Goal: Task Accomplishment & Management: Manage account settings

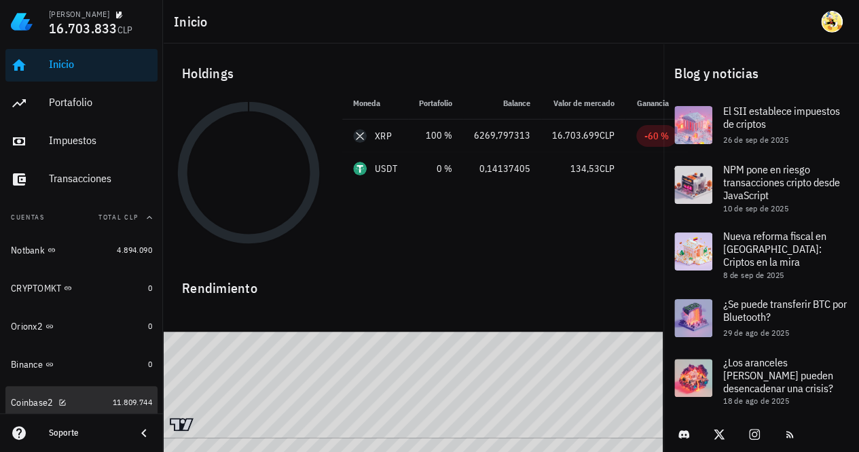
click at [88, 403] on div "Coinbase2" at bounding box center [59, 402] width 96 height 13
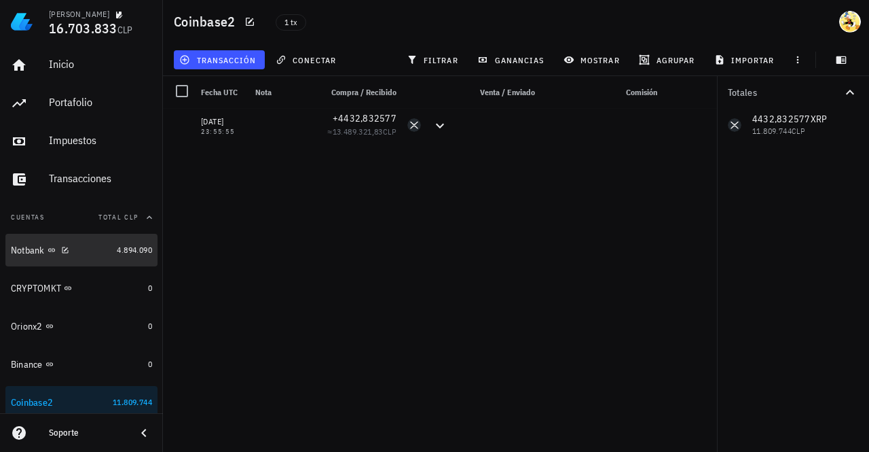
click at [89, 244] on div "Notbank" at bounding box center [61, 250] width 100 height 13
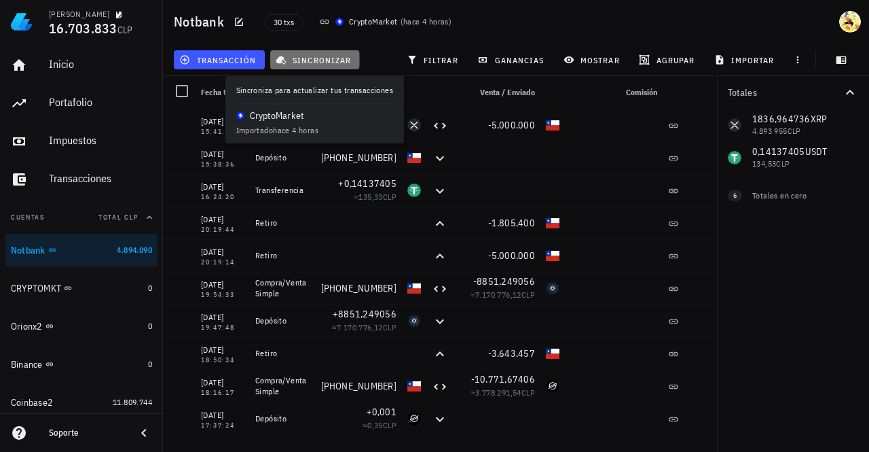
click at [304, 59] on span "sincronizar" at bounding box center [314, 59] width 73 height 11
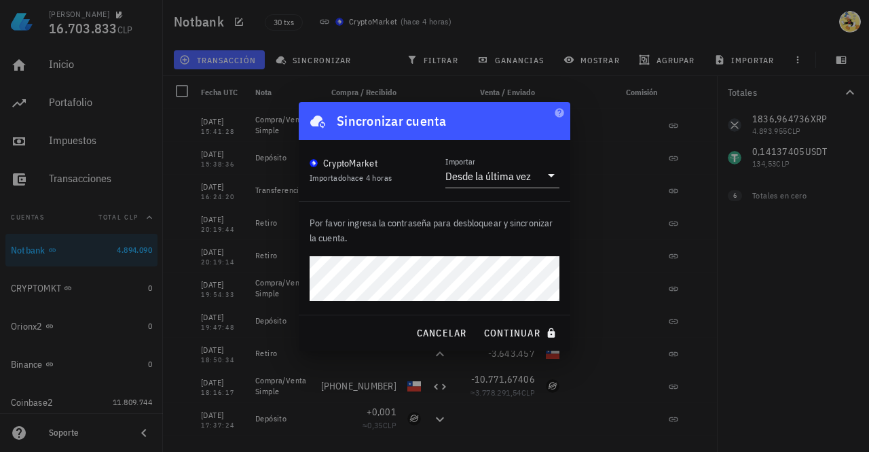
click at [478, 320] on button "continuar" at bounding box center [521, 332] width 87 height 24
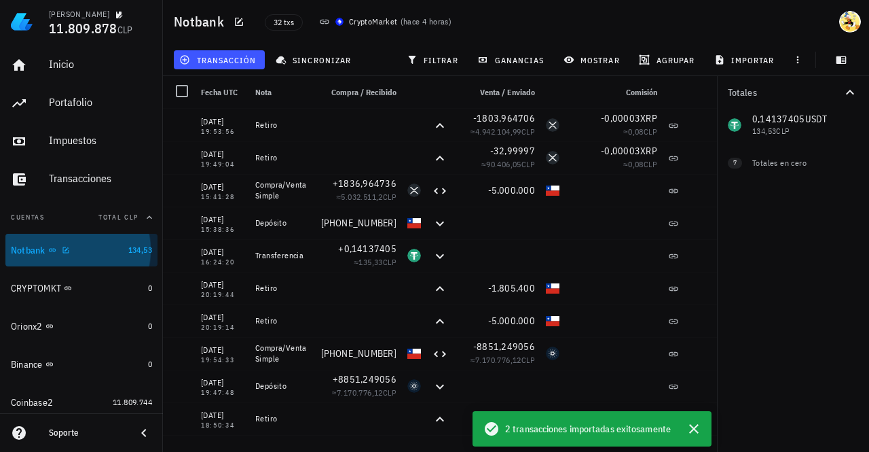
click at [96, 256] on div "Notbank" at bounding box center [67, 250] width 112 height 13
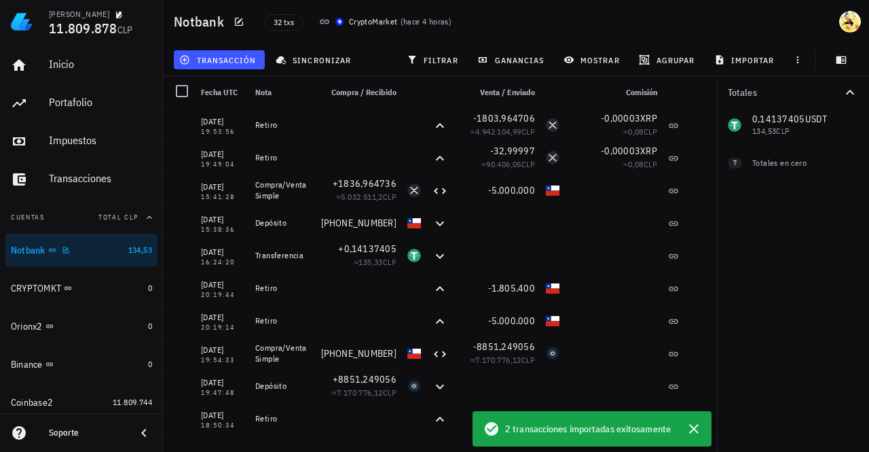
click at [96, 256] on div "Notbank" at bounding box center [67, 250] width 112 height 13
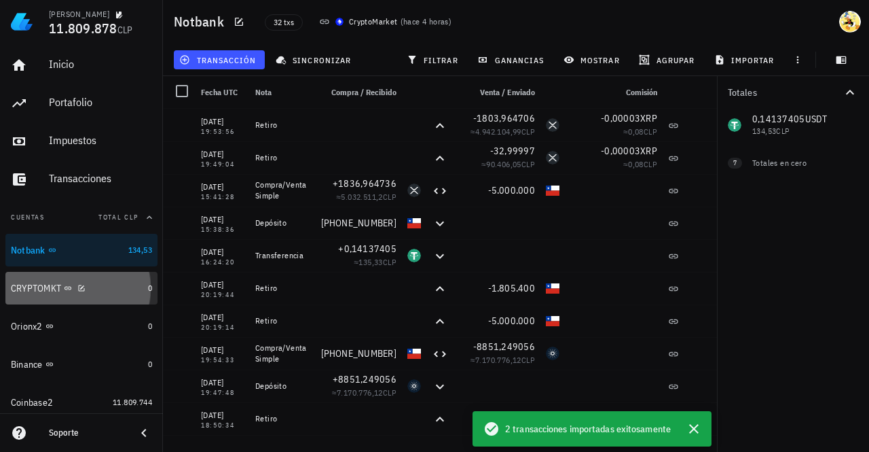
click at [100, 295] on div "CRYPTOMKT" at bounding box center [77, 288] width 132 height 29
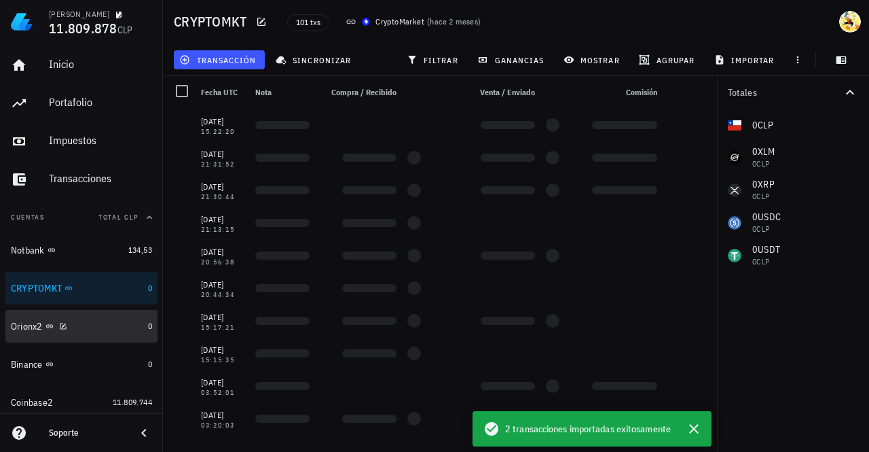
click at [103, 330] on div "Orionx2" at bounding box center [77, 326] width 132 height 13
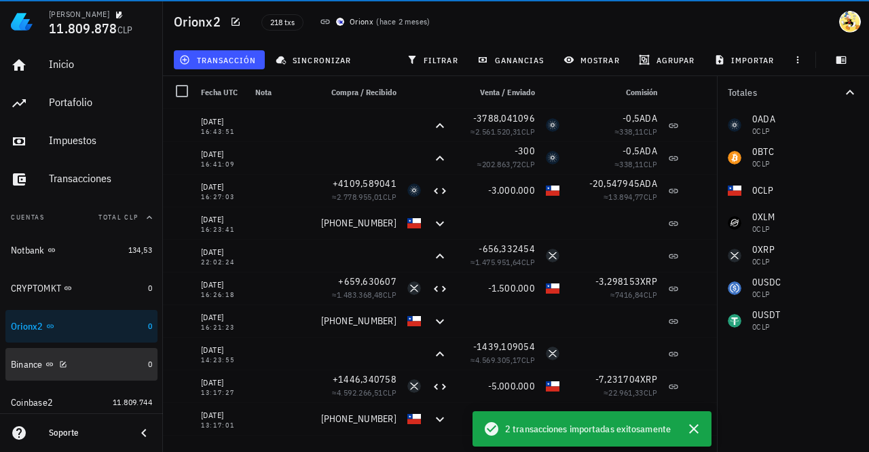
click at [103, 370] on div "Binance" at bounding box center [77, 364] width 132 height 29
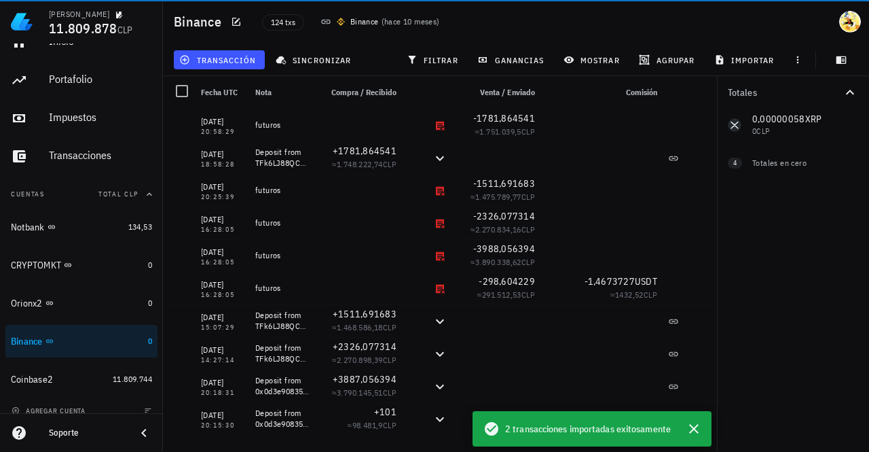
scroll to position [35, 0]
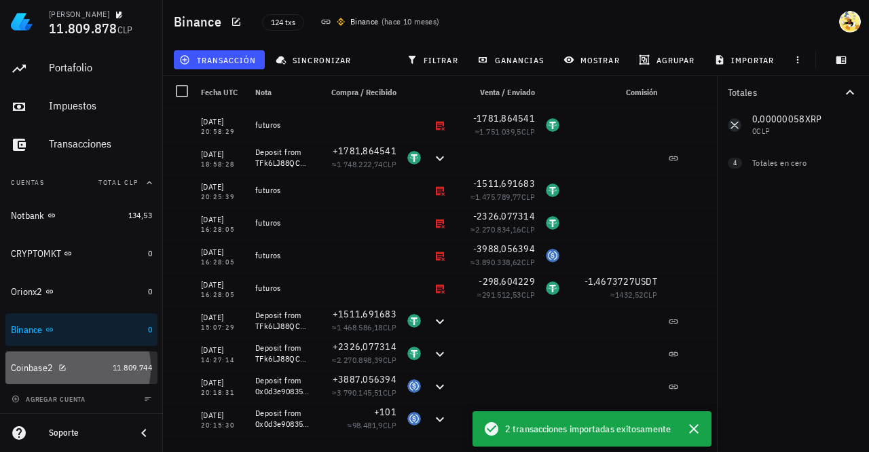
click at [80, 371] on div "Coinbase2" at bounding box center [59, 367] width 96 height 13
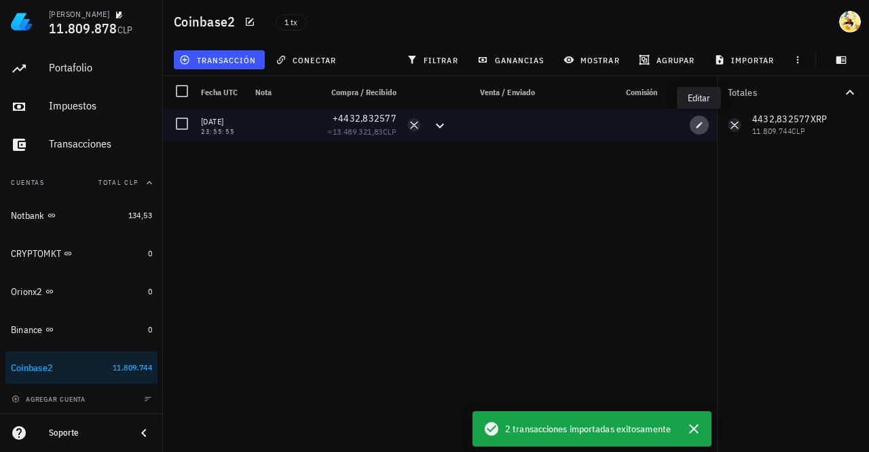
click at [700, 123] on icon "button" at bounding box center [700, 125] width 6 height 6
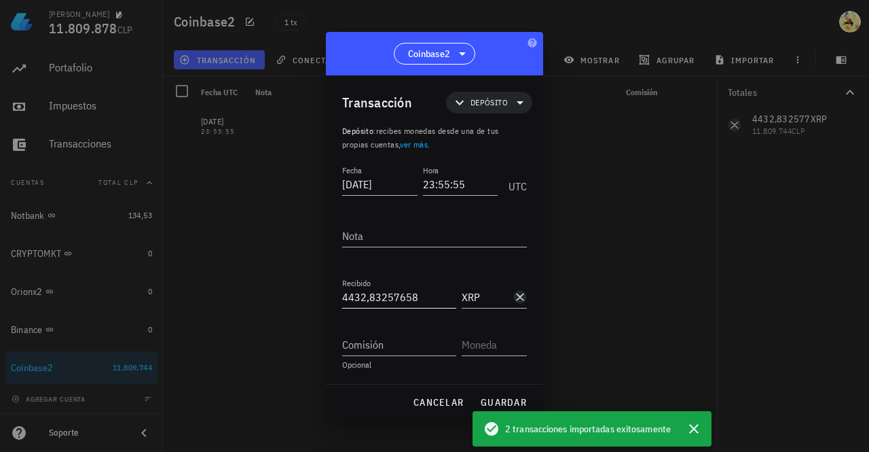
click at [391, 297] on input "4432,83257658" at bounding box center [399, 297] width 114 height 22
paste input "6165,797254"
click at [371, 298] on input "46165,79725458" at bounding box center [399, 297] width 114 height 22
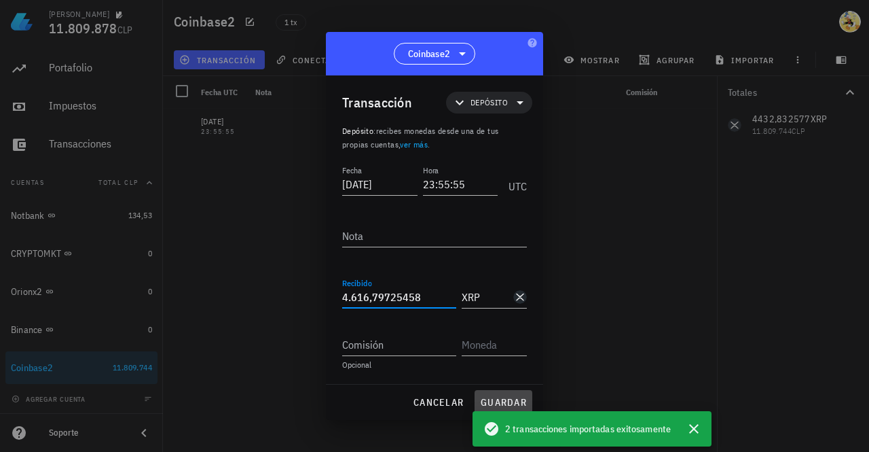
click at [517, 401] on span "guardar" at bounding box center [503, 402] width 47 height 12
type input "4.432,83257658"
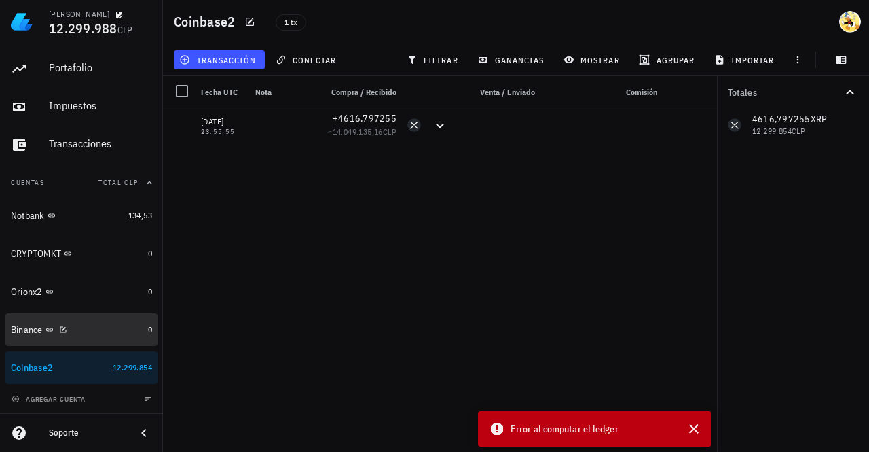
click at [99, 335] on div "Binance" at bounding box center [77, 329] width 132 height 13
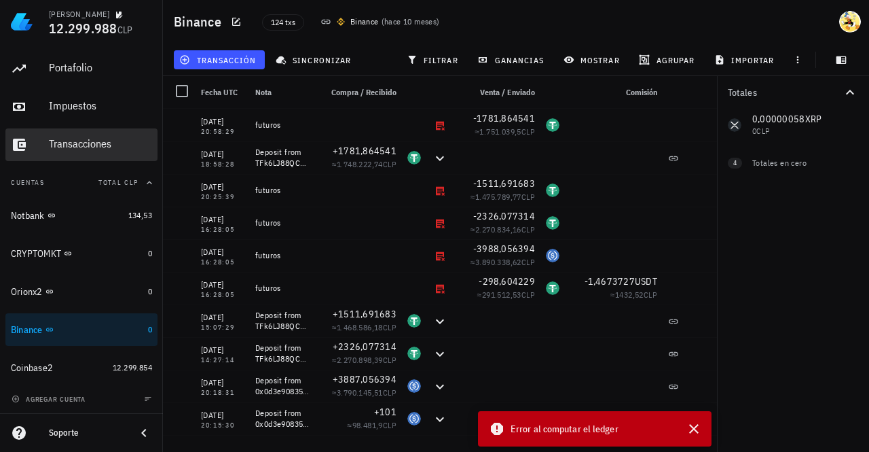
click at [87, 153] on div "Transacciones" at bounding box center [100, 144] width 103 height 31
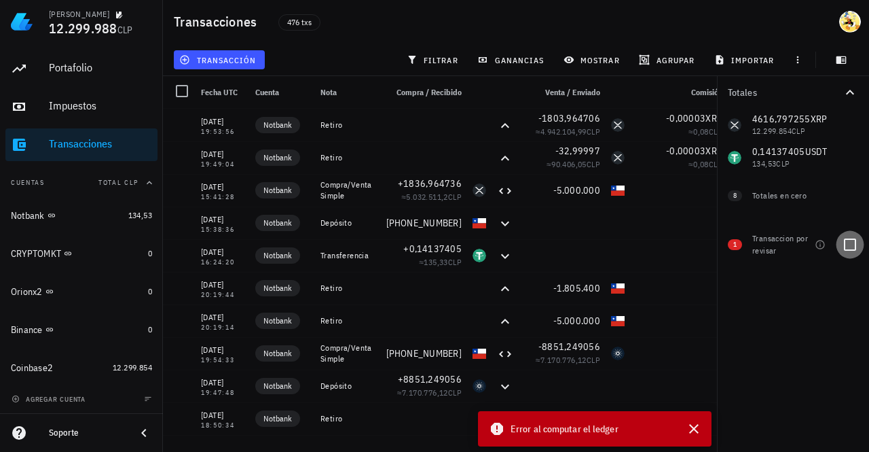
click at [847, 249] on div at bounding box center [850, 244] width 23 height 23
checkbox input "true"
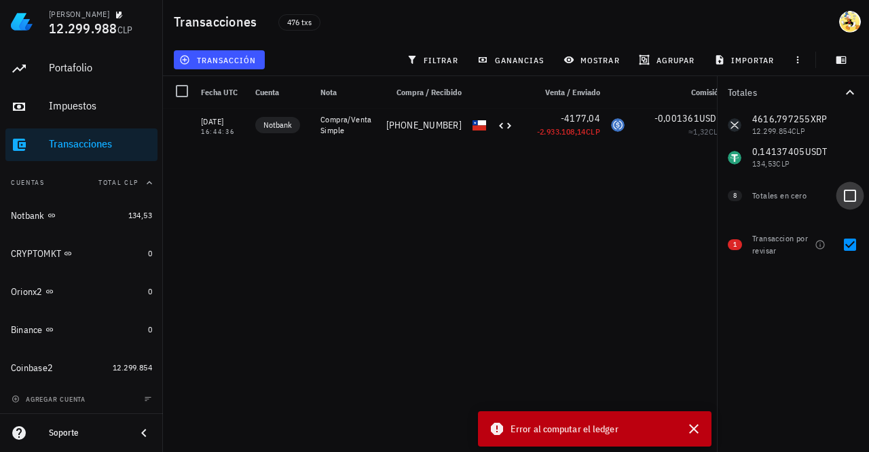
click at [855, 200] on div at bounding box center [850, 195] width 23 height 23
checkbox input "true"
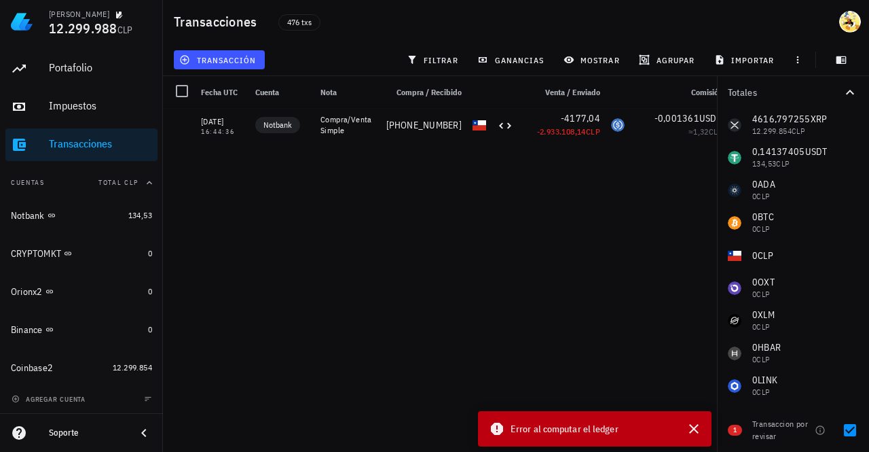
click at [847, 92] on icon "button" at bounding box center [850, 92] width 8 height 5
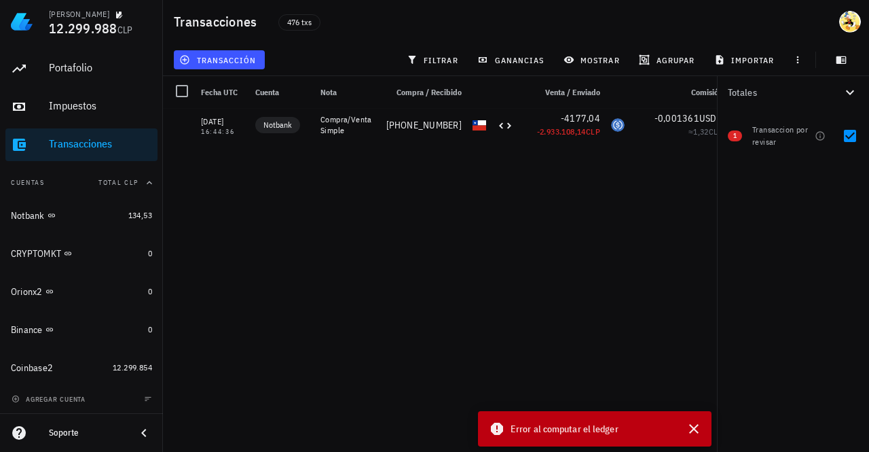
drag, startPoint x: 540, startPoint y: 267, endPoint x: 516, endPoint y: 158, distance: 111.4
click at [591, 169] on div "09/10/2025 19:53:56 Notbank Retiro -1803,964706 ≈ 4.942.104,99 CLP -0,00003 XRP…" at bounding box center [474, 275] width 622 height 332
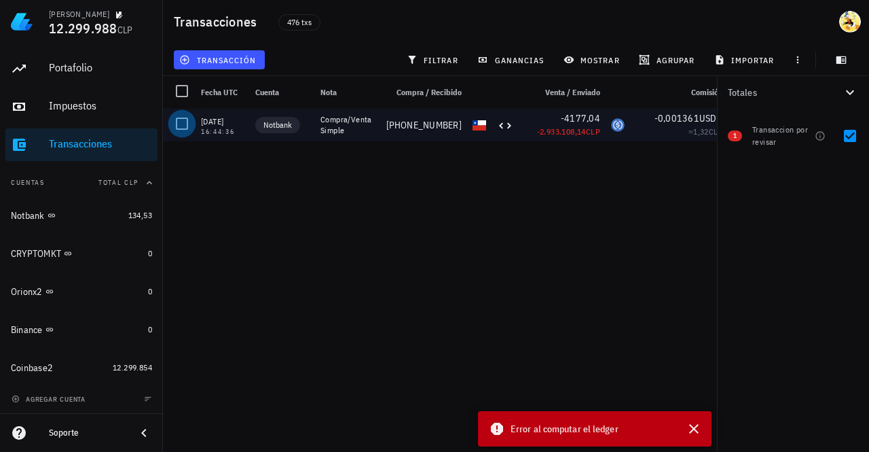
click at [177, 128] on div at bounding box center [181, 123] width 23 height 23
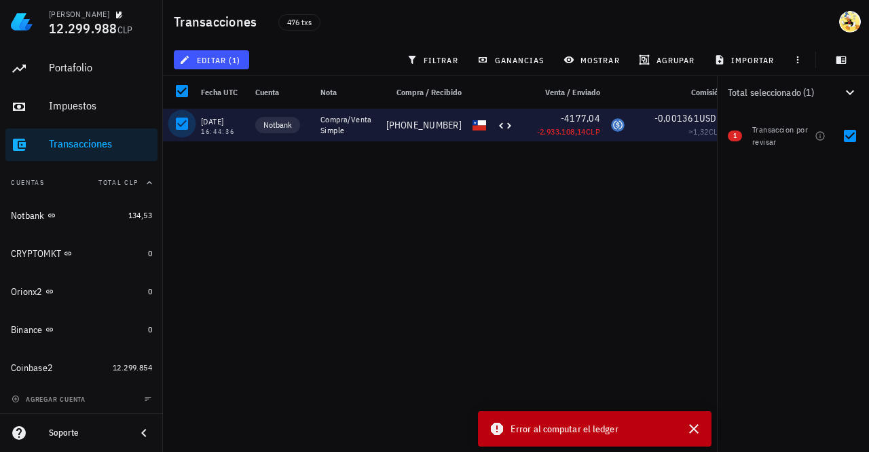
click at [185, 126] on div at bounding box center [181, 123] width 23 height 23
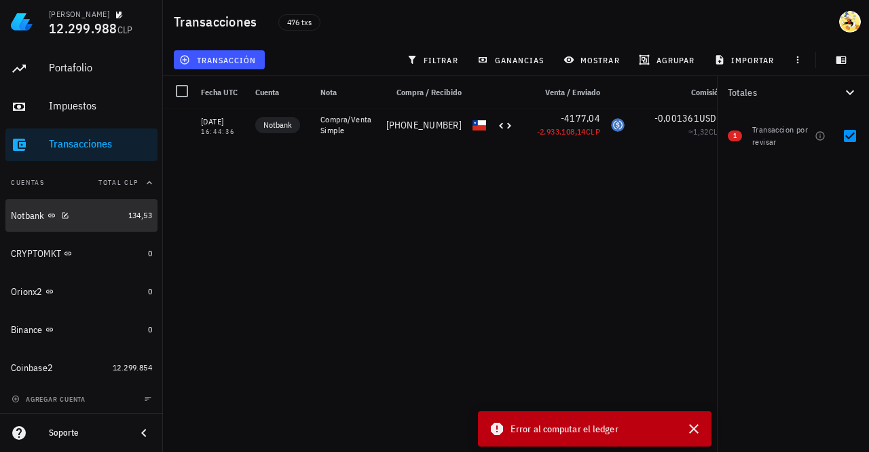
click at [97, 217] on div "Notbank" at bounding box center [67, 215] width 112 height 13
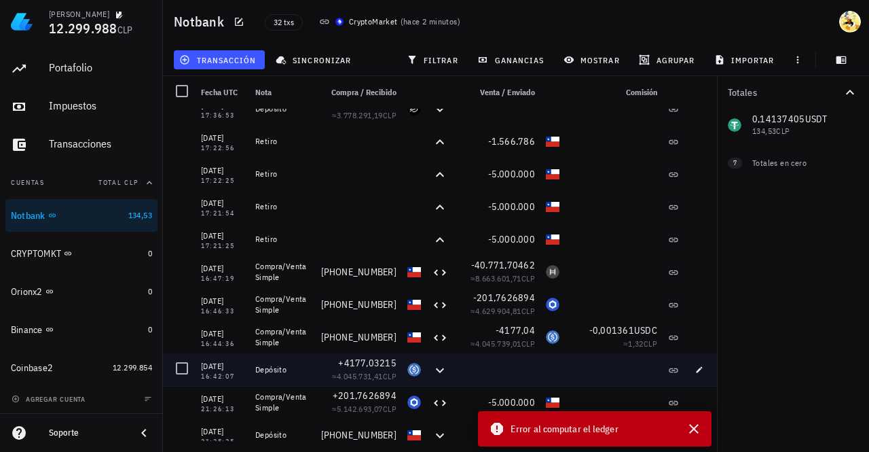
scroll to position [475, 0]
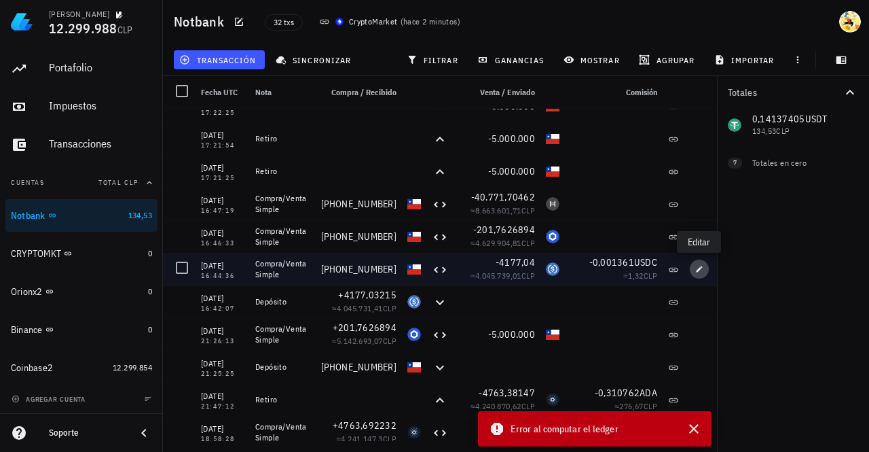
click at [705, 272] on span "button" at bounding box center [699, 269] width 19 height 8
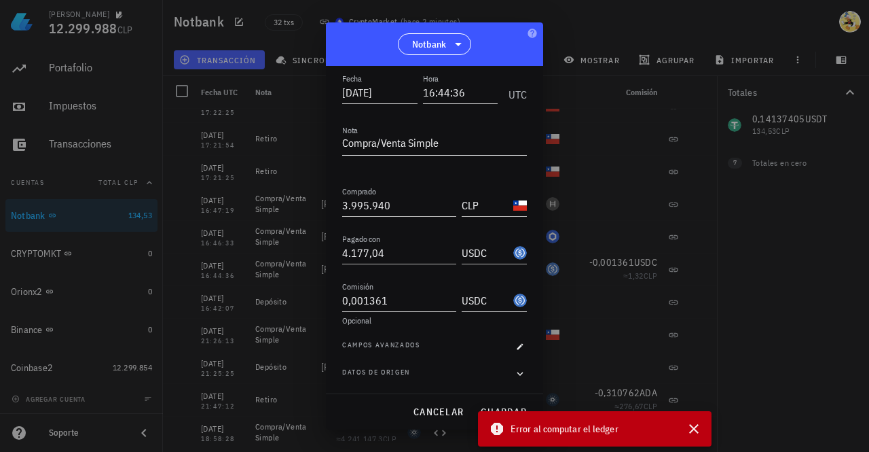
scroll to position [0, 0]
click at [692, 428] on icon "button" at bounding box center [694, 428] width 16 height 16
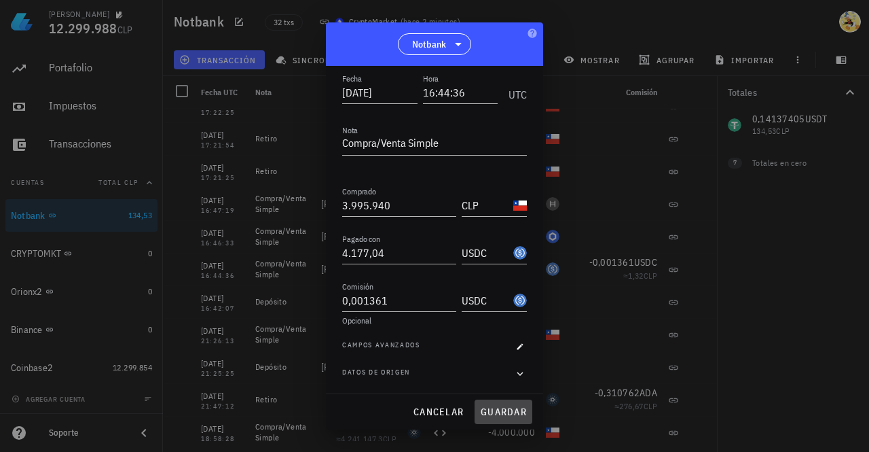
click at [504, 412] on span "guardar" at bounding box center [503, 411] width 47 height 12
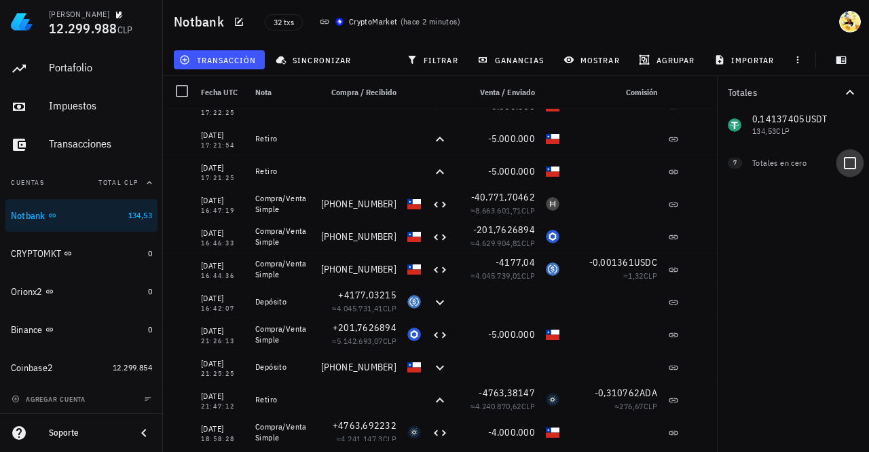
click at [849, 167] on div at bounding box center [850, 162] width 23 height 23
checkbox input "true"
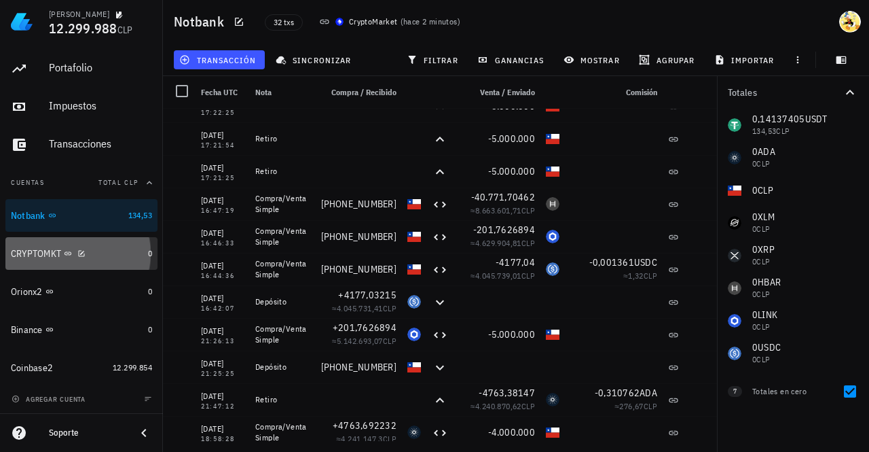
click at [99, 255] on div "CRYPTOMKT" at bounding box center [77, 253] width 132 height 13
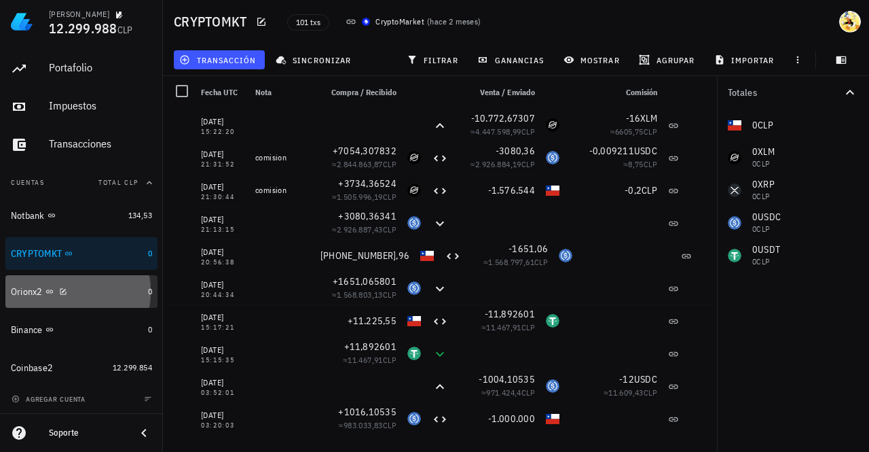
click at [103, 293] on div "Orionx2" at bounding box center [77, 291] width 132 height 13
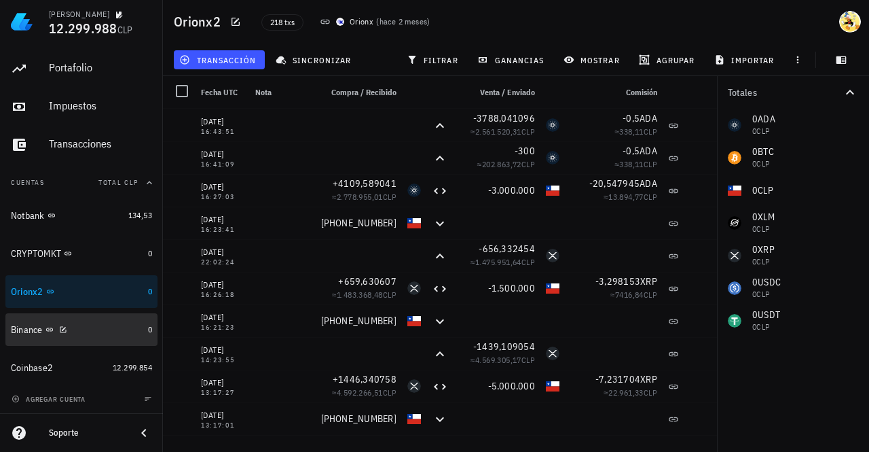
click at [96, 329] on div "Binance" at bounding box center [77, 329] width 132 height 13
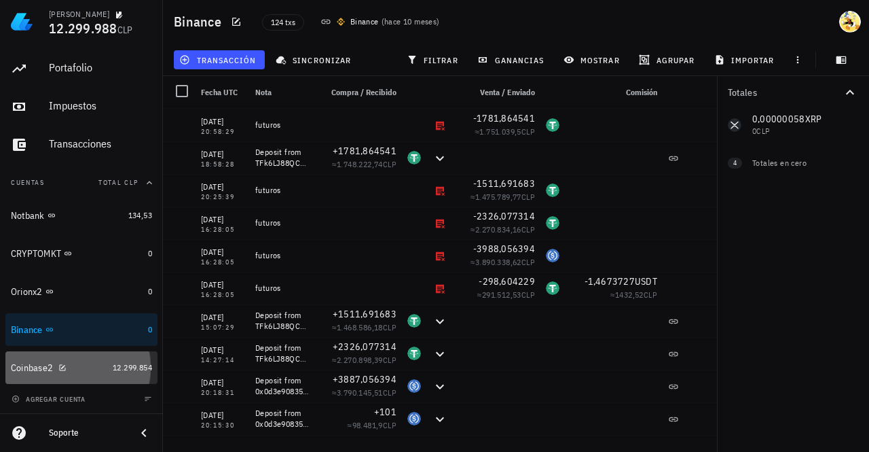
click at [93, 363] on div "Coinbase2" at bounding box center [59, 367] width 96 height 13
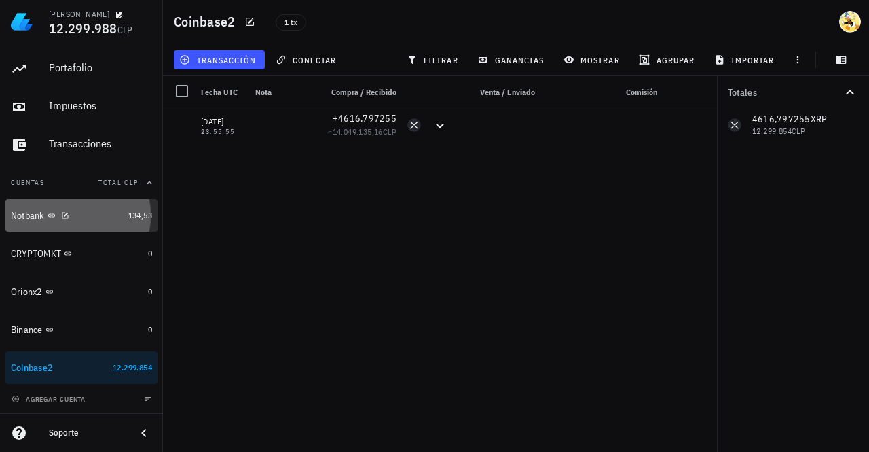
click at [95, 211] on div "Notbank" at bounding box center [67, 215] width 112 height 13
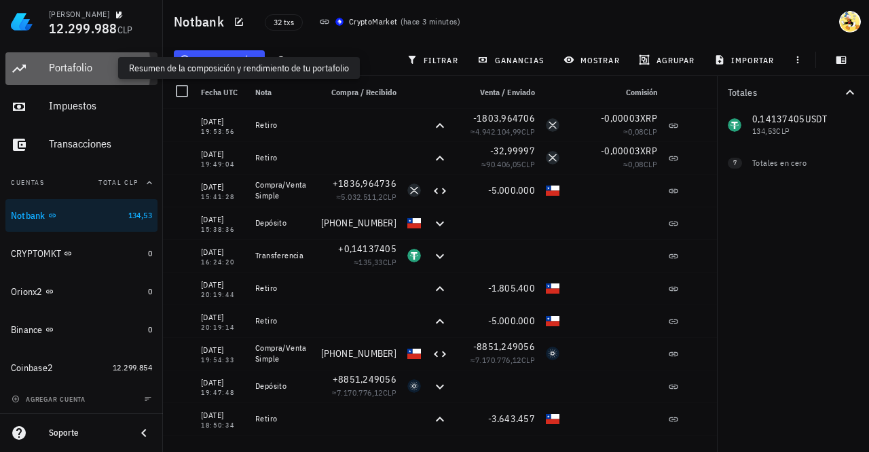
click at [98, 67] on div "Portafolio" at bounding box center [100, 67] width 103 height 13
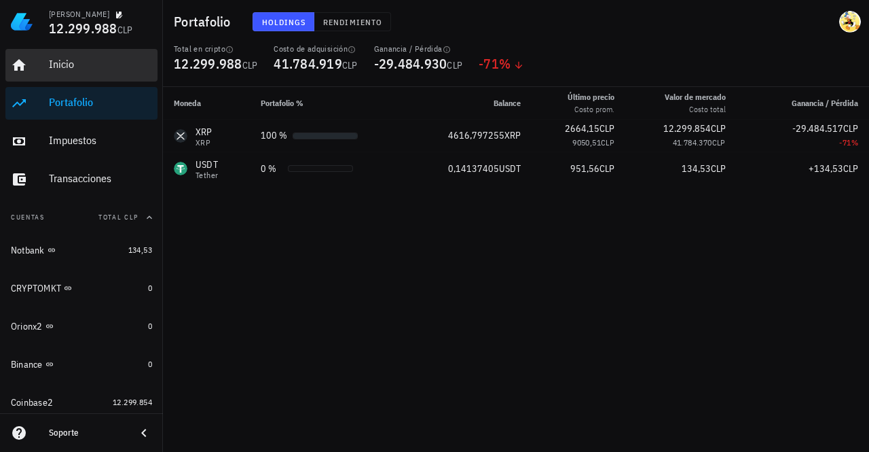
click at [105, 72] on div "Inicio" at bounding box center [100, 65] width 103 height 31
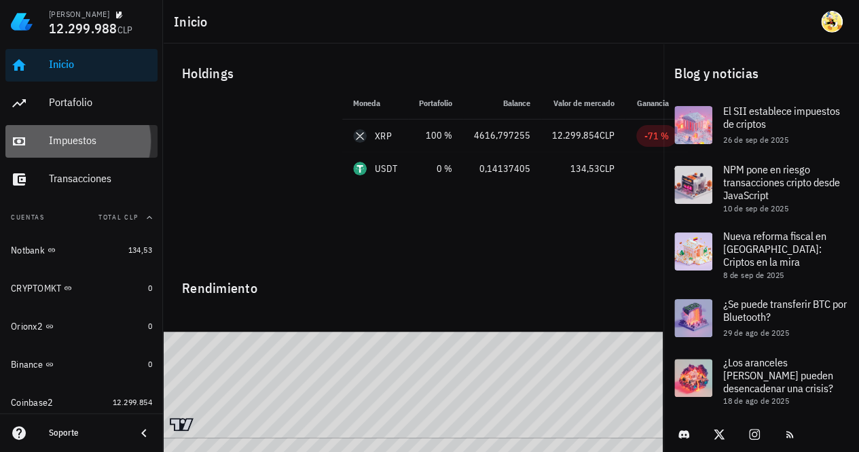
click at [105, 137] on div "Impuestos" at bounding box center [100, 140] width 103 height 13
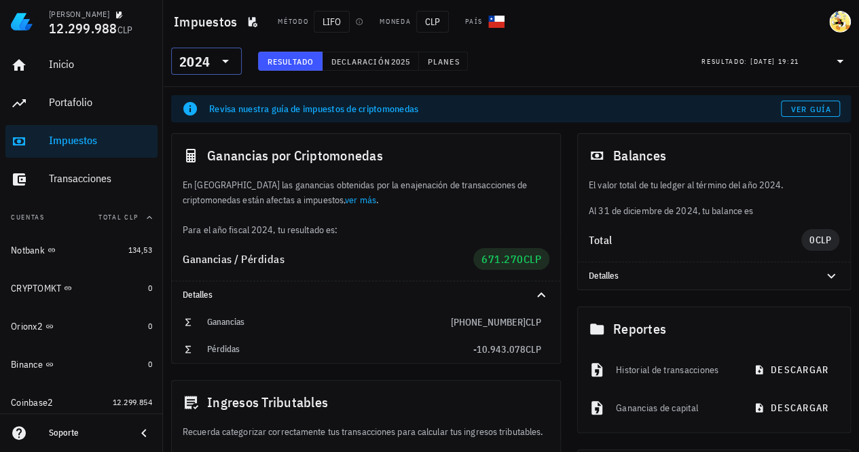
click at [221, 58] on icon at bounding box center [225, 61] width 16 height 16
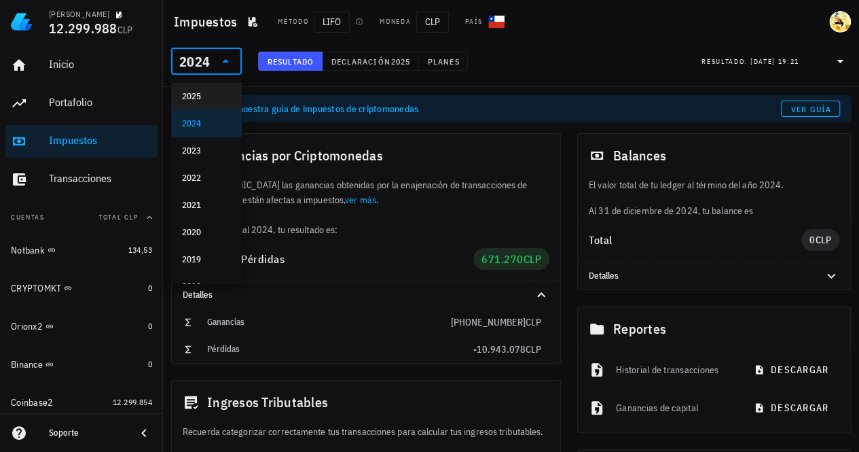
click at [213, 97] on div "2025" at bounding box center [206, 96] width 49 height 11
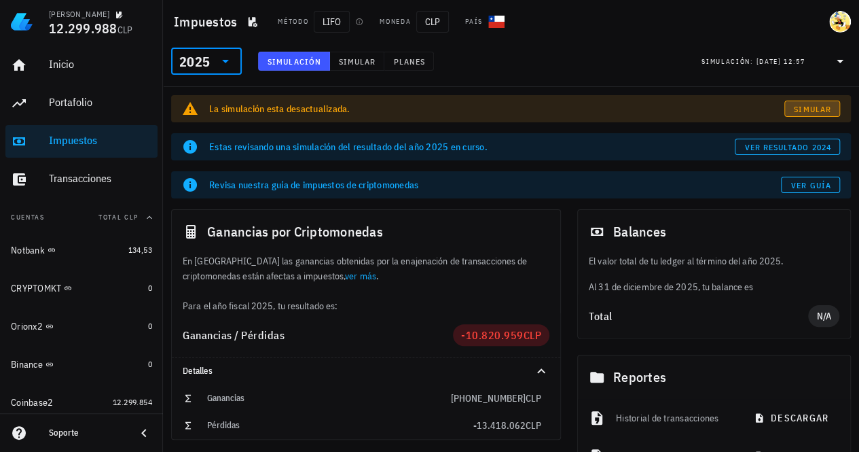
click at [819, 106] on span "Simular" at bounding box center [812, 109] width 38 height 10
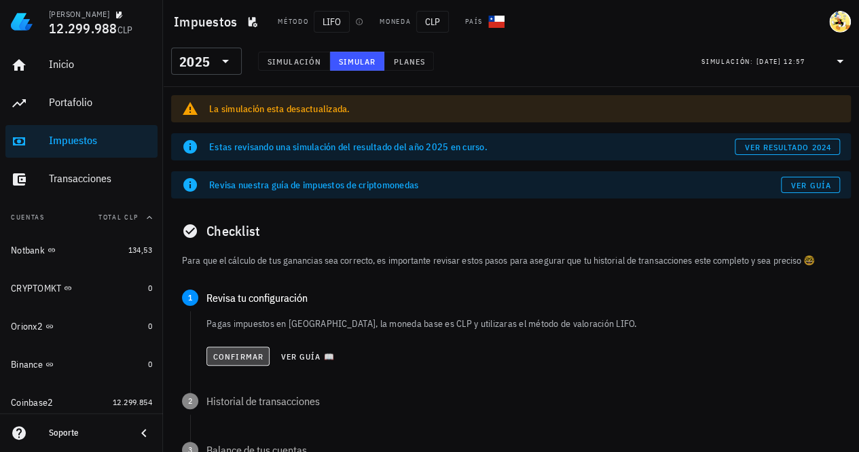
click at [246, 361] on span "Confirmar" at bounding box center [238, 356] width 51 height 10
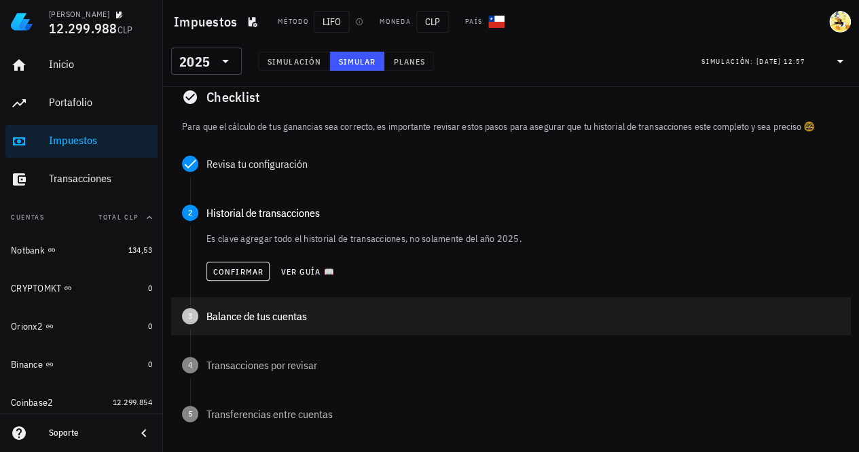
scroll to position [136, 0]
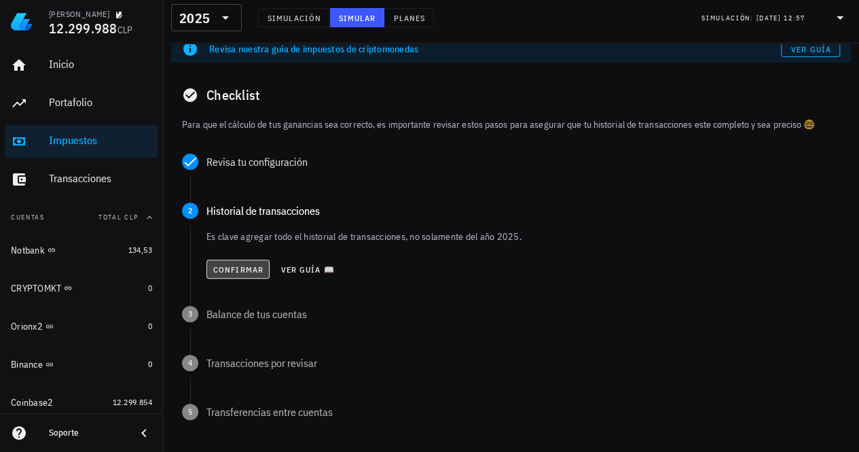
click at [249, 270] on span "Confirmar" at bounding box center [238, 269] width 51 height 10
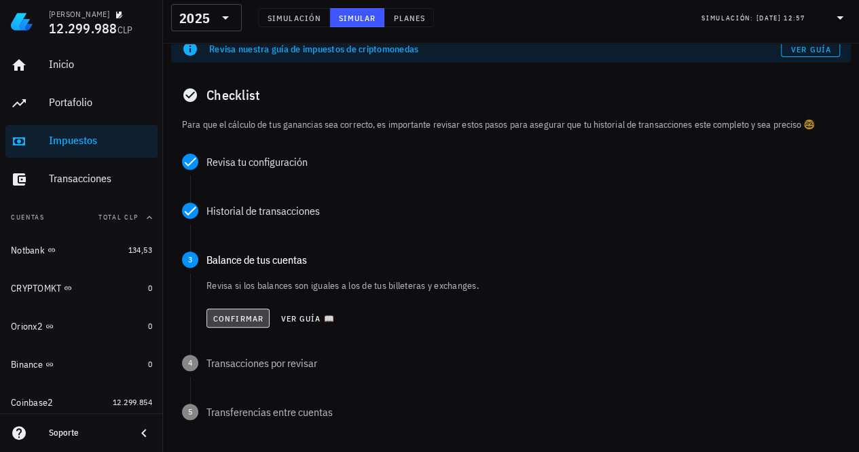
click at [243, 320] on span "Confirmar" at bounding box center [238, 318] width 51 height 10
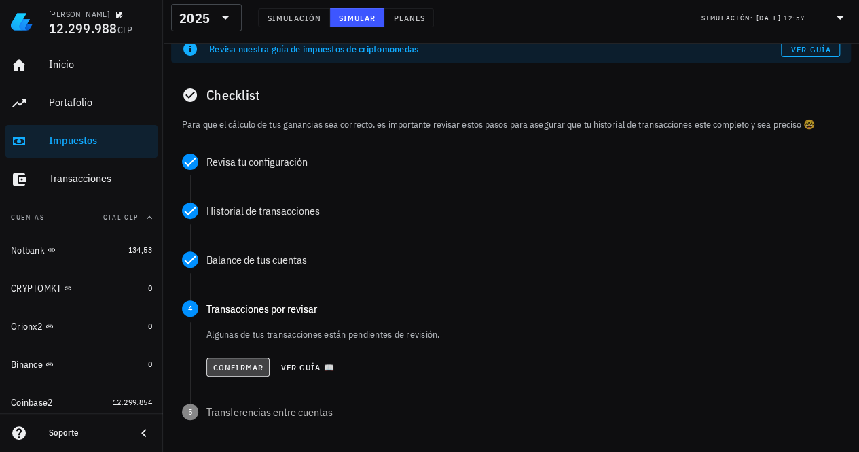
click at [244, 363] on span "Confirmar" at bounding box center [238, 367] width 51 height 10
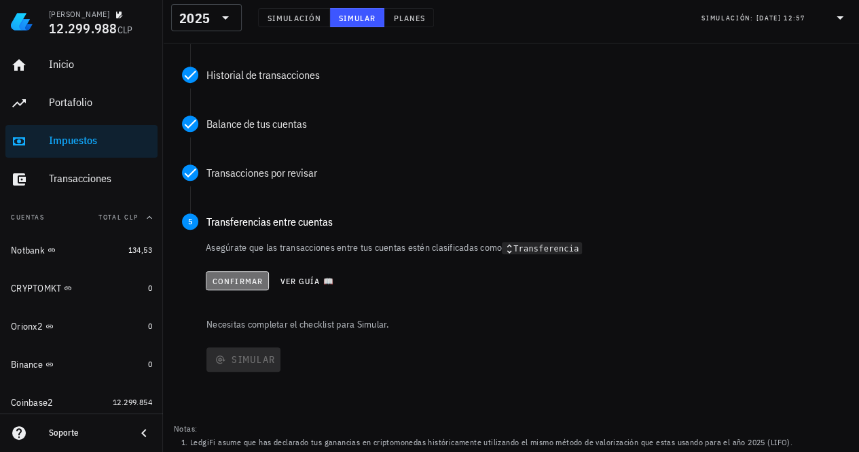
click at [251, 283] on span "Confirmar" at bounding box center [237, 281] width 51 height 10
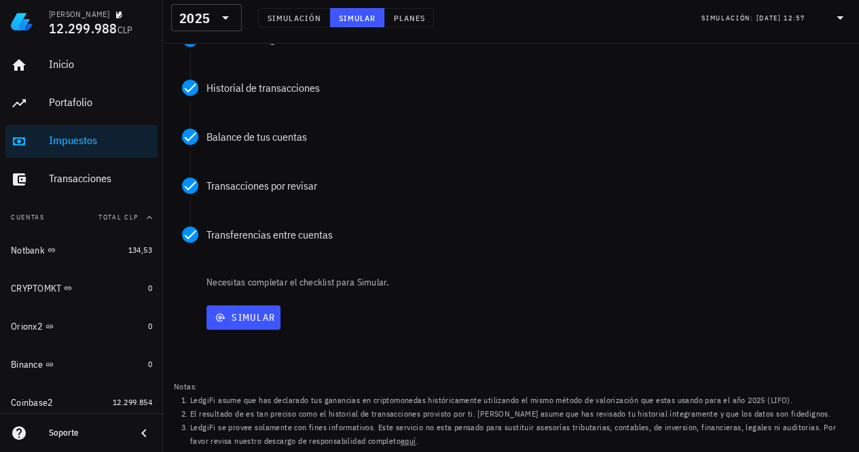
scroll to position [258, 0]
click at [244, 323] on span "Simular" at bounding box center [243, 318] width 63 height 12
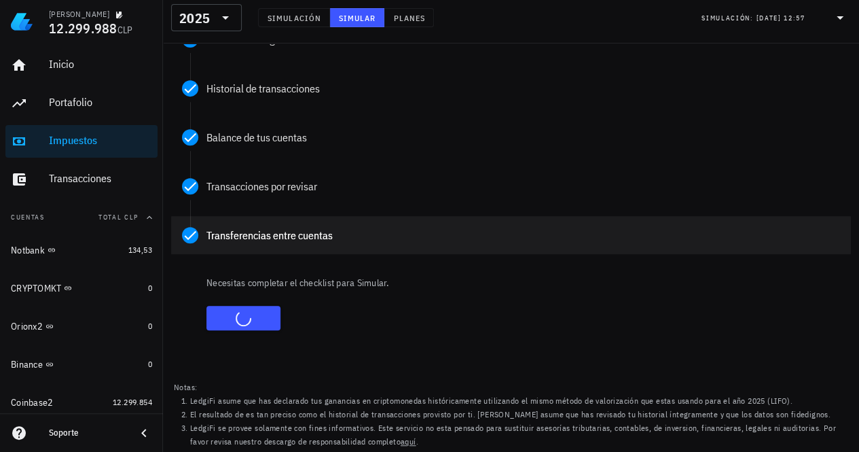
scroll to position [0, 0]
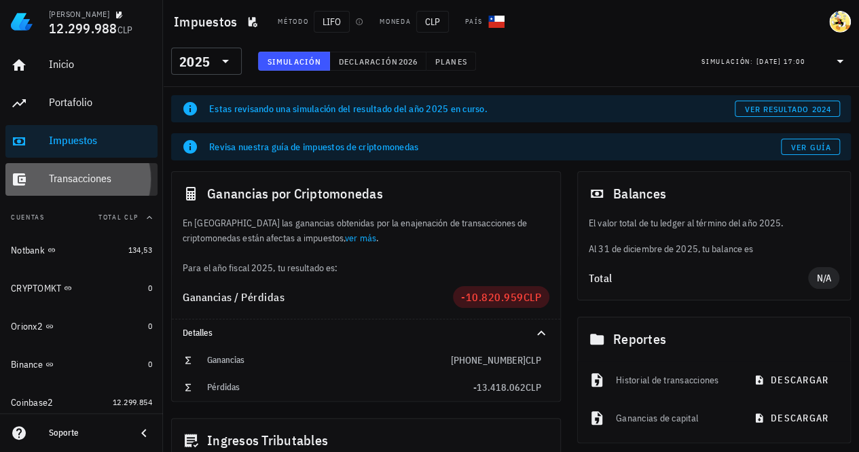
click at [77, 181] on div "Transacciones" at bounding box center [100, 178] width 103 height 13
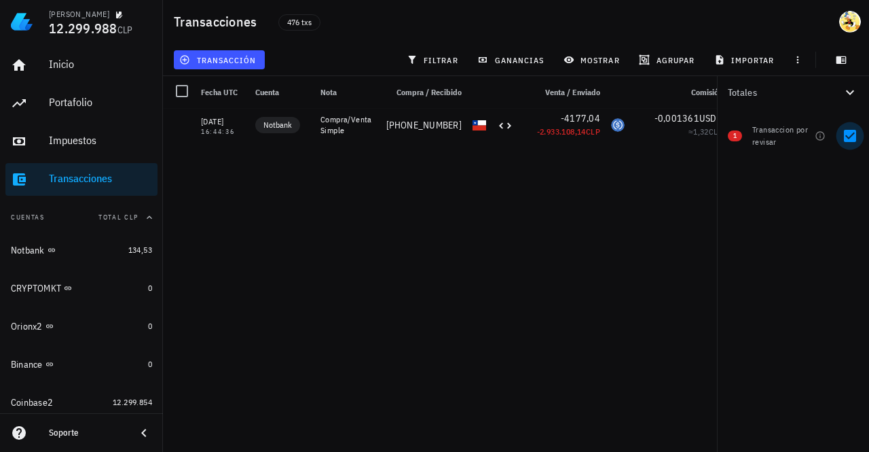
click at [847, 139] on div at bounding box center [850, 135] width 23 height 23
checkbox input "false"
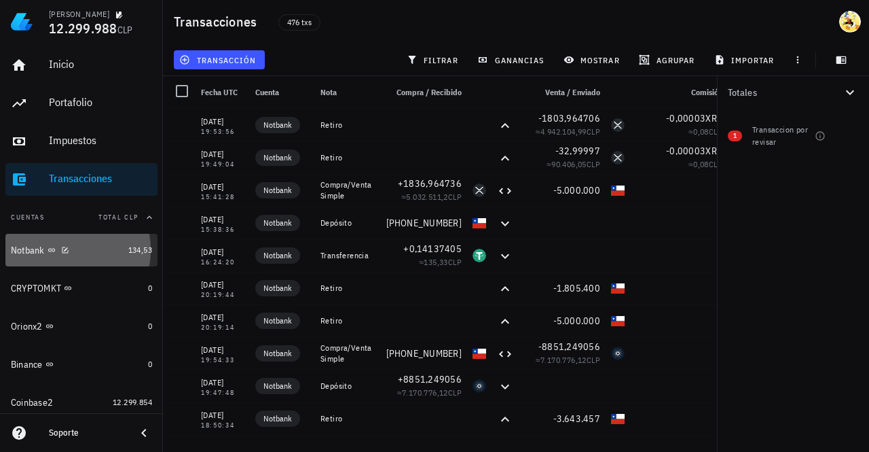
click at [90, 249] on div "Notbank" at bounding box center [67, 250] width 112 height 13
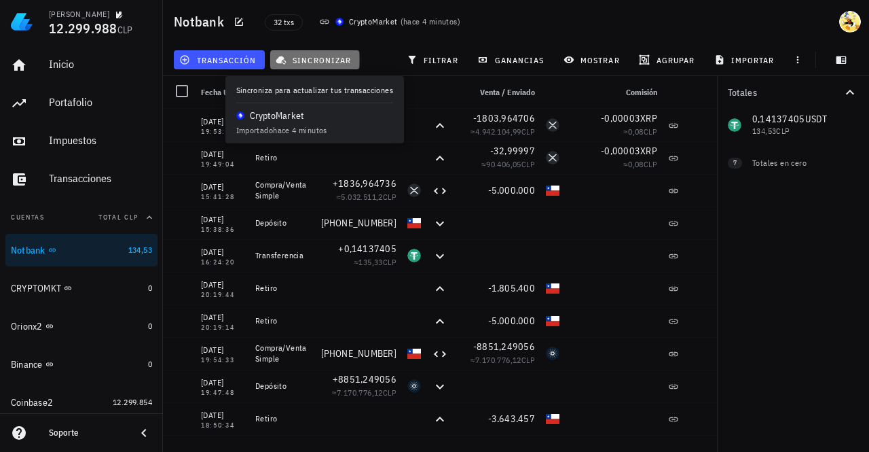
click at [339, 62] on span "sincronizar" at bounding box center [314, 59] width 73 height 11
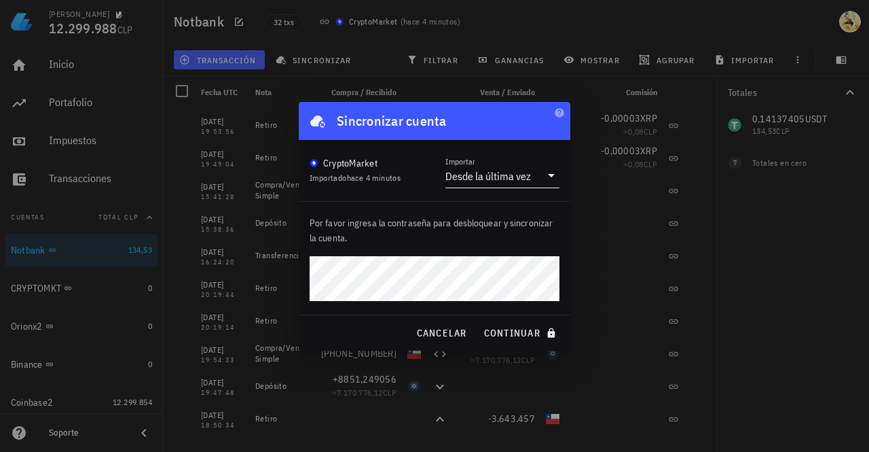
click at [496, 176] on div "Desde la última vez" at bounding box center [488, 176] width 86 height 14
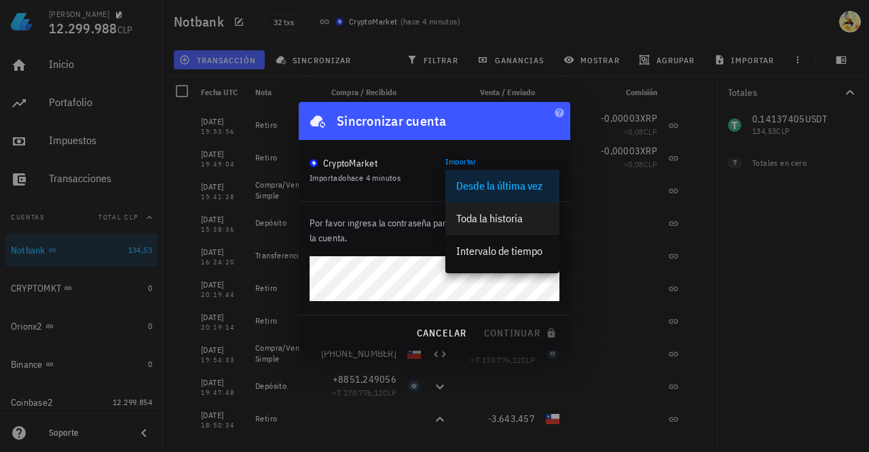
click at [509, 219] on div "Toda la historia" at bounding box center [502, 218] width 92 height 13
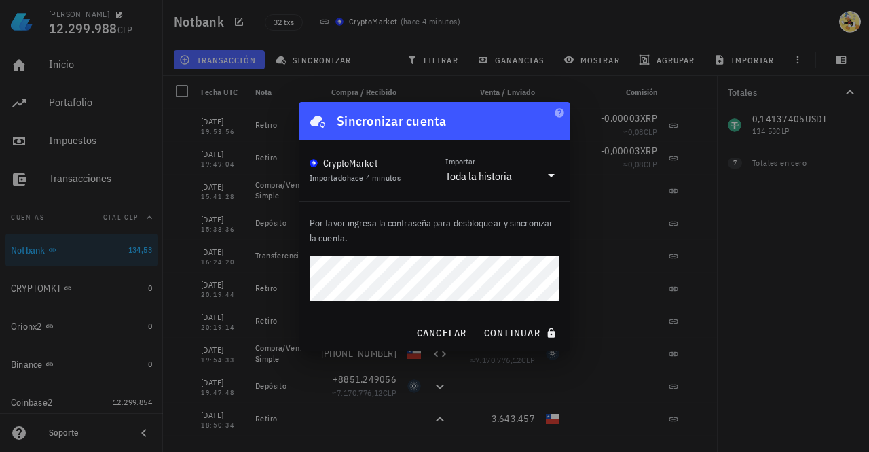
click at [478, 320] on button "continuar" at bounding box center [521, 332] width 87 height 24
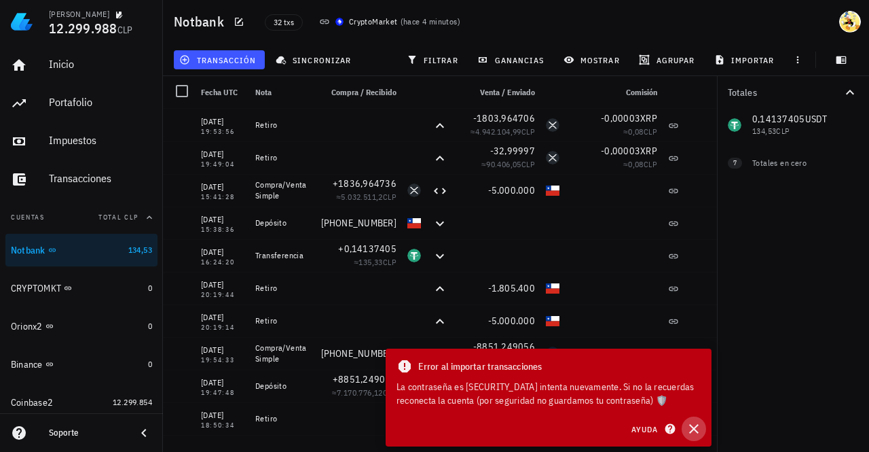
click at [697, 430] on icon "button" at bounding box center [694, 428] width 16 height 16
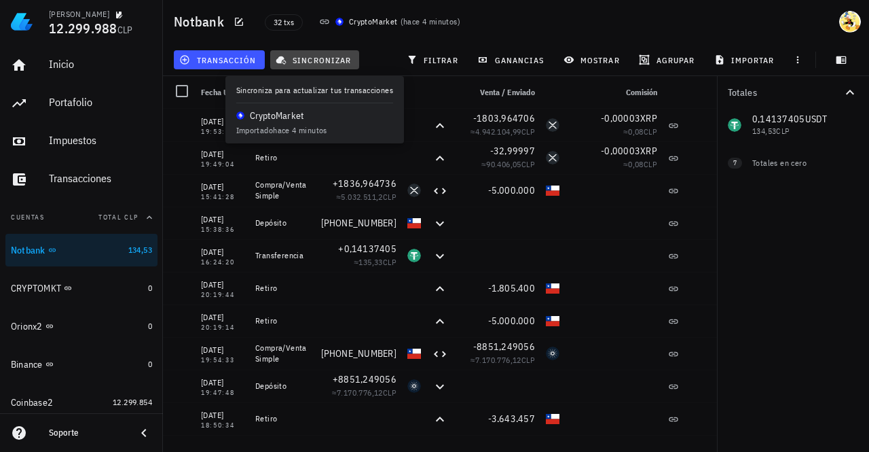
click at [329, 61] on span "sincronizar" at bounding box center [314, 59] width 73 height 11
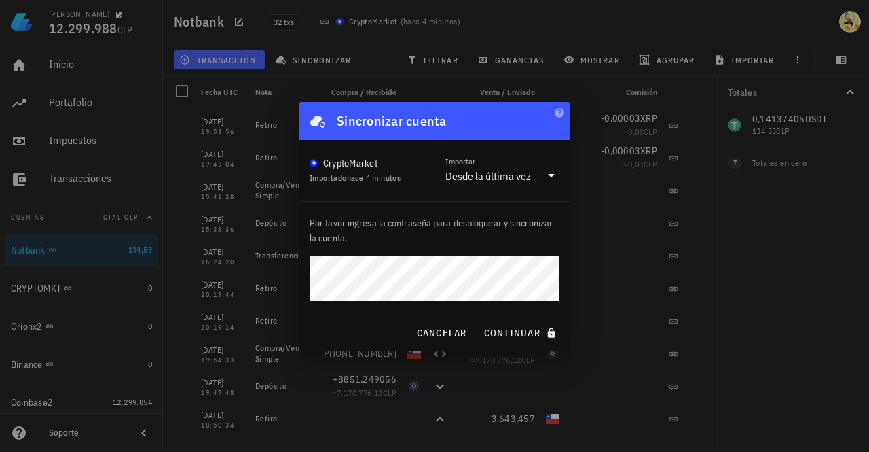
click at [478, 320] on button "continuar" at bounding box center [521, 332] width 87 height 24
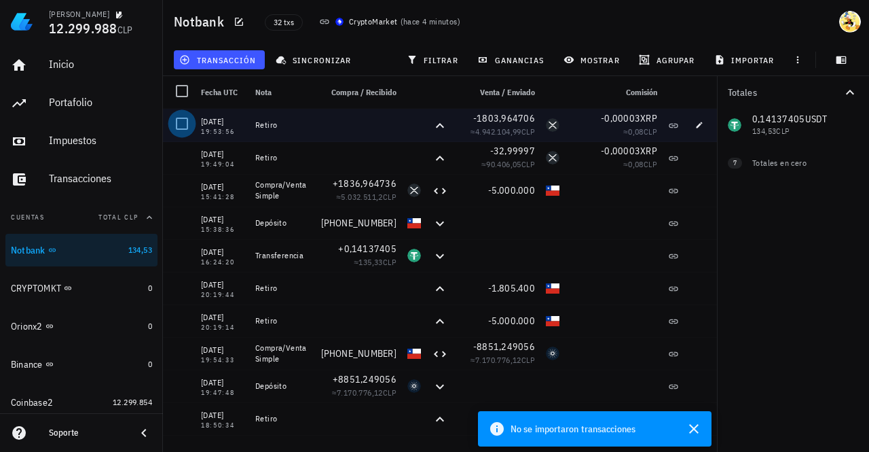
click at [183, 128] on div at bounding box center [181, 123] width 23 height 23
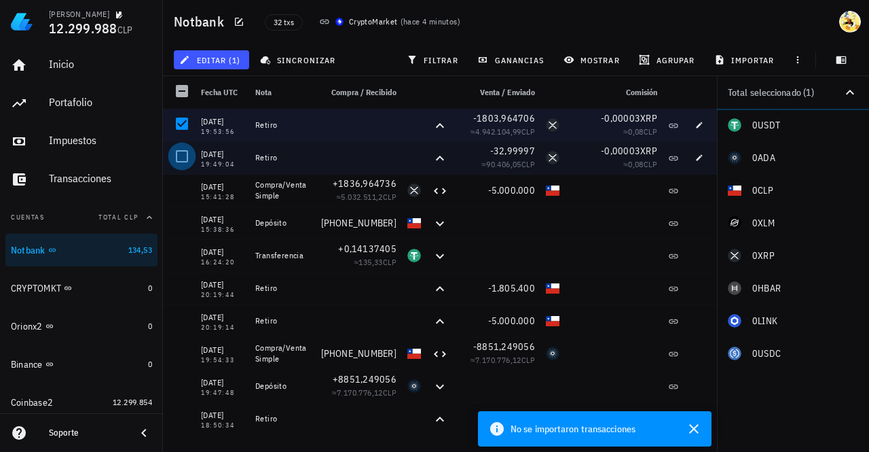
click at [181, 158] on div at bounding box center [181, 156] width 23 height 23
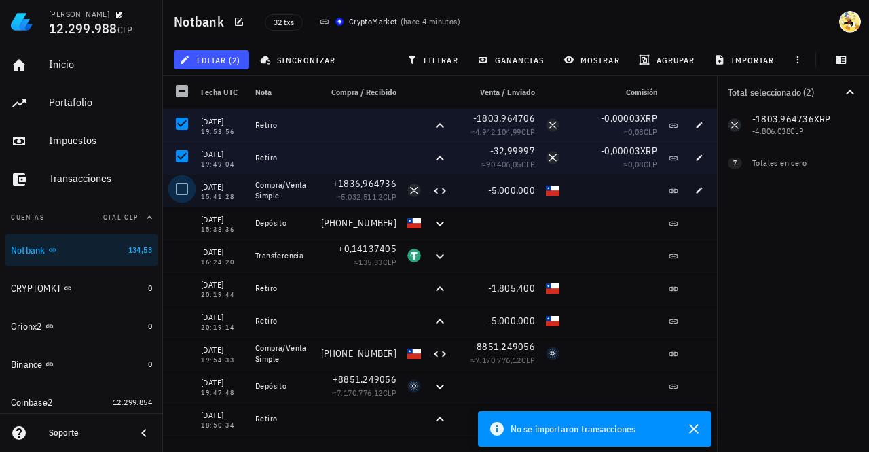
drag, startPoint x: 177, startPoint y: 185, endPoint x: 179, endPoint y: 194, distance: 9.7
click at [177, 185] on div at bounding box center [181, 188] width 23 height 23
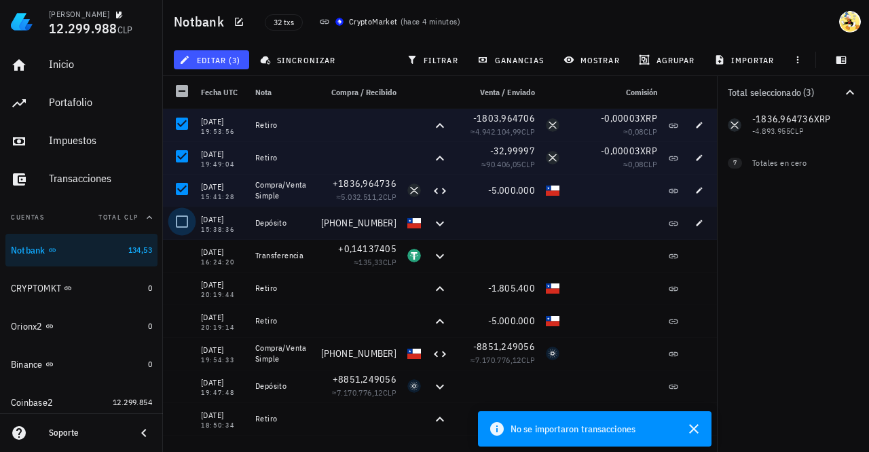
click at [181, 215] on div at bounding box center [181, 221] width 23 height 23
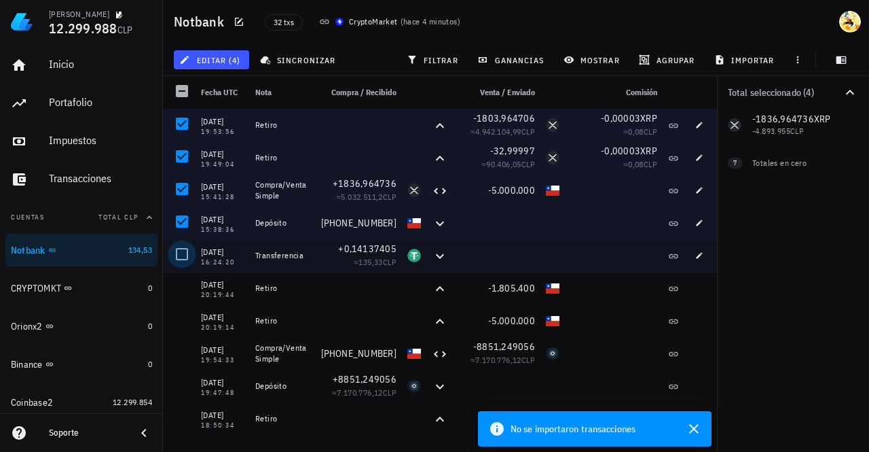
click at [183, 253] on div at bounding box center [181, 253] width 23 height 23
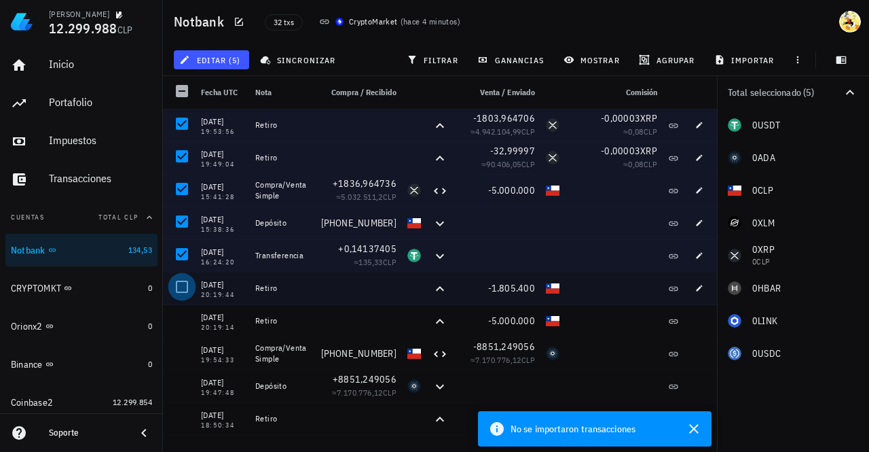
click at [186, 284] on div at bounding box center [181, 286] width 23 height 23
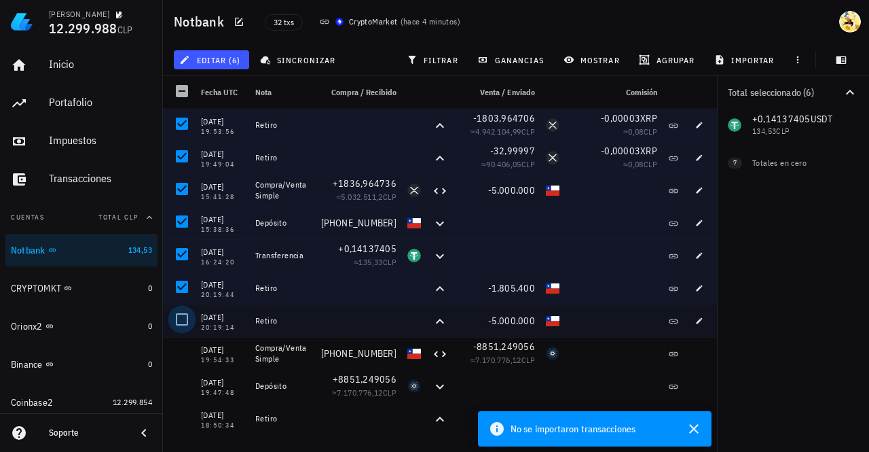
click at [183, 324] on div at bounding box center [181, 319] width 23 height 23
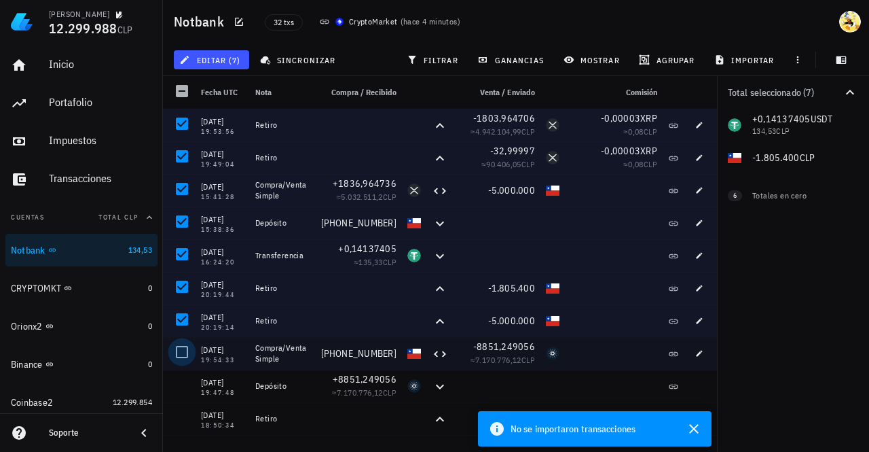
scroll to position [136, 0]
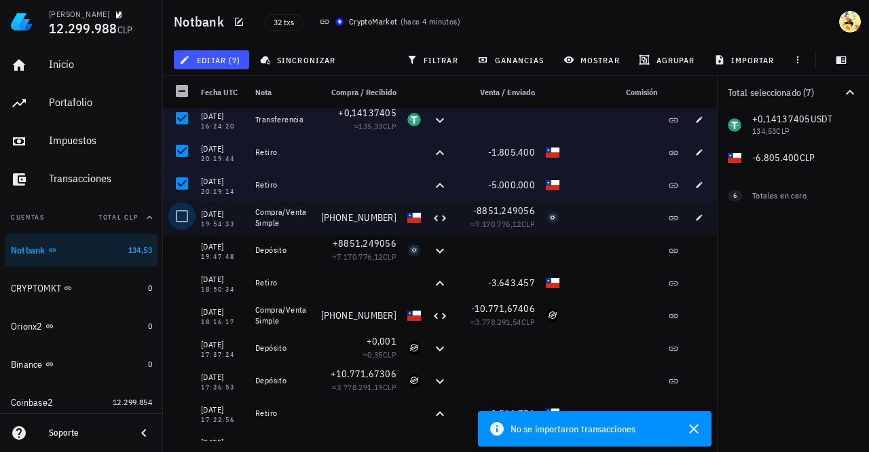
click at [179, 221] on div at bounding box center [181, 215] width 23 height 23
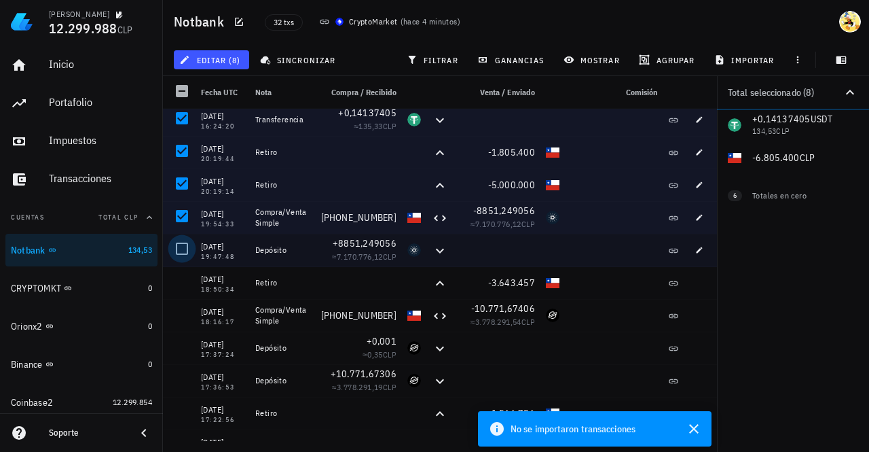
click at [174, 247] on div at bounding box center [181, 248] width 23 height 23
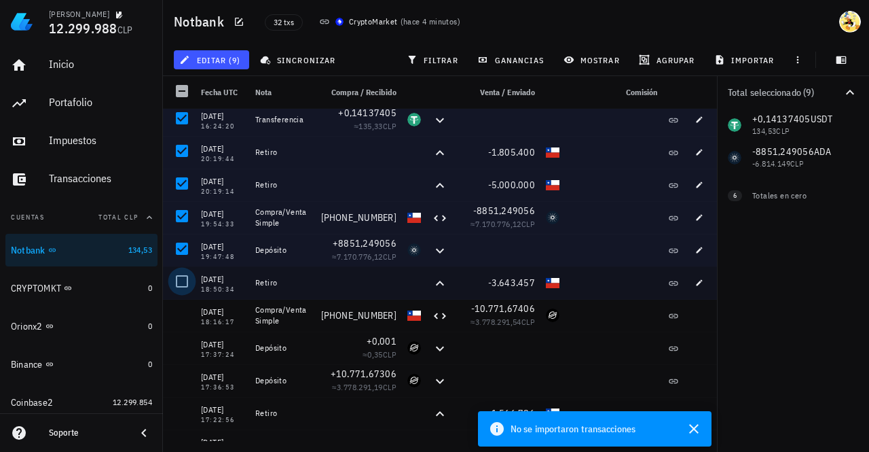
click at [179, 287] on div at bounding box center [181, 281] width 23 height 23
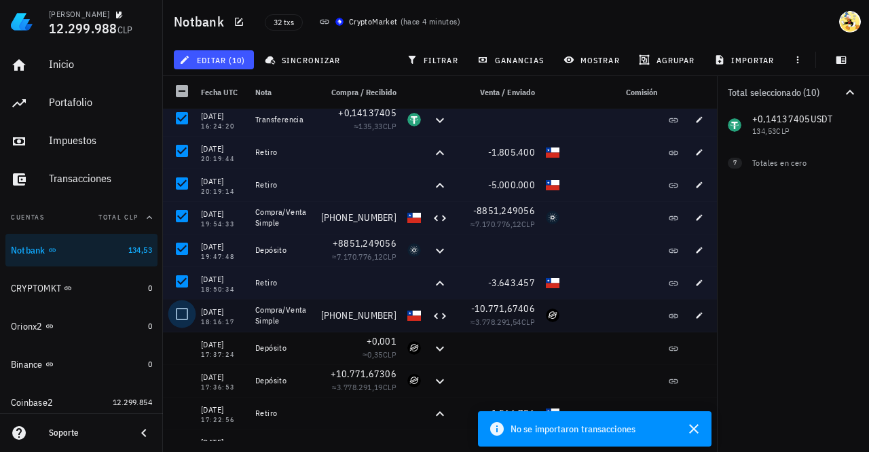
click at [179, 314] on div at bounding box center [181, 313] width 23 height 23
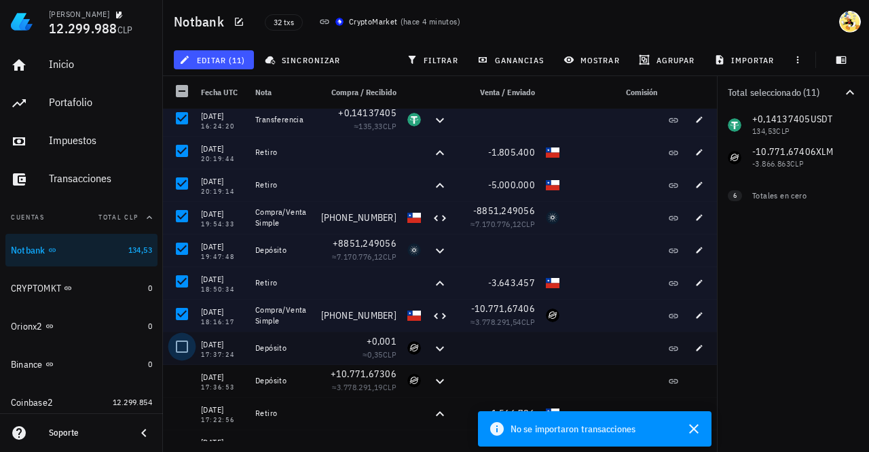
click at [185, 349] on div at bounding box center [181, 346] width 23 height 23
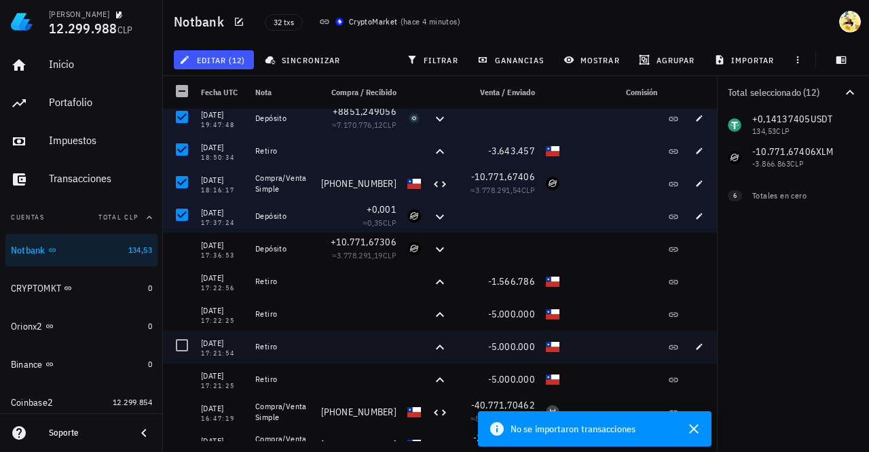
scroll to position [272, 0]
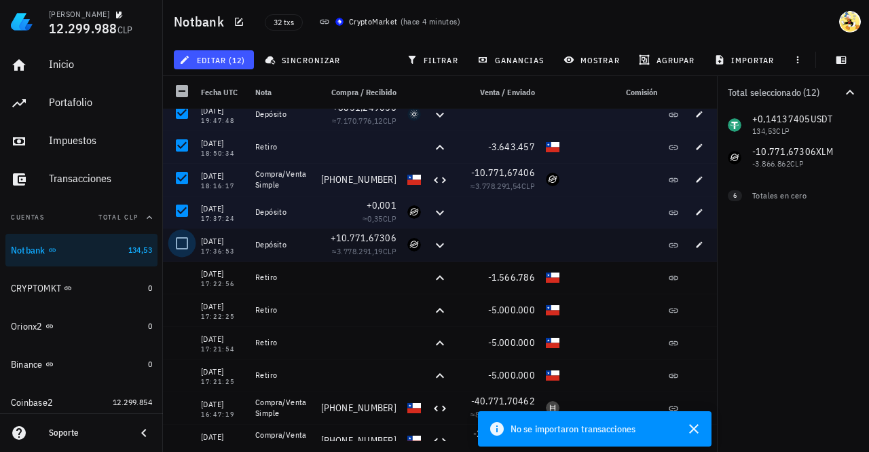
click at [186, 242] on div at bounding box center [181, 243] width 23 height 23
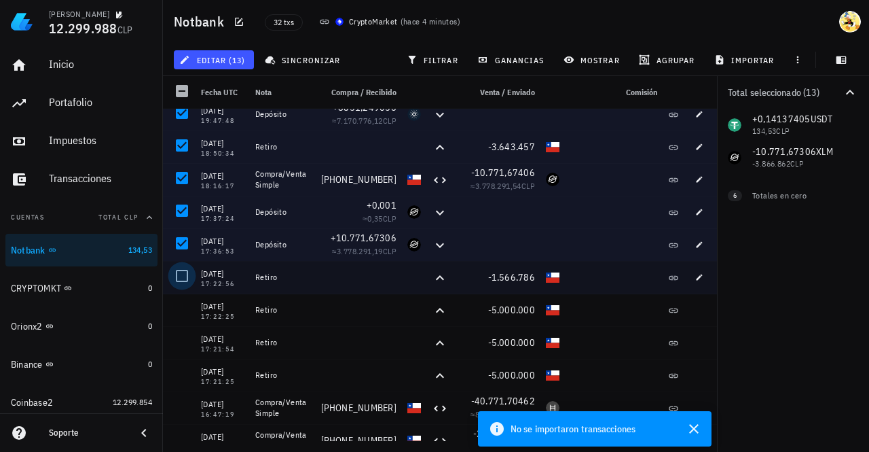
click at [179, 272] on div at bounding box center [181, 275] width 23 height 23
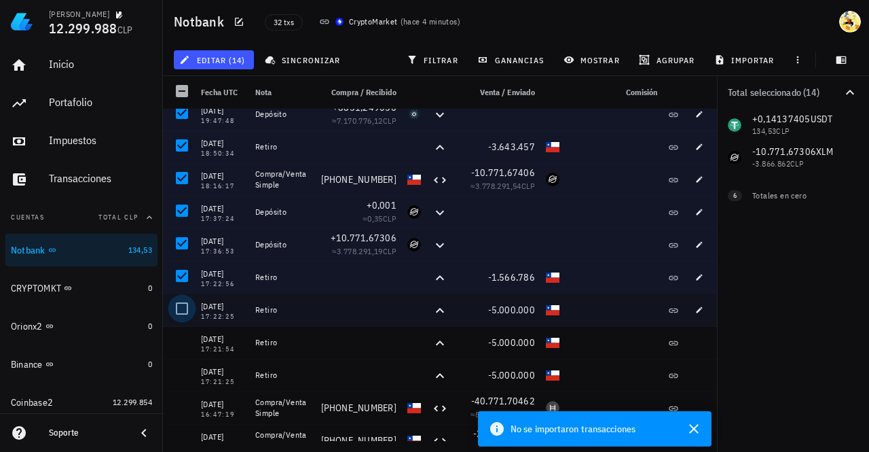
click at [181, 308] on div at bounding box center [181, 308] width 23 height 23
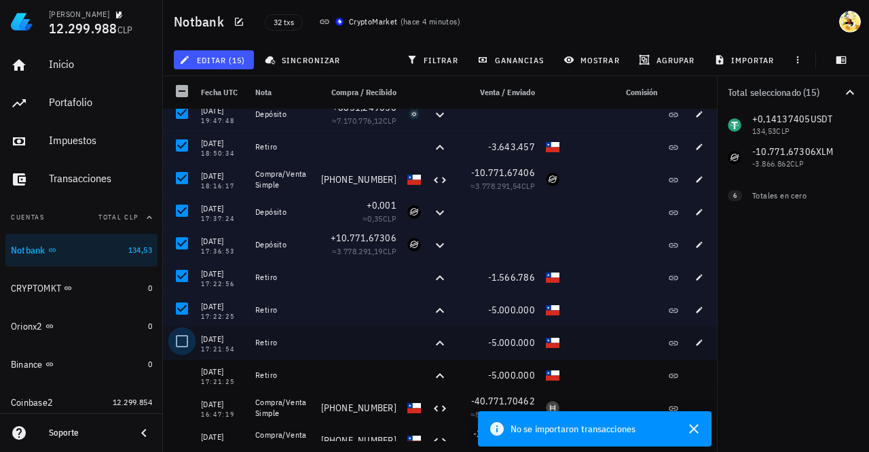
click at [185, 343] on div at bounding box center [181, 340] width 23 height 23
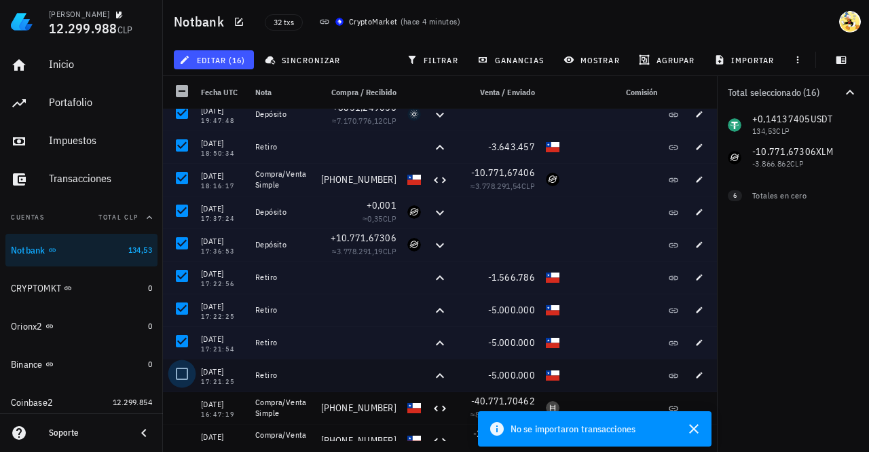
click at [190, 374] on div at bounding box center [181, 373] width 23 height 23
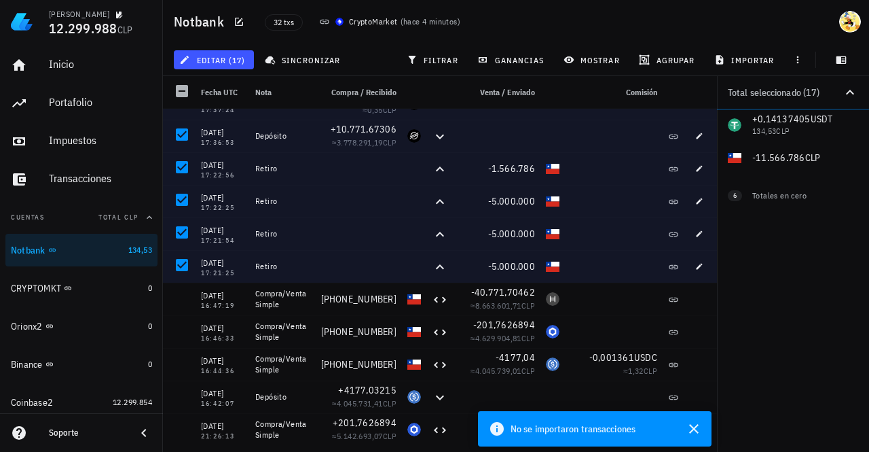
scroll to position [475, 0]
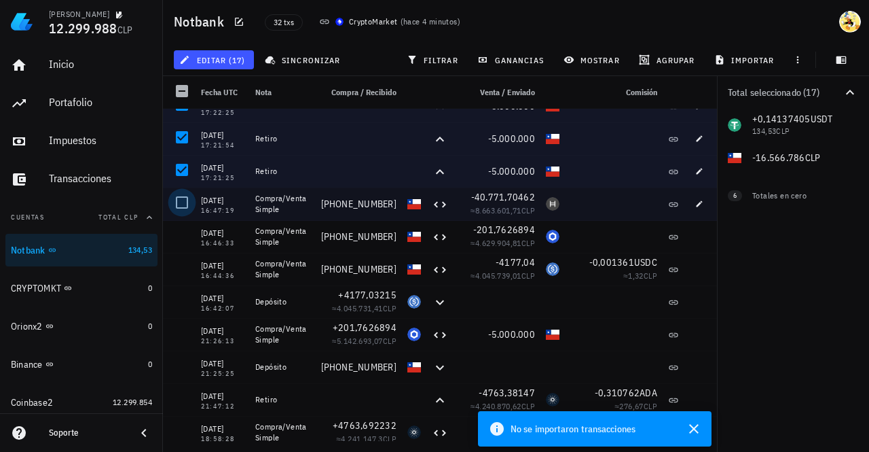
click at [184, 208] on div at bounding box center [181, 202] width 23 height 23
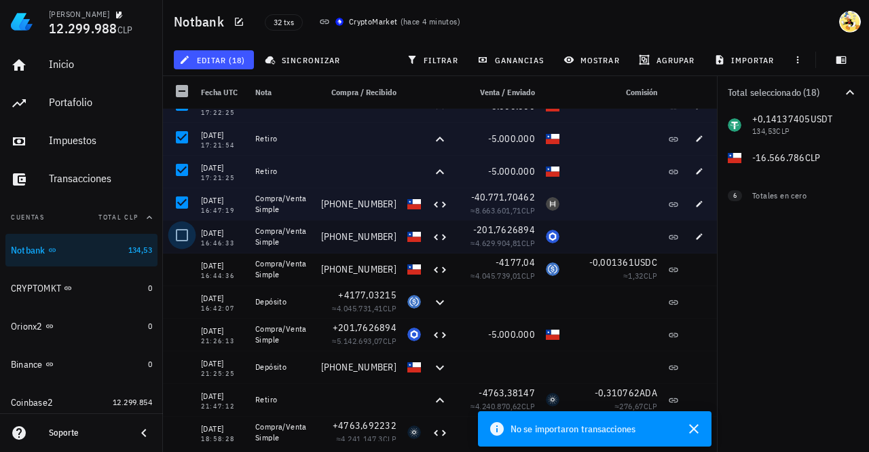
click at [179, 240] on div at bounding box center [181, 234] width 23 height 23
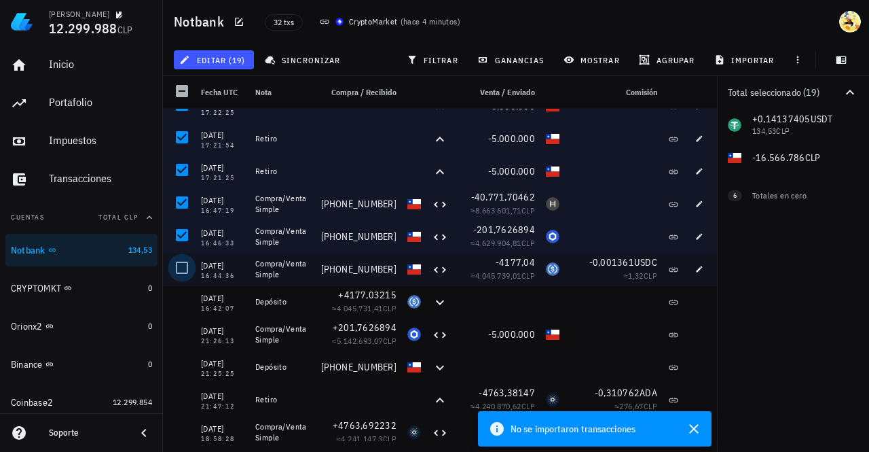
click at [181, 265] on div at bounding box center [181, 267] width 23 height 23
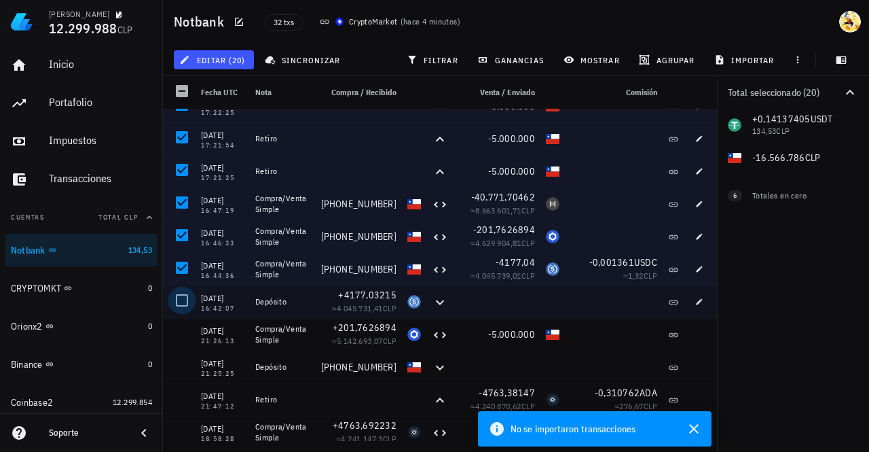
click at [185, 299] on div at bounding box center [181, 300] width 23 height 23
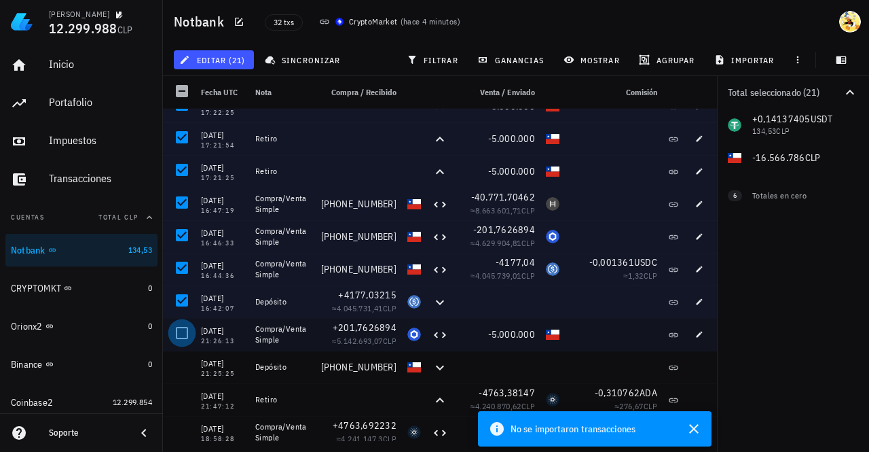
click at [182, 337] on div at bounding box center [181, 332] width 23 height 23
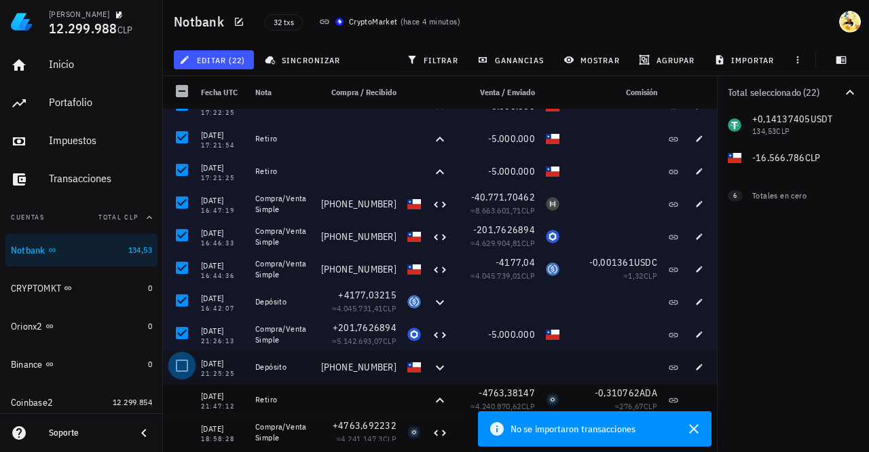
click at [186, 375] on div at bounding box center [181, 365] width 23 height 23
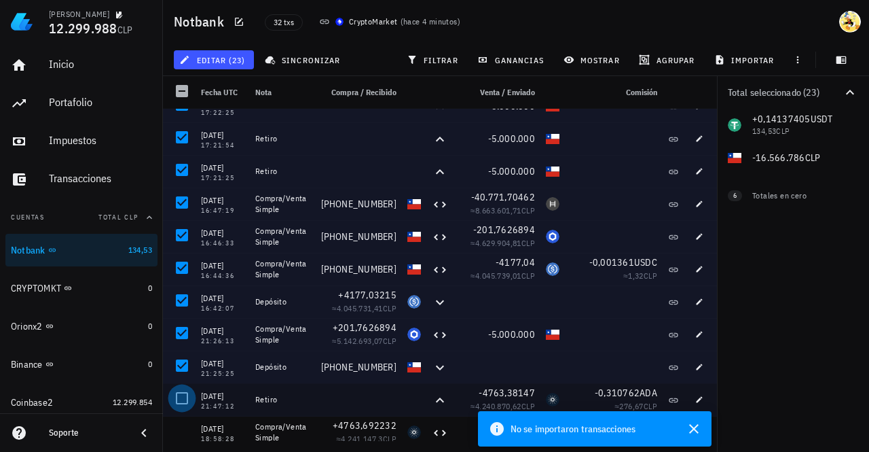
click at [191, 401] on div at bounding box center [181, 397] width 23 height 23
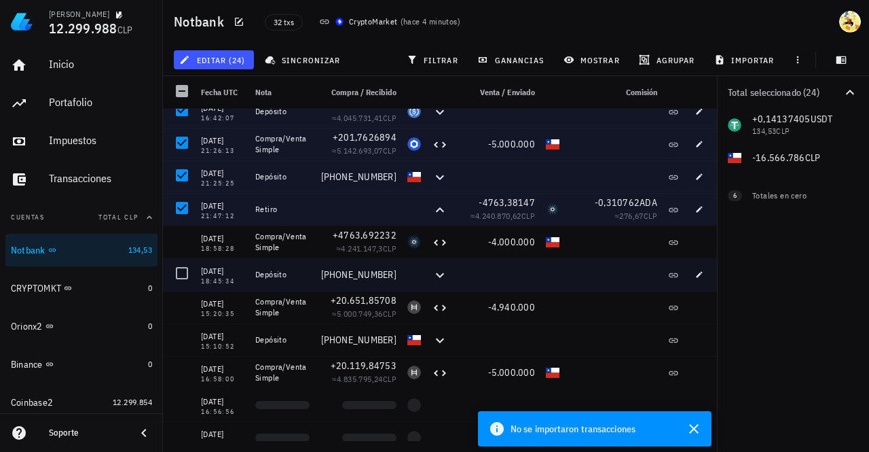
scroll to position [679, 0]
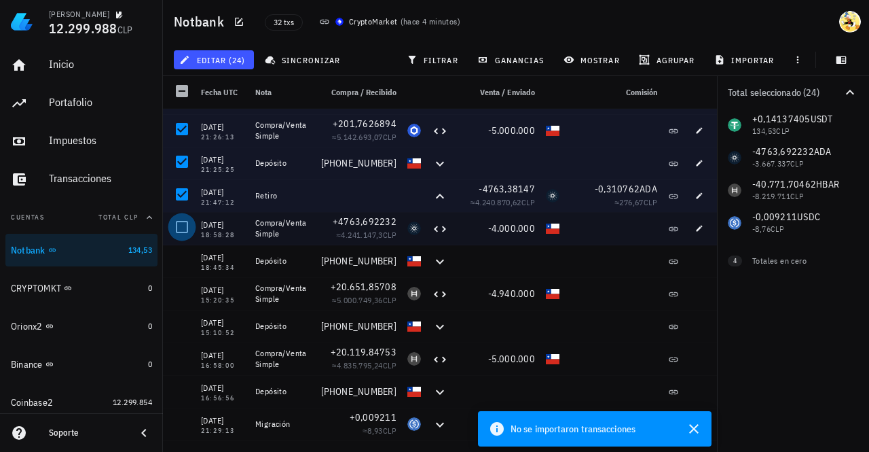
click at [181, 232] on div at bounding box center [181, 226] width 23 height 23
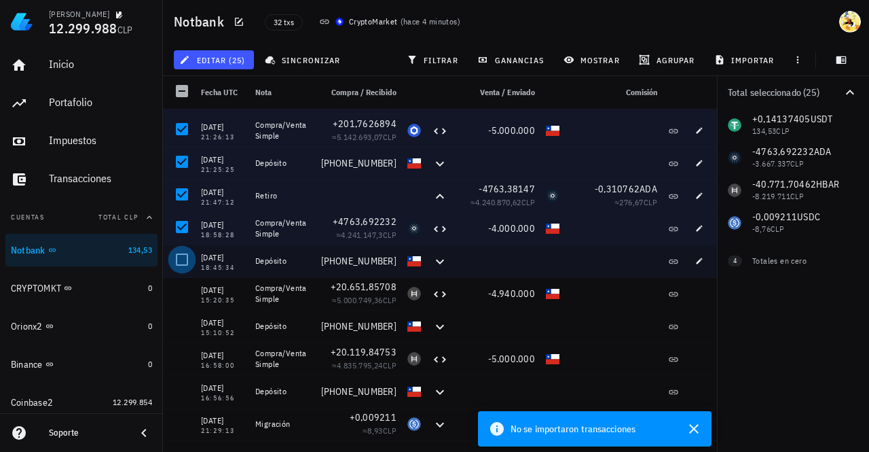
click at [181, 260] on div at bounding box center [181, 259] width 23 height 23
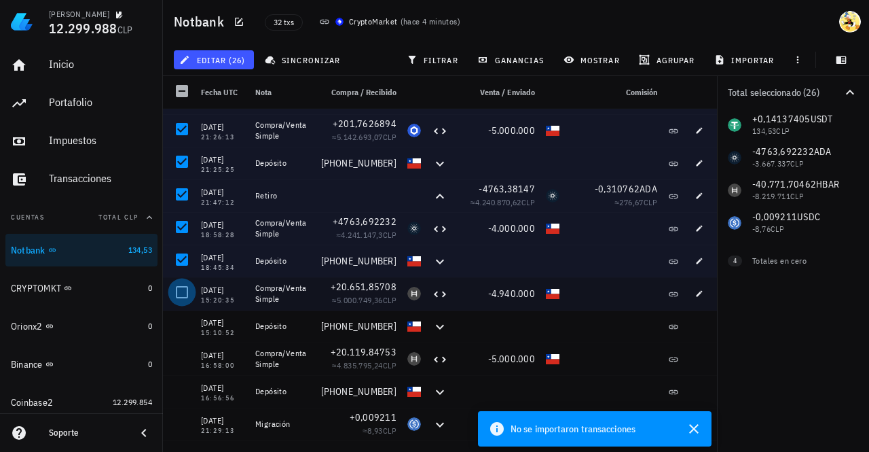
click at [181, 295] on div at bounding box center [181, 291] width 23 height 23
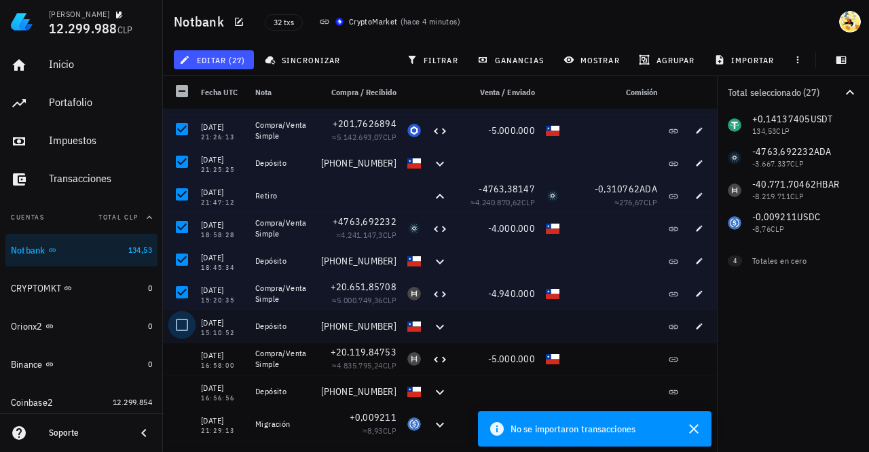
click at [185, 331] on div at bounding box center [181, 324] width 23 height 23
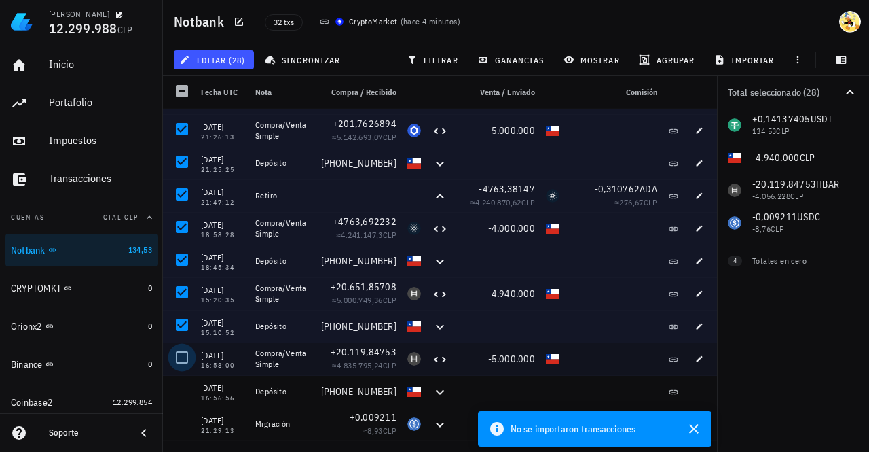
click at [190, 355] on div at bounding box center [181, 357] width 23 height 23
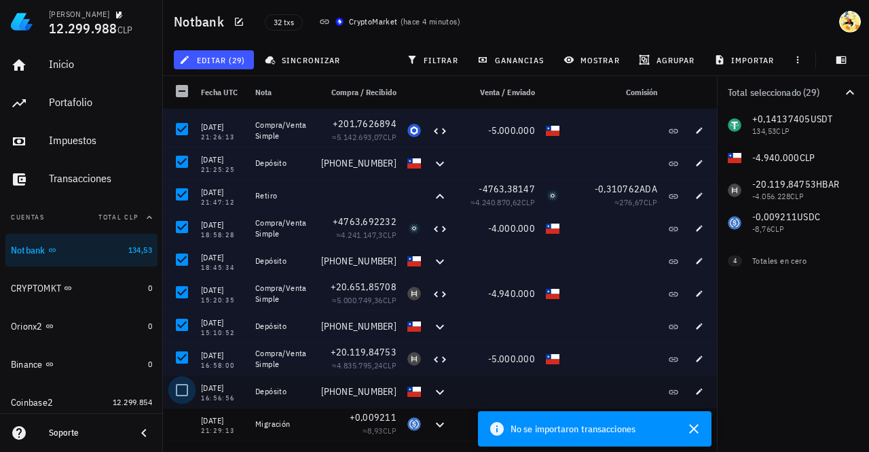
click at [179, 383] on div at bounding box center [181, 389] width 23 height 23
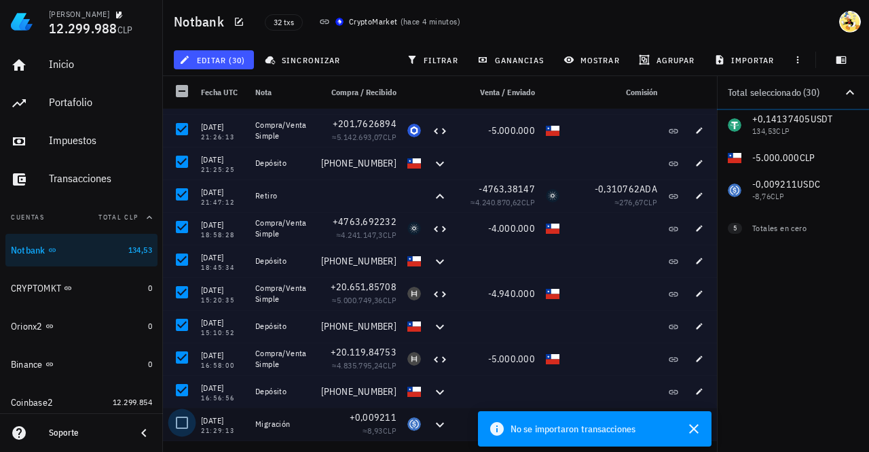
click at [182, 423] on div at bounding box center [181, 422] width 23 height 23
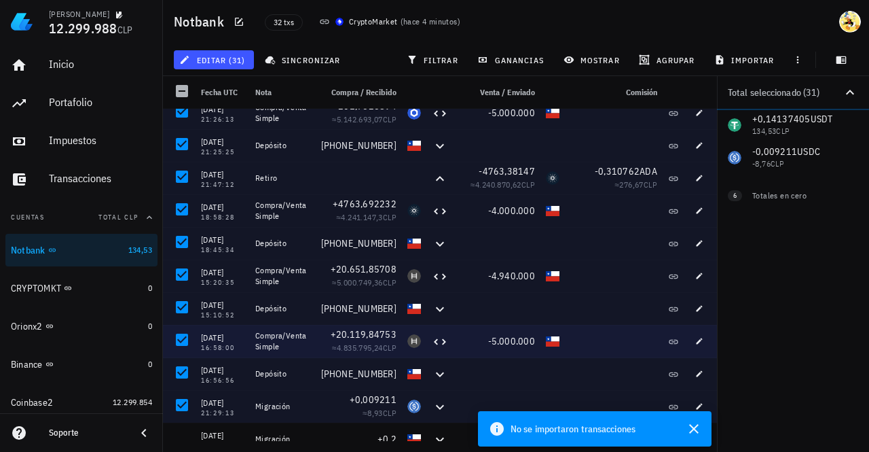
scroll to position [710, 0]
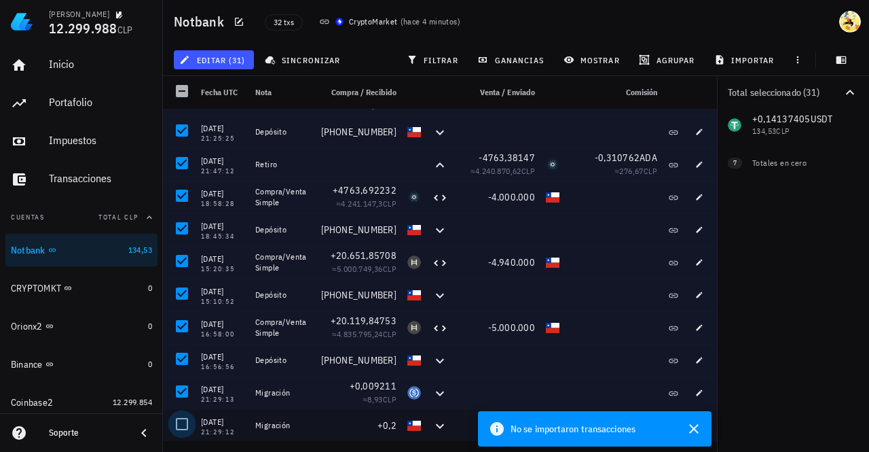
click at [181, 424] on div at bounding box center [181, 423] width 23 height 23
click at [238, 62] on span "editar (32)" at bounding box center [213, 59] width 63 height 11
click at [217, 90] on div "Eliminar" at bounding box center [224, 91] width 37 height 11
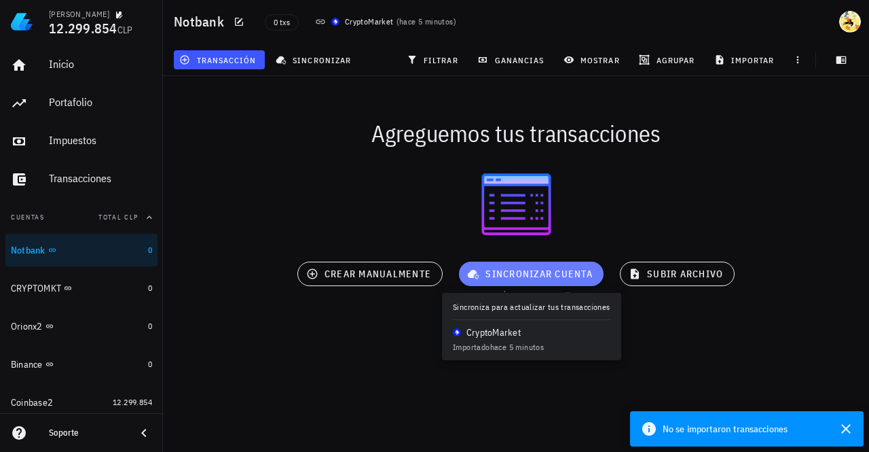
click at [546, 278] on span "sincronizar cuenta" at bounding box center [531, 274] width 123 height 12
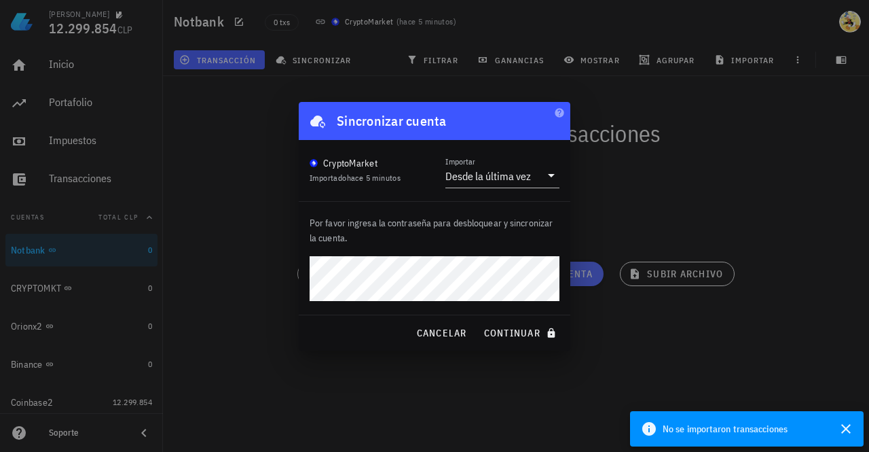
click at [478, 320] on button "continuar" at bounding box center [521, 332] width 87 height 24
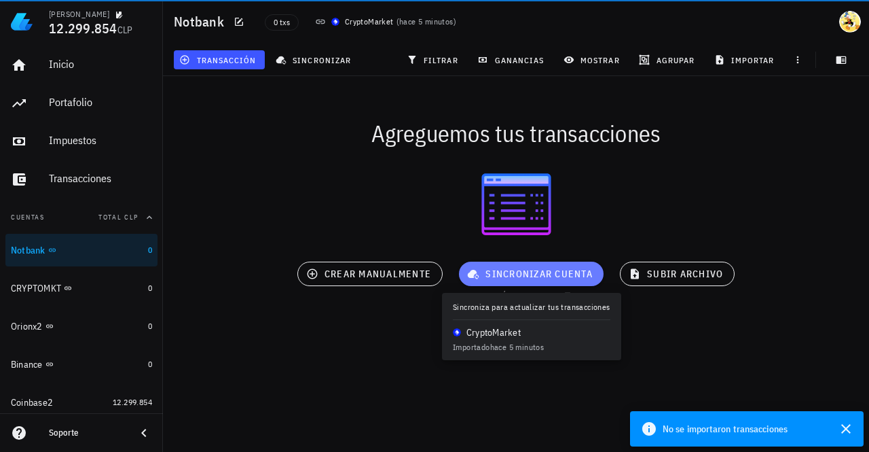
click at [574, 272] on span "sincronizar cuenta" at bounding box center [531, 274] width 123 height 12
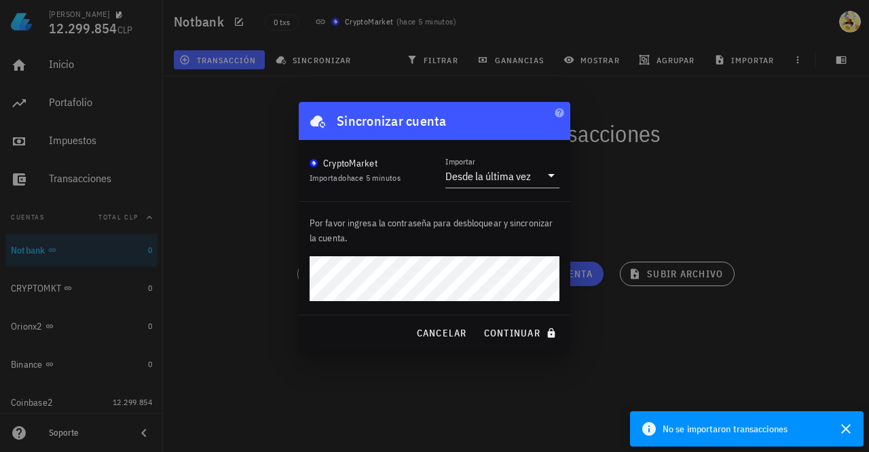
click at [478, 320] on button "continuar" at bounding box center [521, 332] width 87 height 24
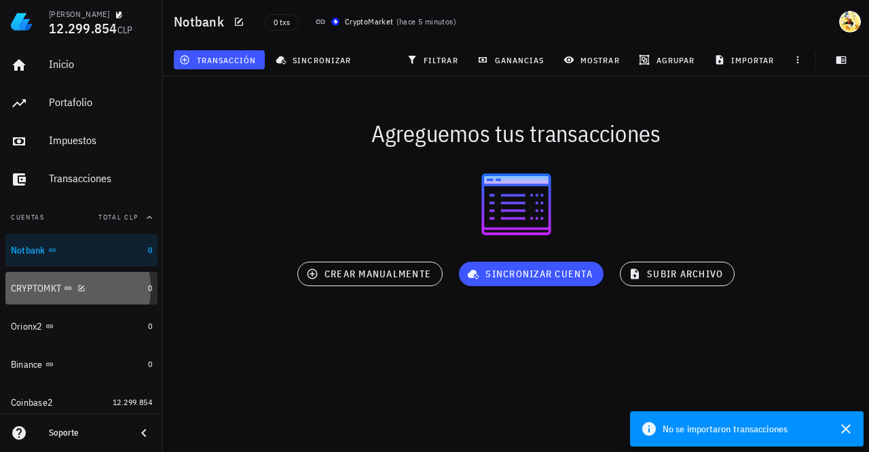
click at [103, 280] on div "CRYPTOMKT" at bounding box center [77, 288] width 132 height 29
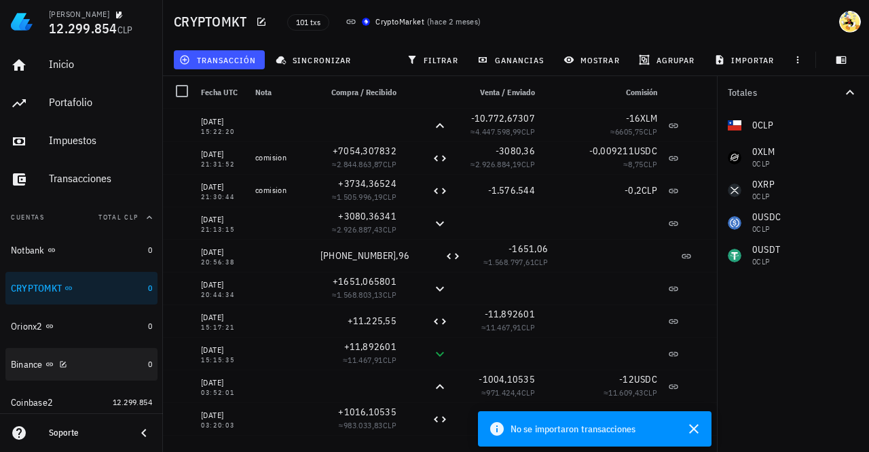
scroll to position [35, 0]
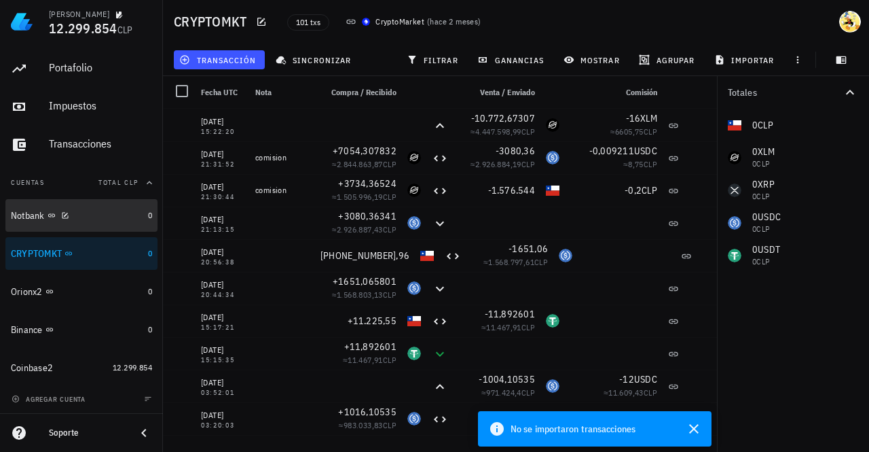
click at [90, 210] on div "Notbank" at bounding box center [77, 215] width 132 height 13
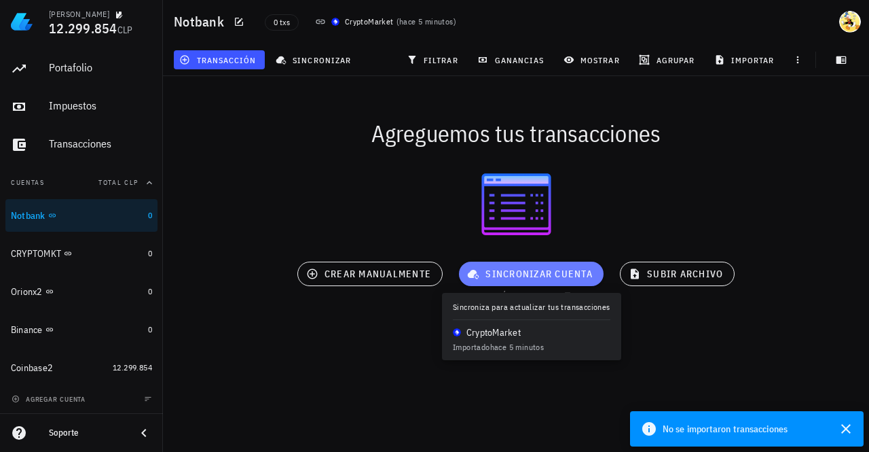
click at [492, 276] on span "sincronizar cuenta" at bounding box center [531, 274] width 123 height 12
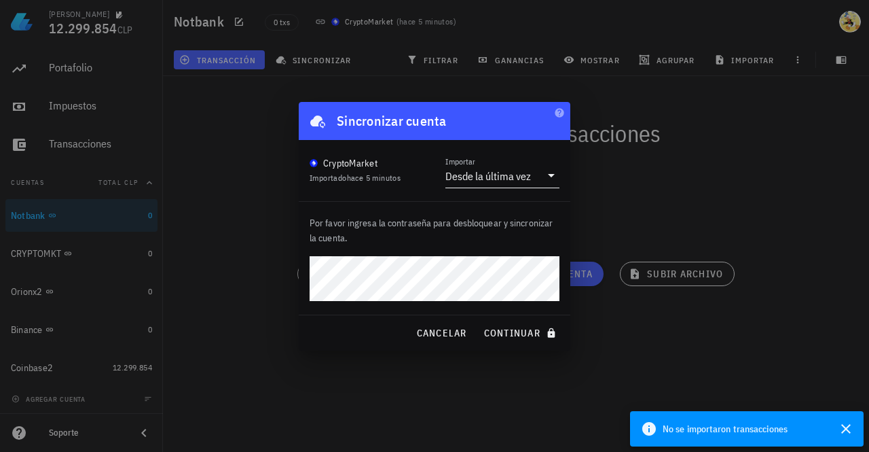
click at [493, 174] on div "Desde la última vez" at bounding box center [488, 176] width 86 height 14
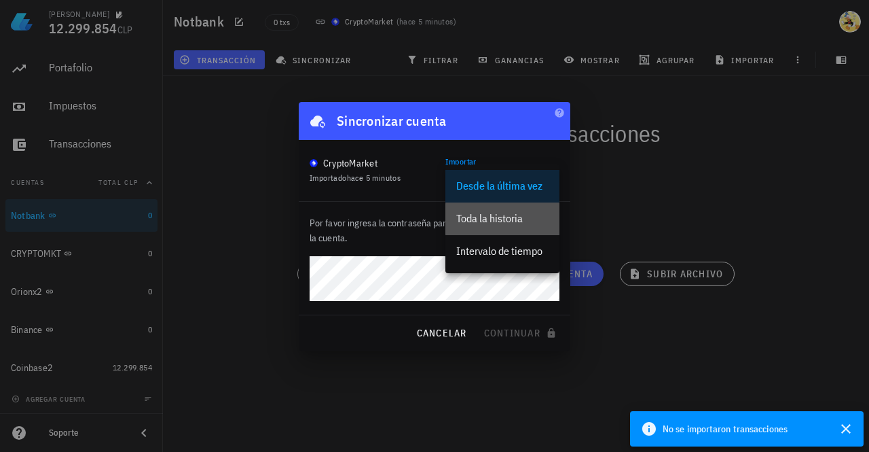
click at [502, 222] on div "Toda la historia" at bounding box center [502, 218] width 92 height 13
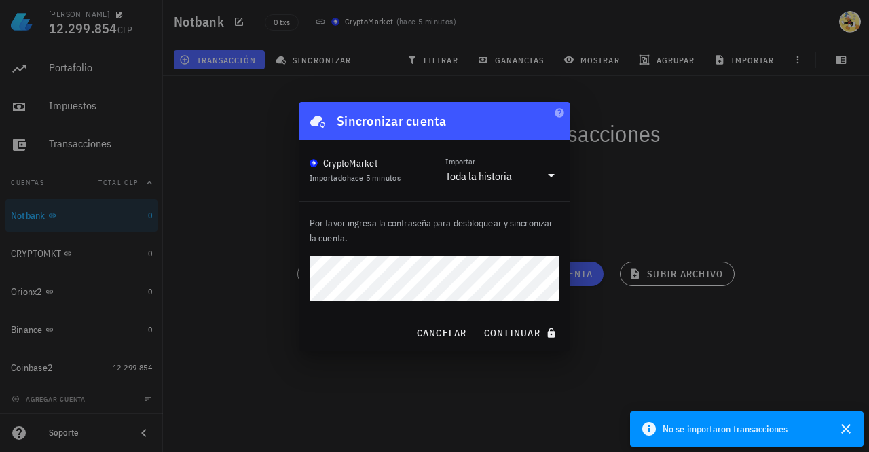
click at [478, 320] on button "continuar" at bounding box center [521, 332] width 87 height 24
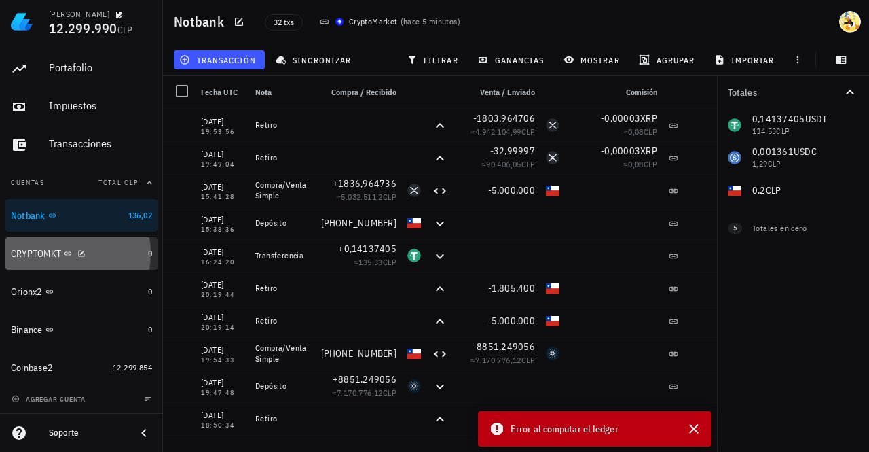
click at [90, 261] on div "CRYPTOMKT" at bounding box center [77, 253] width 132 height 29
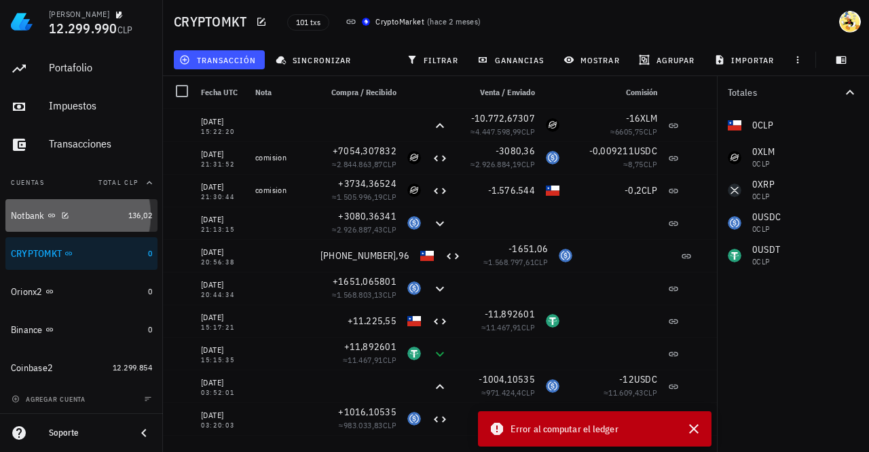
click at [97, 209] on div "Notbank" at bounding box center [67, 215] width 112 height 13
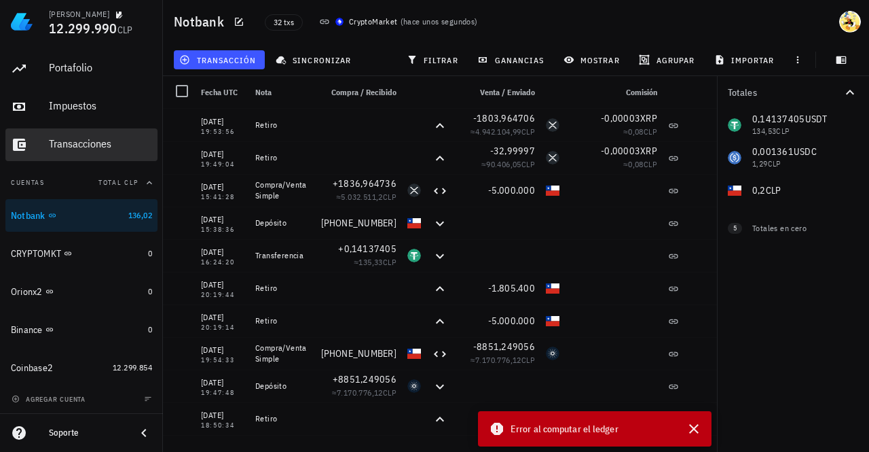
click at [97, 139] on div "Transacciones" at bounding box center [100, 143] width 103 height 13
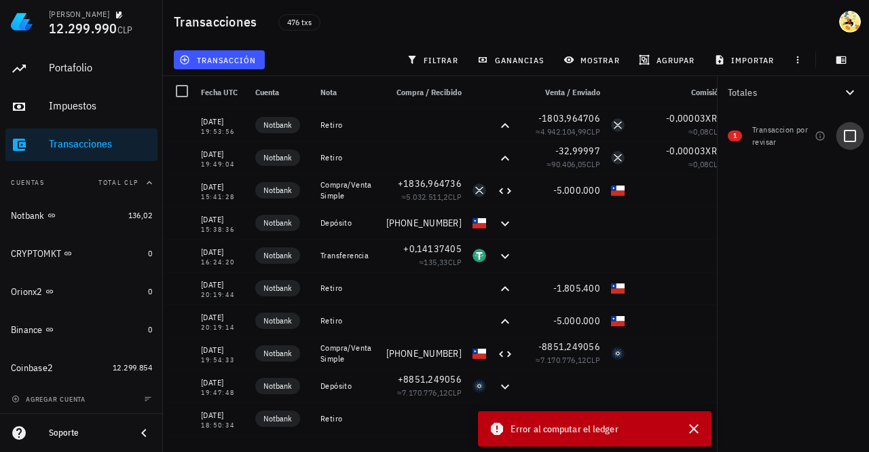
click at [850, 139] on div at bounding box center [850, 135] width 23 height 23
checkbox input "true"
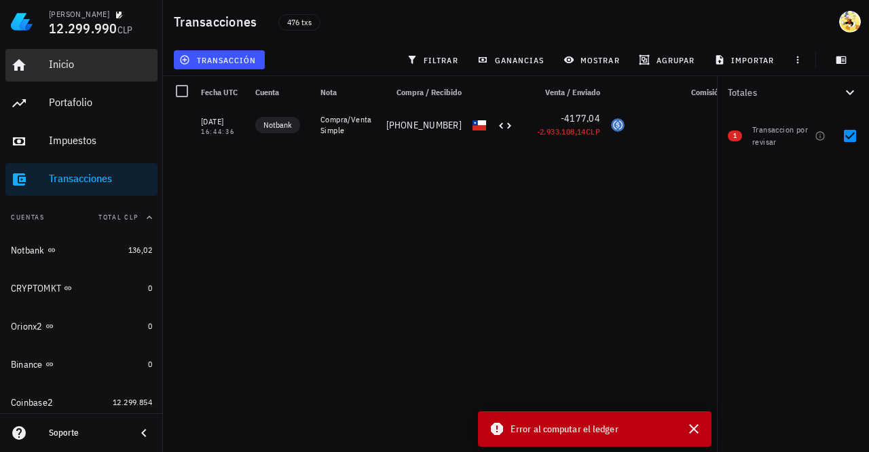
click at [73, 67] on div "Inicio" at bounding box center [100, 64] width 103 height 13
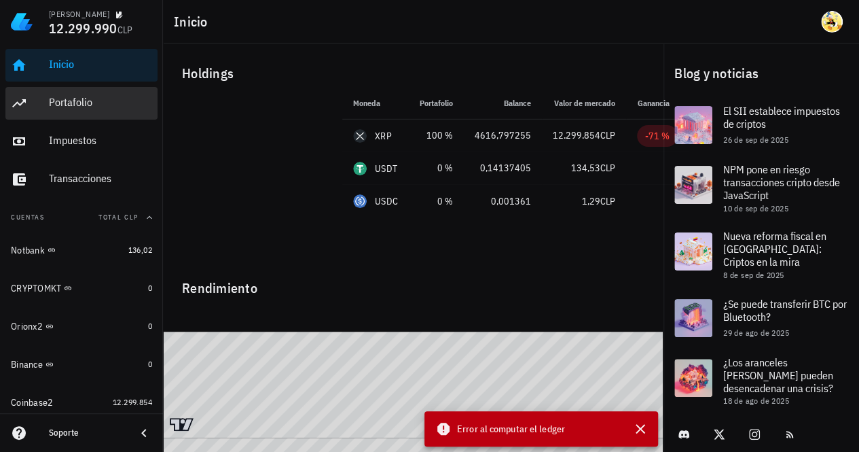
click at [86, 100] on div "Portafolio" at bounding box center [100, 102] width 103 height 13
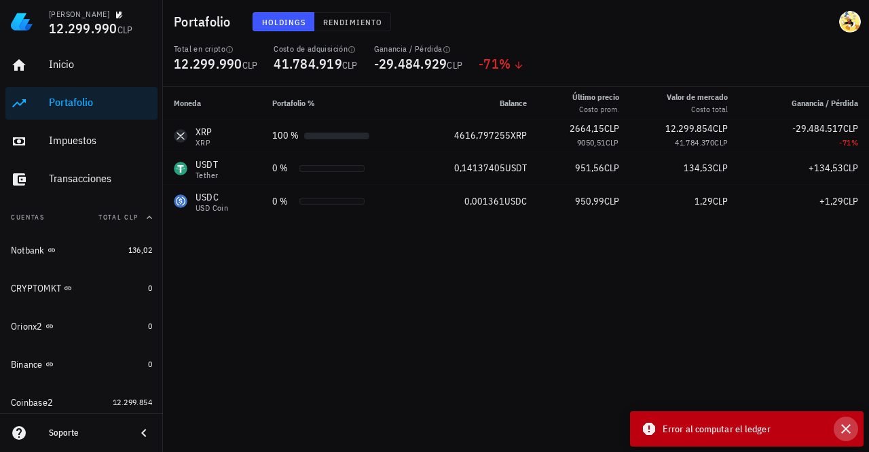
click at [851, 431] on icon "button" at bounding box center [846, 428] width 16 height 16
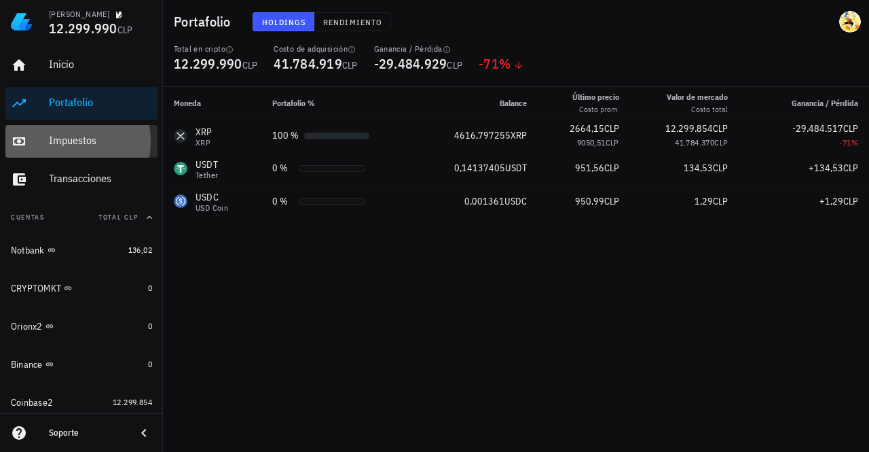
click at [84, 147] on div "Impuestos" at bounding box center [100, 141] width 103 height 31
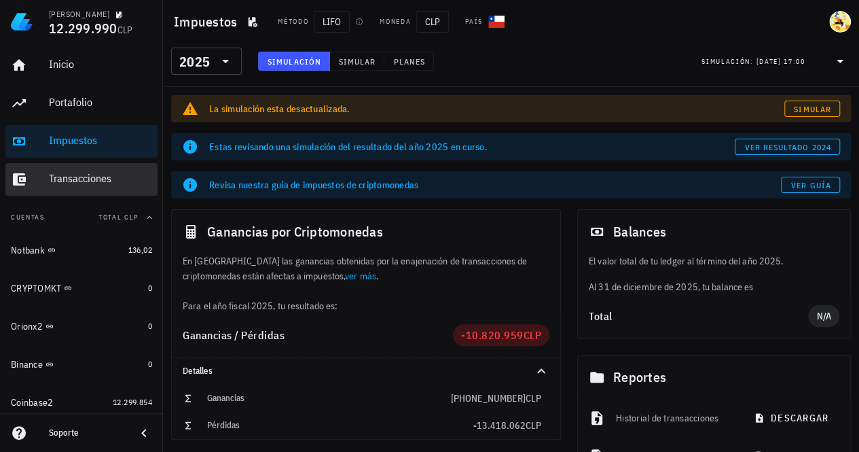
click at [73, 189] on div "Transacciones" at bounding box center [100, 179] width 103 height 31
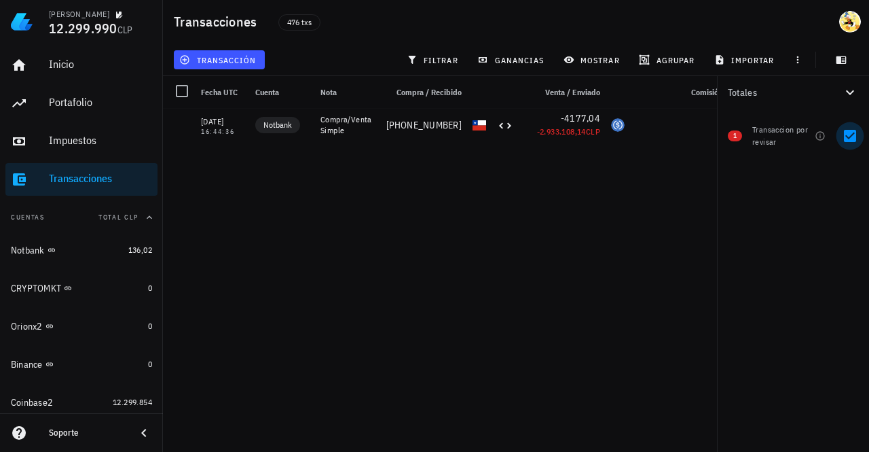
click at [857, 139] on div at bounding box center [850, 135] width 23 height 23
checkbox input "false"
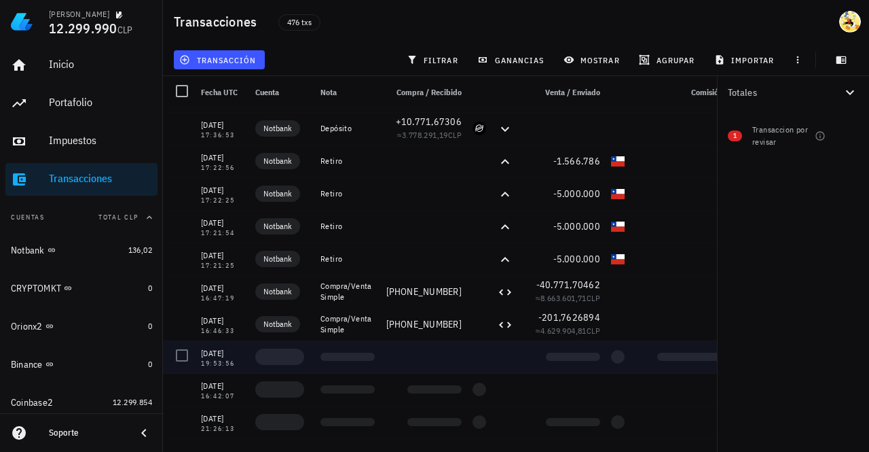
scroll to position [407, 0]
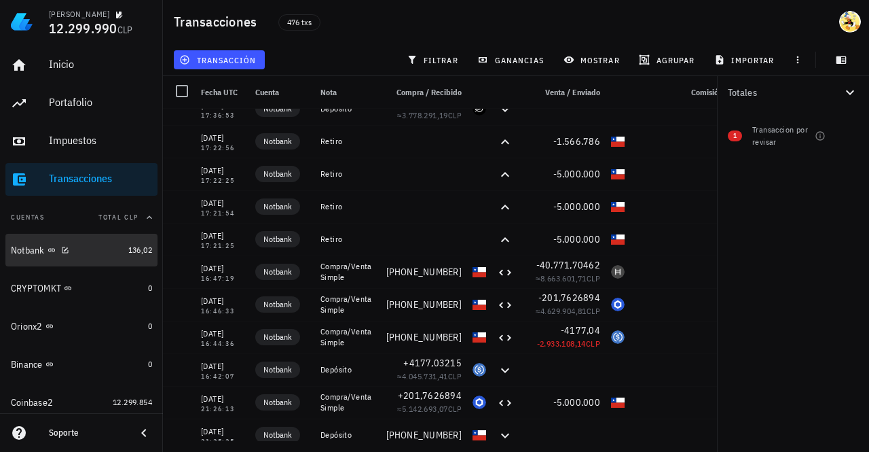
click at [105, 254] on div "Notbank" at bounding box center [67, 250] width 112 height 13
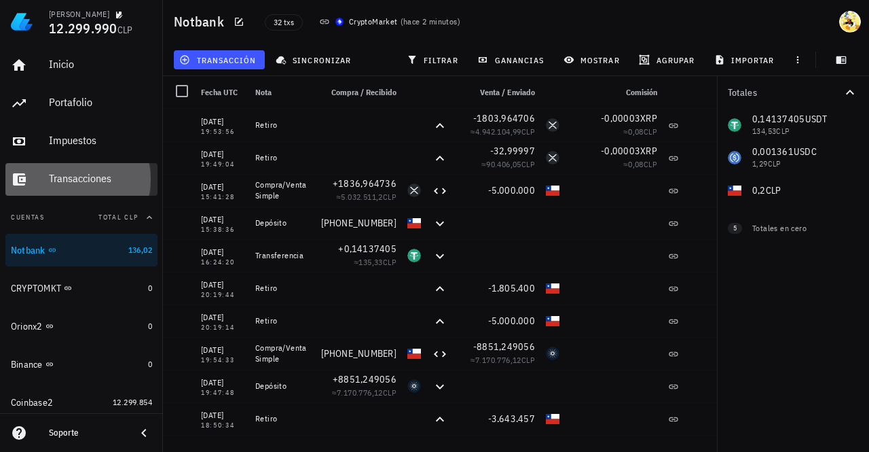
click at [98, 187] on div "Transacciones" at bounding box center [100, 179] width 103 height 31
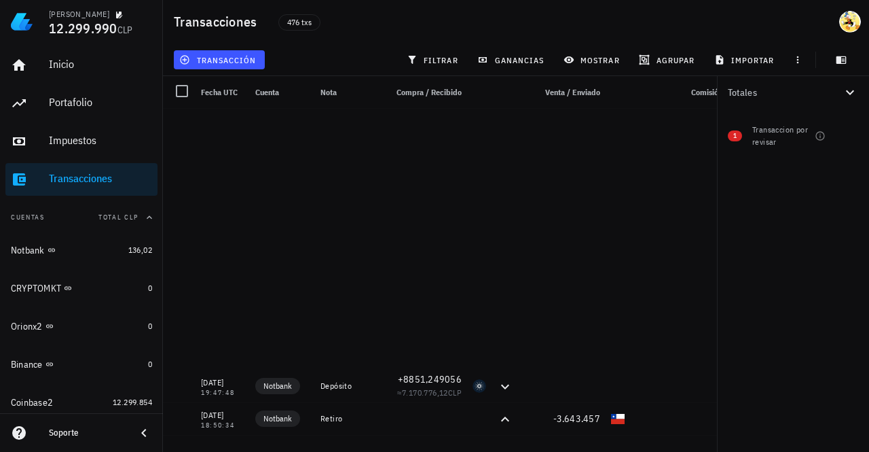
scroll to position [407, 0]
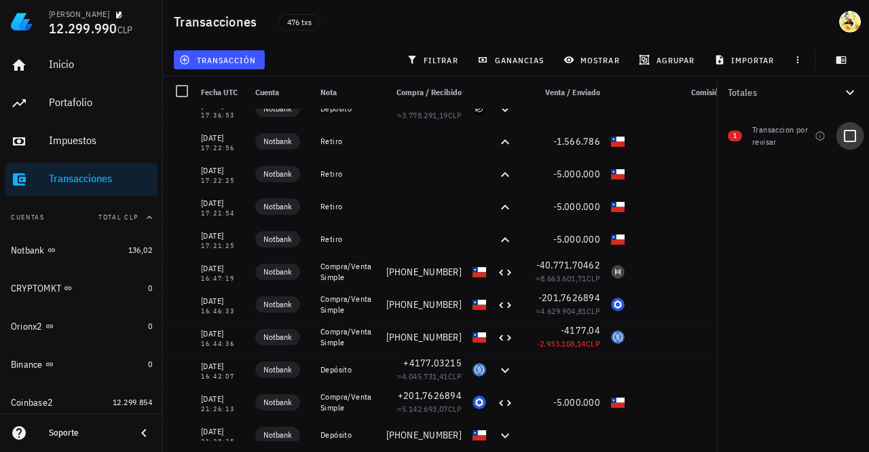
click at [853, 138] on div at bounding box center [850, 135] width 23 height 23
checkbox input "true"
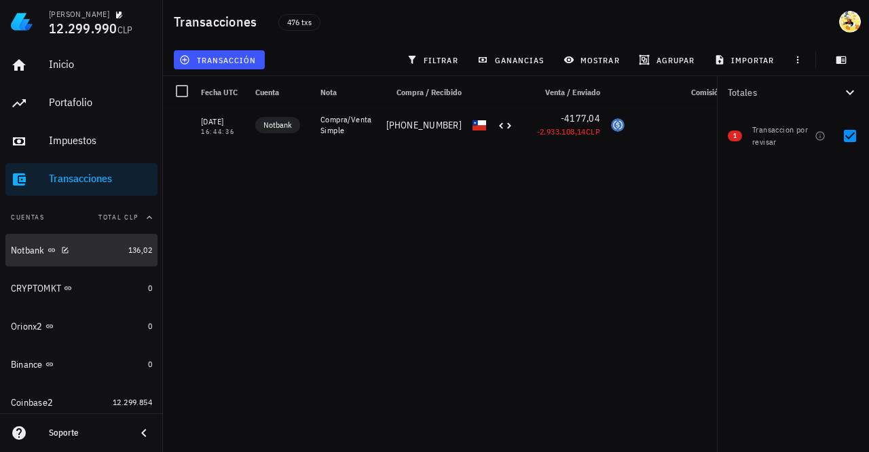
click at [84, 245] on div "Notbank" at bounding box center [67, 250] width 112 height 13
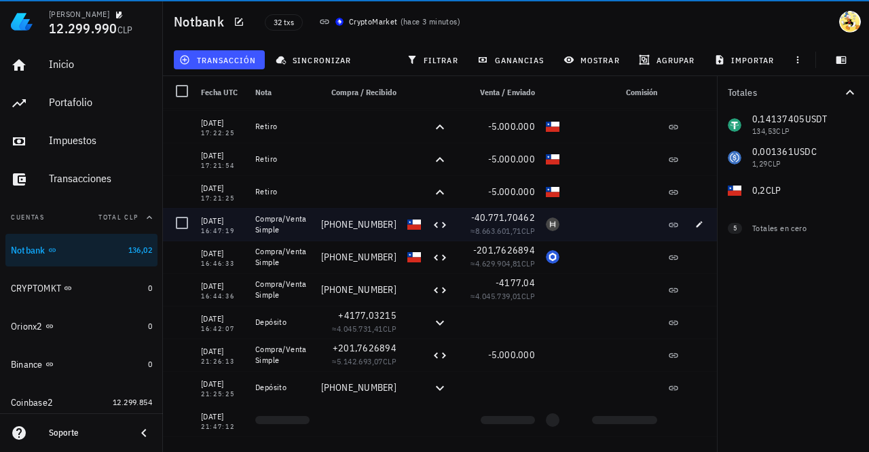
scroll to position [475, 0]
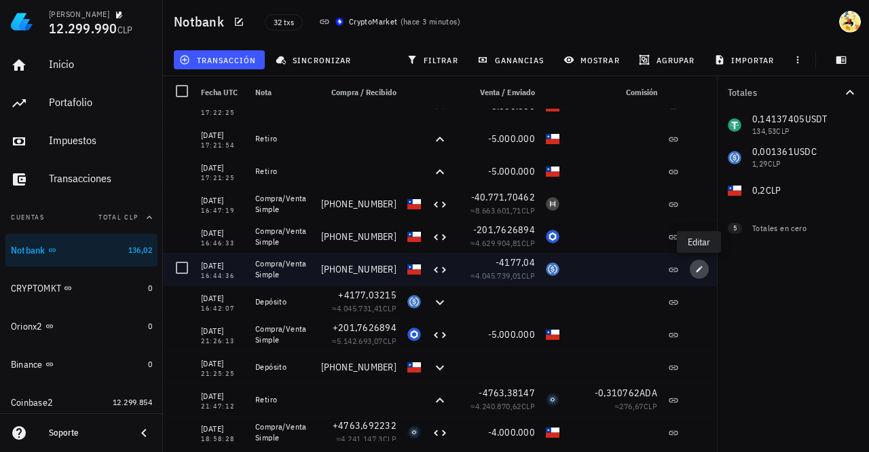
click at [695, 269] on icon "button" at bounding box center [699, 269] width 8 height 8
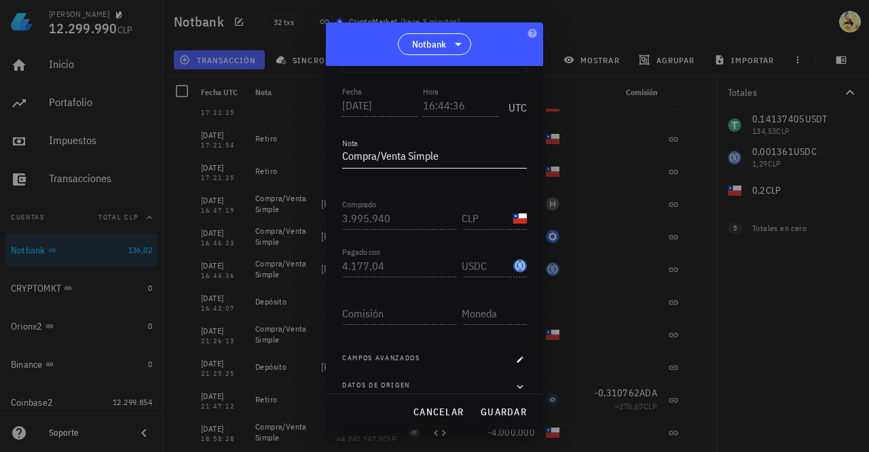
scroll to position [0, 0]
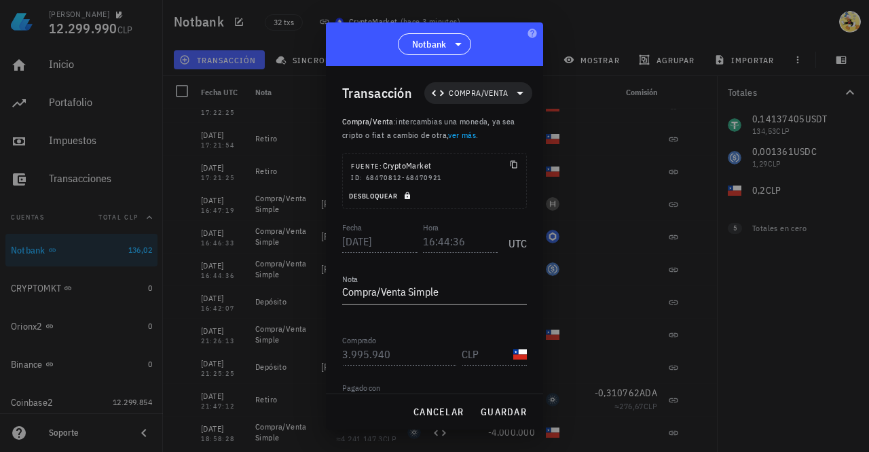
click at [388, 193] on span "Desbloquear" at bounding box center [381, 195] width 66 height 9
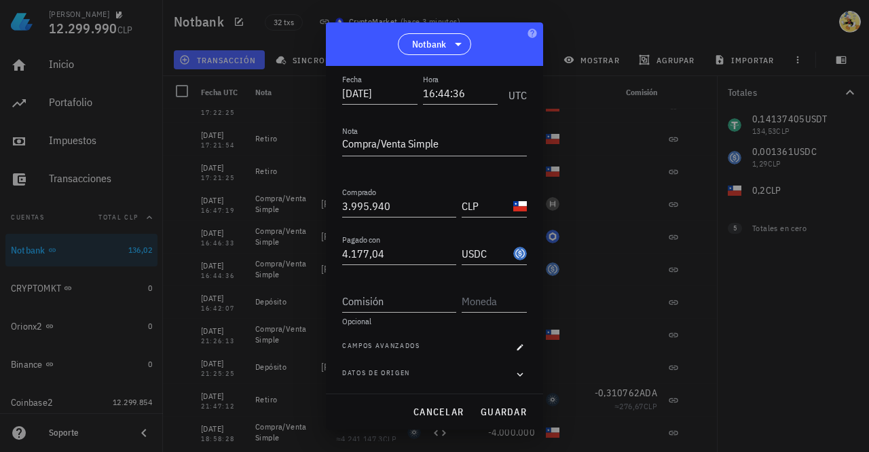
scroll to position [149, 0]
click at [426, 408] on span "cancelar" at bounding box center [438, 411] width 51 height 12
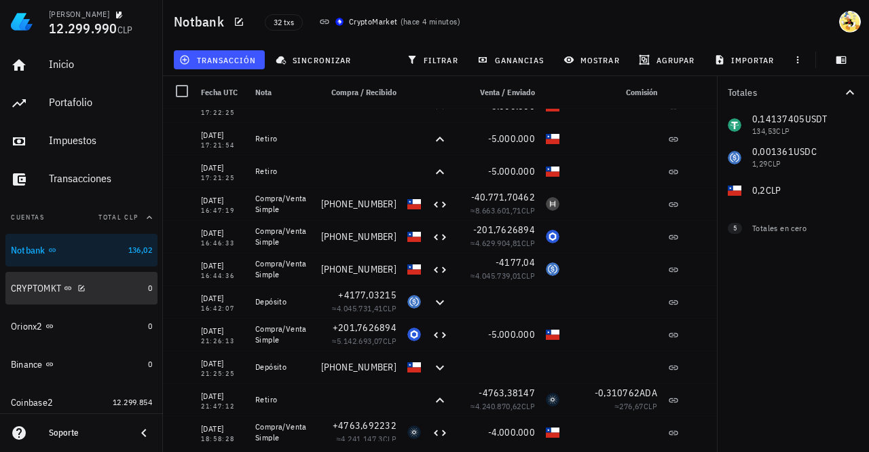
click at [95, 293] on div "CRYPTOMKT" at bounding box center [77, 288] width 132 height 13
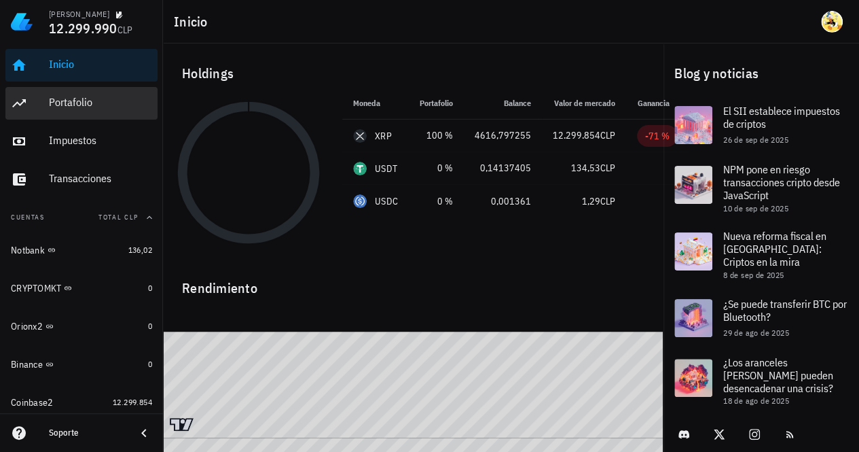
click at [73, 103] on div "Portafolio" at bounding box center [100, 102] width 103 height 13
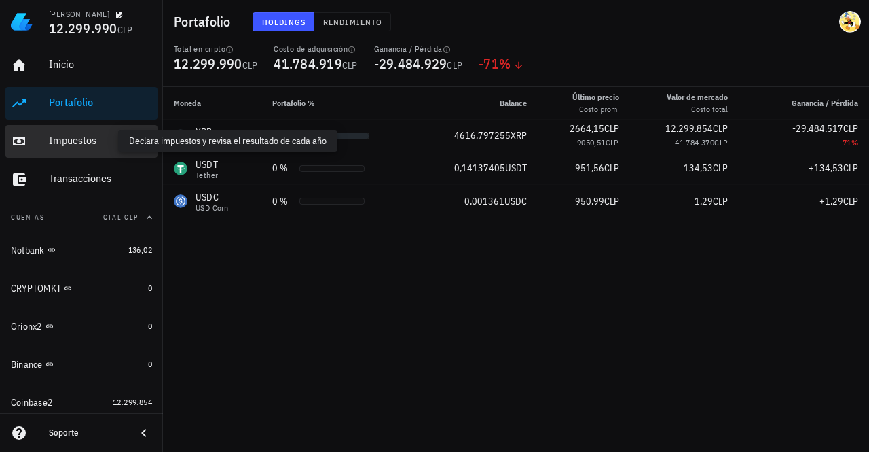
click at [106, 136] on div "Impuestos" at bounding box center [100, 140] width 103 height 13
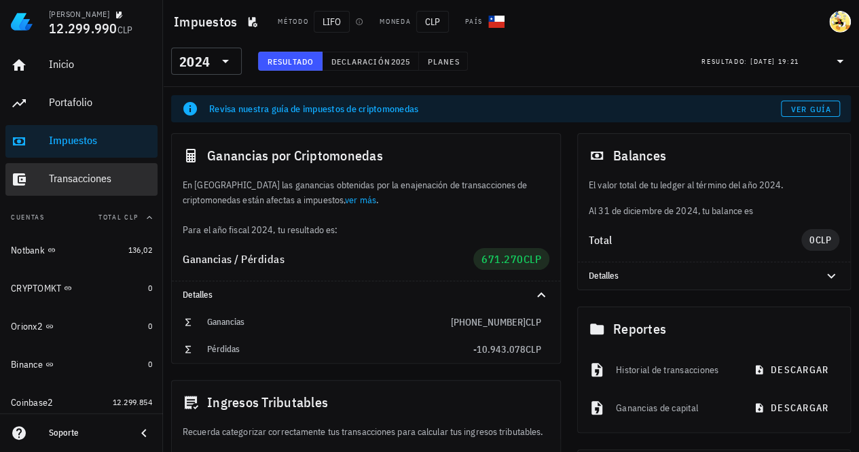
click at [111, 177] on div "Transacciones" at bounding box center [100, 178] width 103 height 13
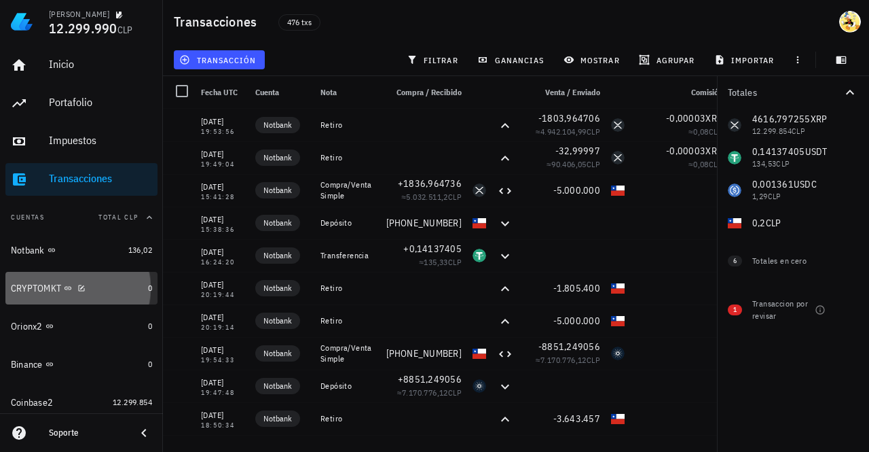
click at [96, 287] on div "CRYPTOMKT" at bounding box center [77, 288] width 132 height 13
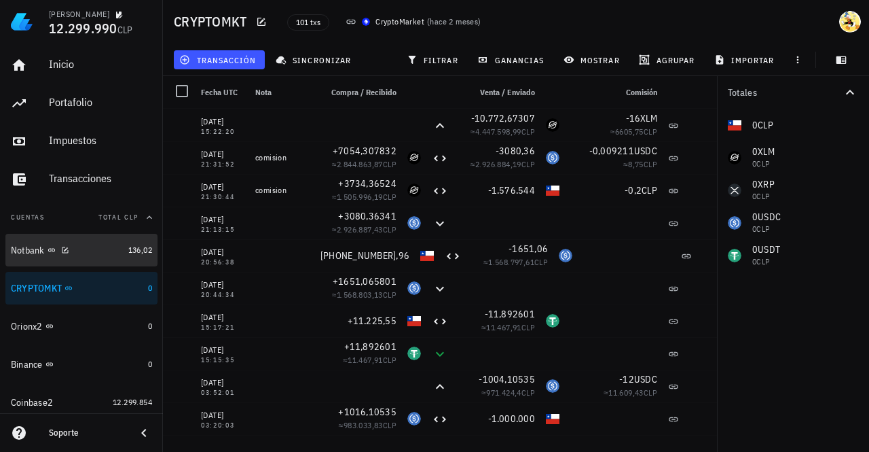
click at [97, 246] on div "Notbank" at bounding box center [67, 250] width 112 height 13
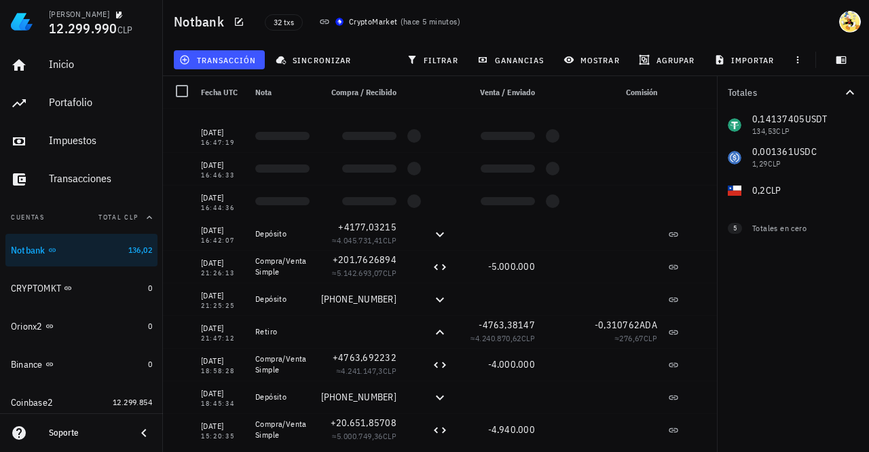
scroll to position [710, 0]
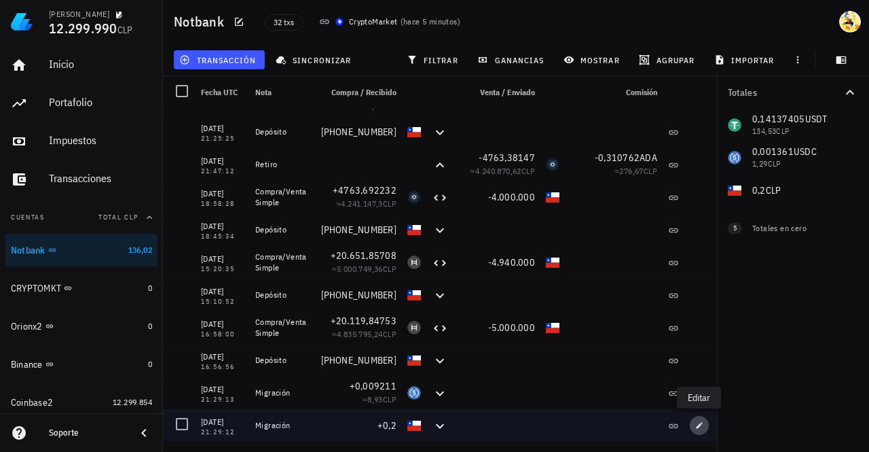
click at [693, 427] on span "button" at bounding box center [699, 425] width 19 height 8
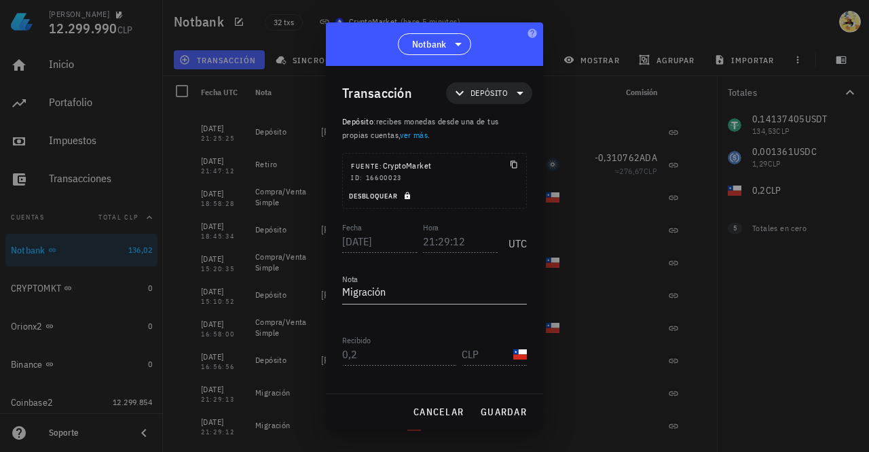
click at [392, 196] on span "Desbloquear" at bounding box center [381, 195] width 66 height 9
click at [403, 352] on input "0,2" at bounding box center [399, 354] width 114 height 22
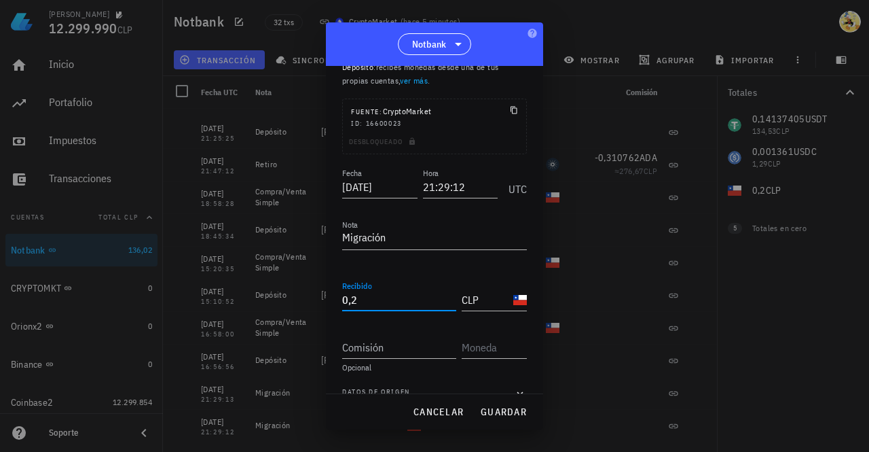
scroll to position [74, 0]
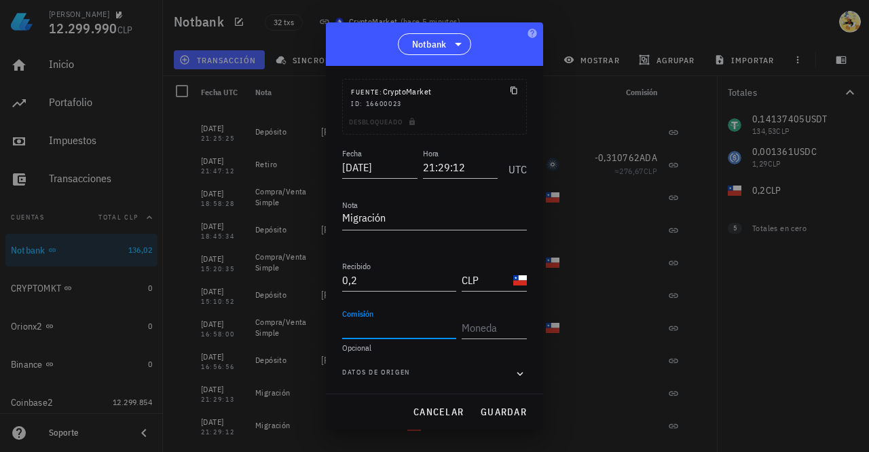
click at [383, 327] on input "Comisión" at bounding box center [399, 327] width 114 height 22
type input "0,2"
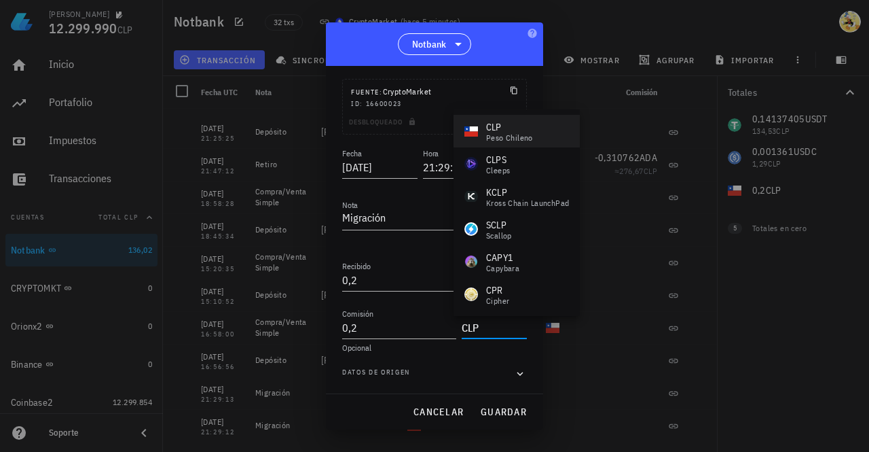
click at [521, 123] on div "CLP" at bounding box center [509, 127] width 47 height 14
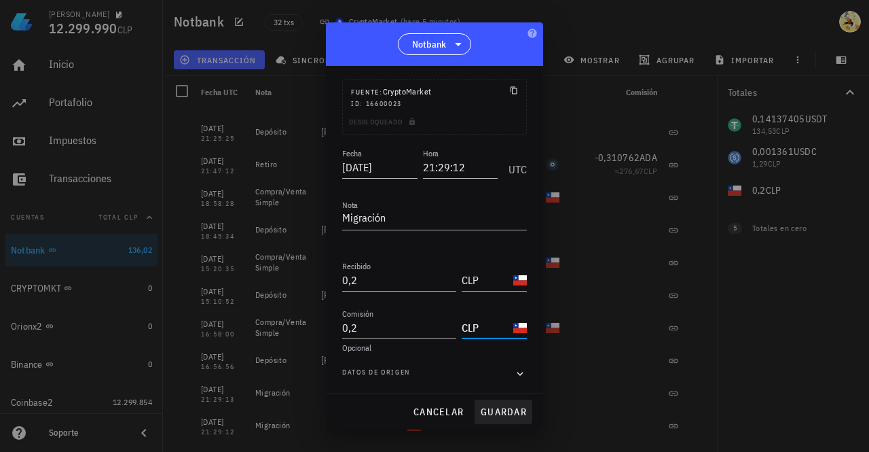
type input "CLP"
click at [504, 416] on span "guardar" at bounding box center [503, 411] width 47 height 12
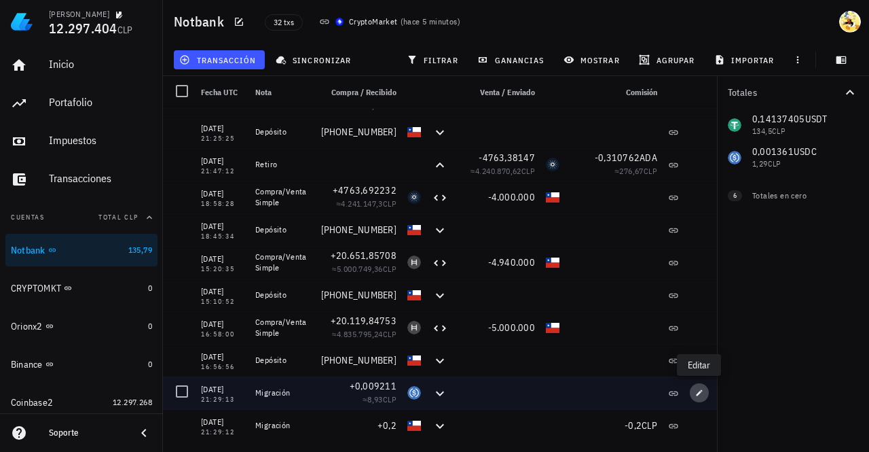
click at [702, 390] on icon "button" at bounding box center [700, 392] width 6 height 6
type input "21:29:13"
type input "0,009211"
type input "USDC"
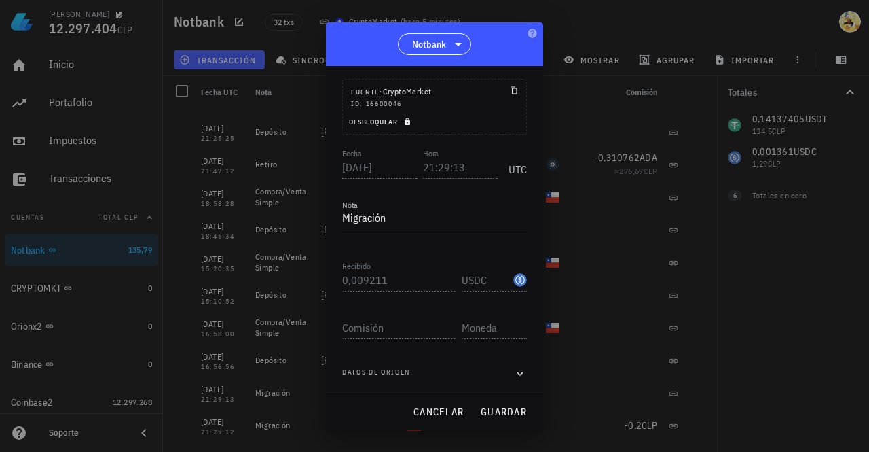
click at [386, 120] on span "Desbloquear" at bounding box center [381, 121] width 66 height 9
click at [391, 323] on input "Comisión" at bounding box center [399, 327] width 114 height 22
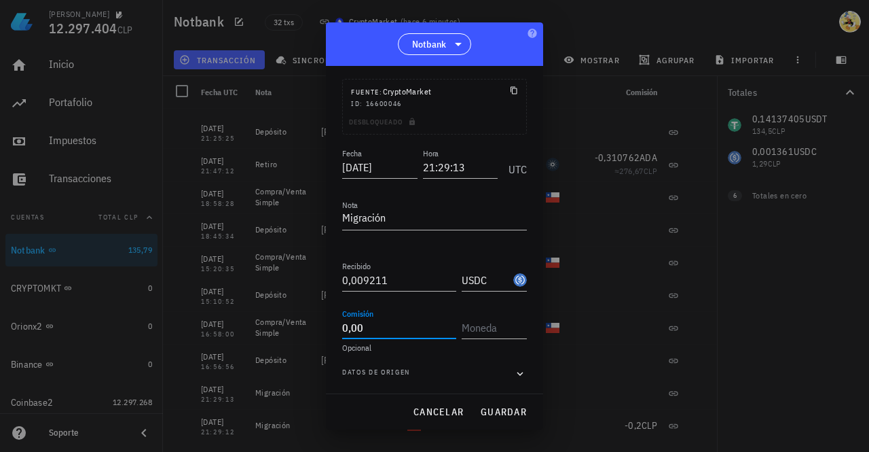
click at [379, 320] on input "0,00" at bounding box center [399, 327] width 114 height 22
type input "0"
type input "1"
type input "0,13"
click at [475, 329] on input "text" at bounding box center [493, 327] width 62 height 22
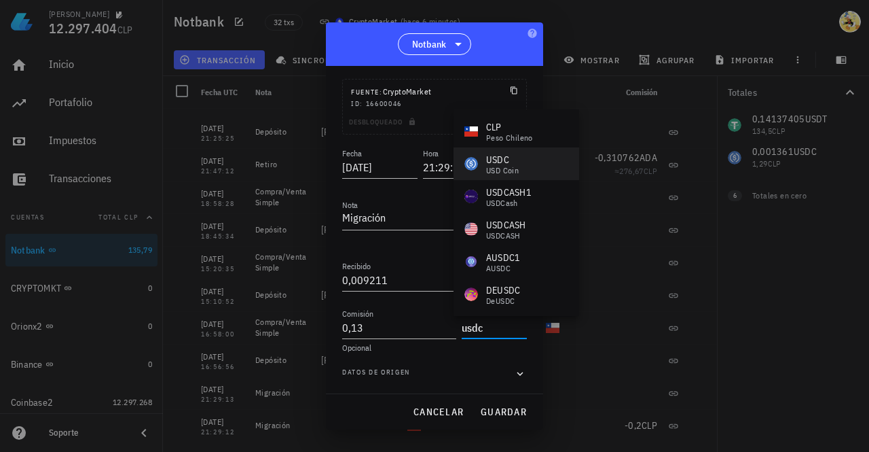
click at [514, 162] on div "USDC" at bounding box center [502, 160] width 33 height 14
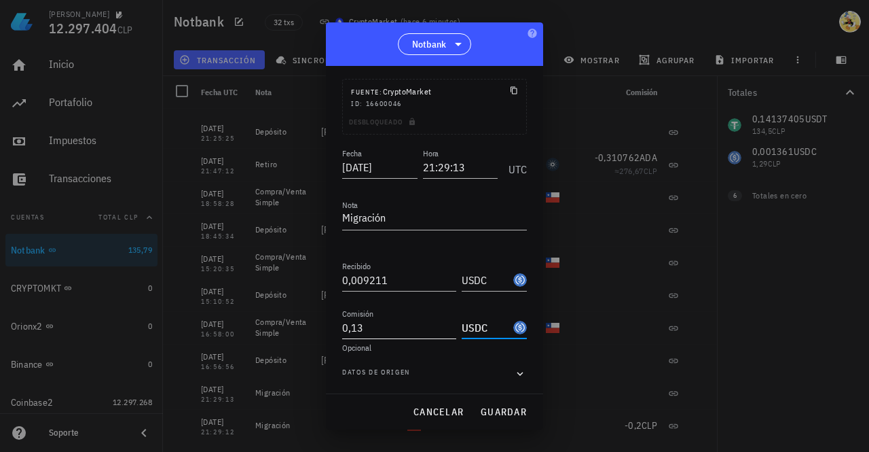
type input "USDC"
click at [383, 328] on input "0,13" at bounding box center [399, 327] width 114 height 22
type input "0"
type input "0,001361"
click at [514, 411] on span "guardar" at bounding box center [503, 411] width 47 height 12
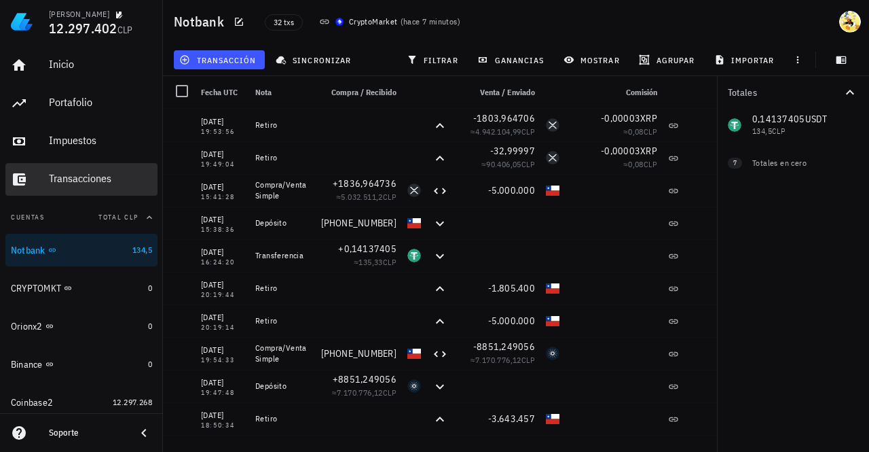
click at [105, 183] on div "Transacciones" at bounding box center [100, 178] width 103 height 13
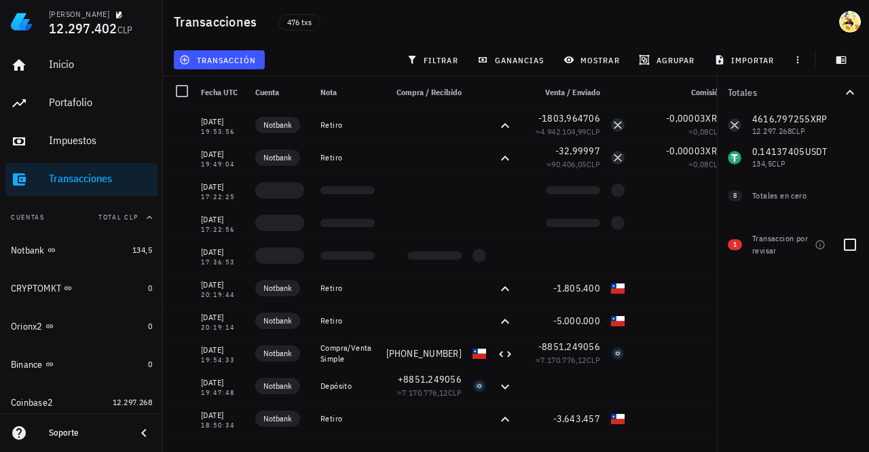
click at [733, 247] on span "1" at bounding box center [734, 244] width 3 height 11
click at [822, 247] on icon "button" at bounding box center [819, 244] width 9 height 9
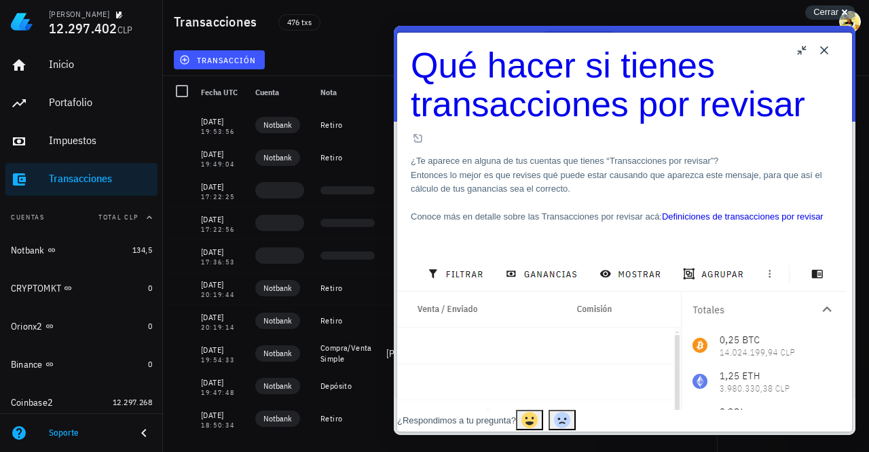
click at [826, 54] on button "Close" at bounding box center [824, 50] width 22 height 22
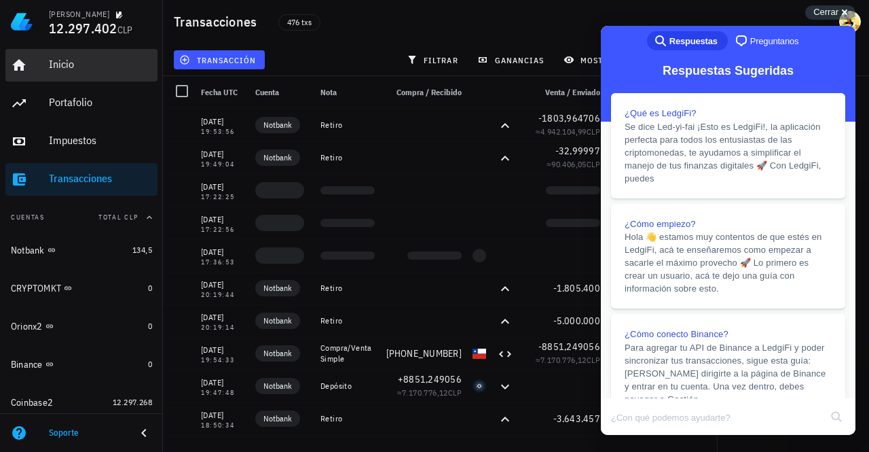
click at [90, 80] on div "Inicio" at bounding box center [100, 65] width 103 height 31
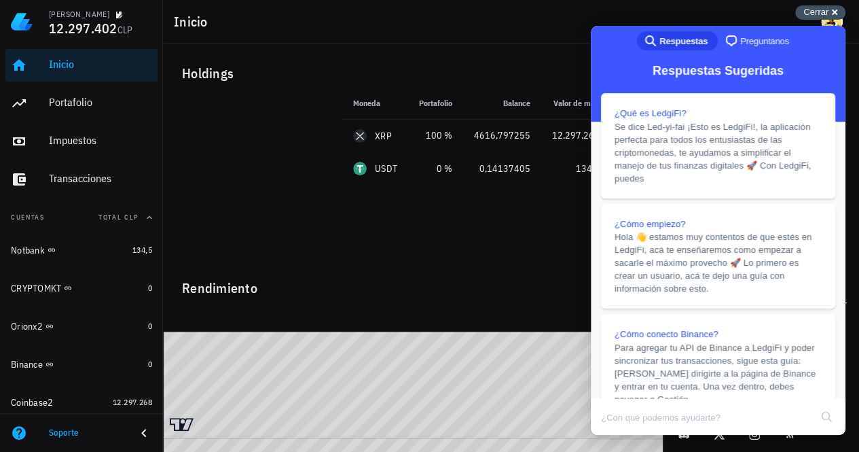
click at [822, 11] on span "Cerrar" at bounding box center [815, 12] width 25 height 10
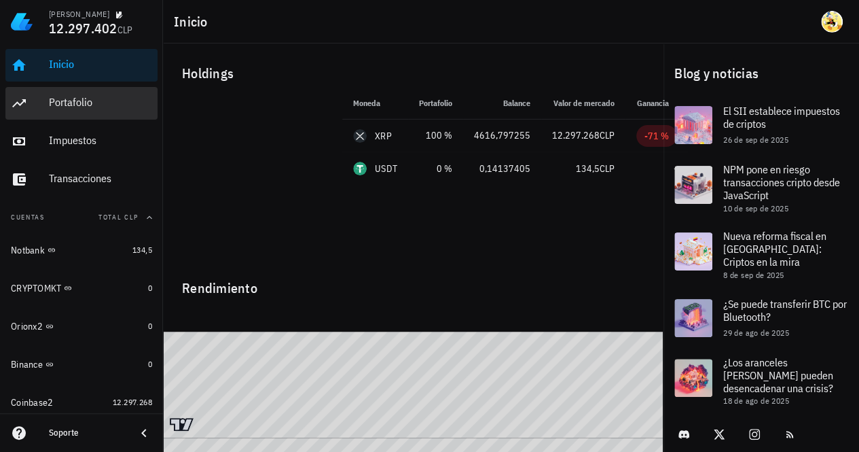
click at [87, 106] on div "Portafolio" at bounding box center [100, 102] width 103 height 13
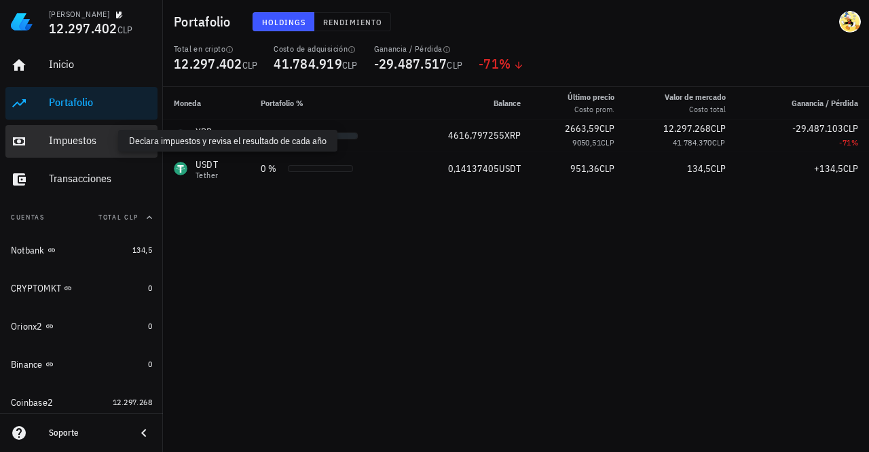
click at [98, 145] on div "Impuestos" at bounding box center [100, 140] width 103 height 13
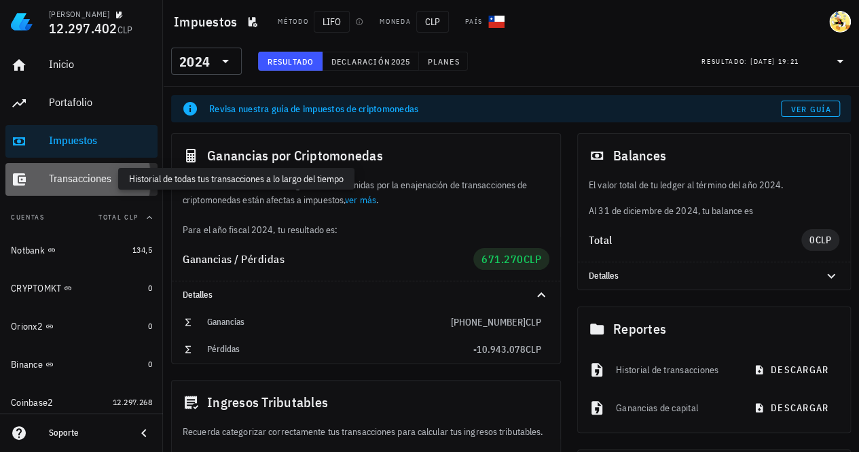
click at [107, 181] on div "Transacciones" at bounding box center [100, 178] width 103 height 13
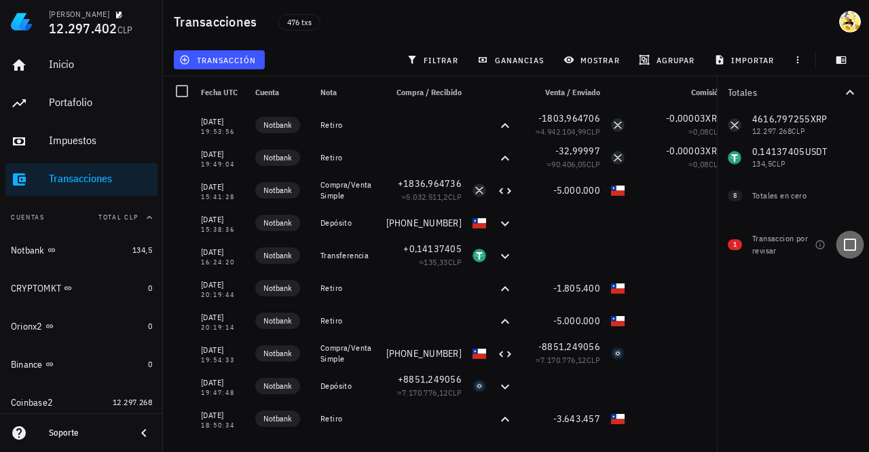
click at [849, 246] on div at bounding box center [850, 244] width 23 height 23
checkbox input "true"
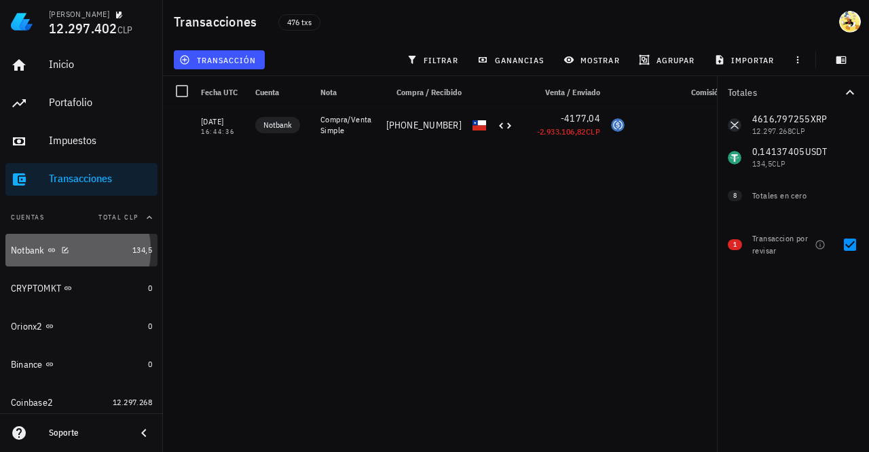
click at [98, 260] on div "Notbank" at bounding box center [69, 250] width 116 height 29
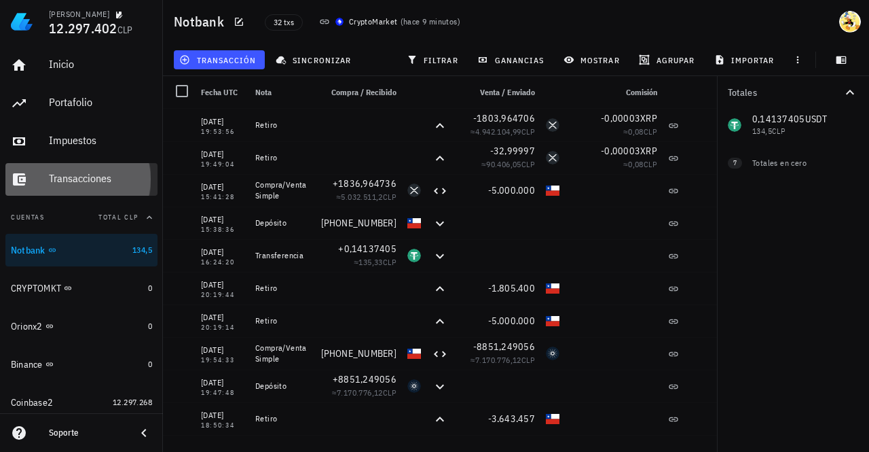
click at [98, 179] on div "Transacciones" at bounding box center [100, 178] width 103 height 13
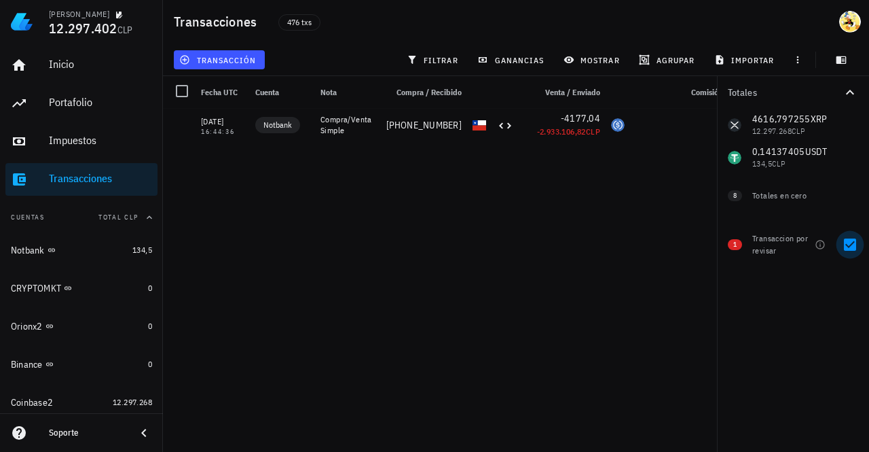
click at [845, 247] on div at bounding box center [850, 244] width 23 height 23
checkbox input "false"
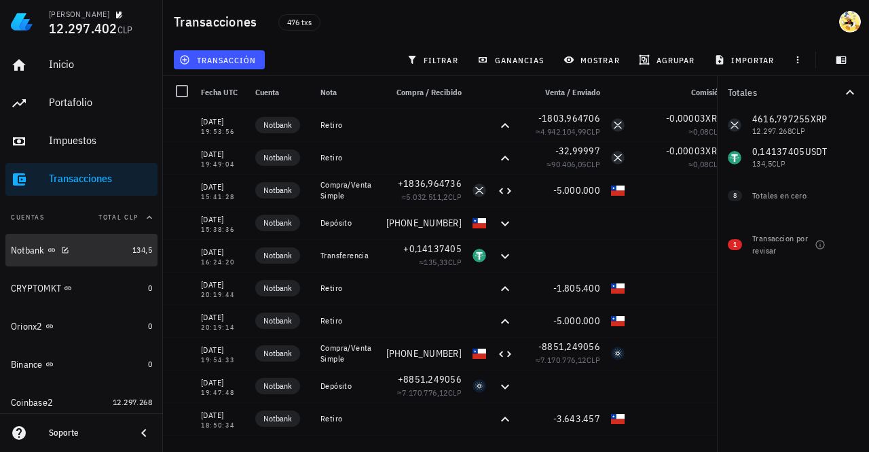
click at [103, 255] on div "Notbank" at bounding box center [69, 250] width 116 height 13
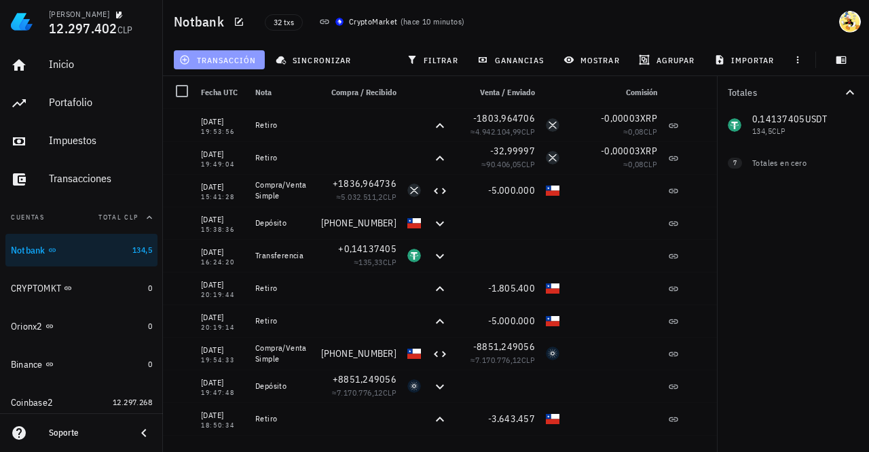
click at [221, 66] on button "transacción" at bounding box center [219, 59] width 91 height 19
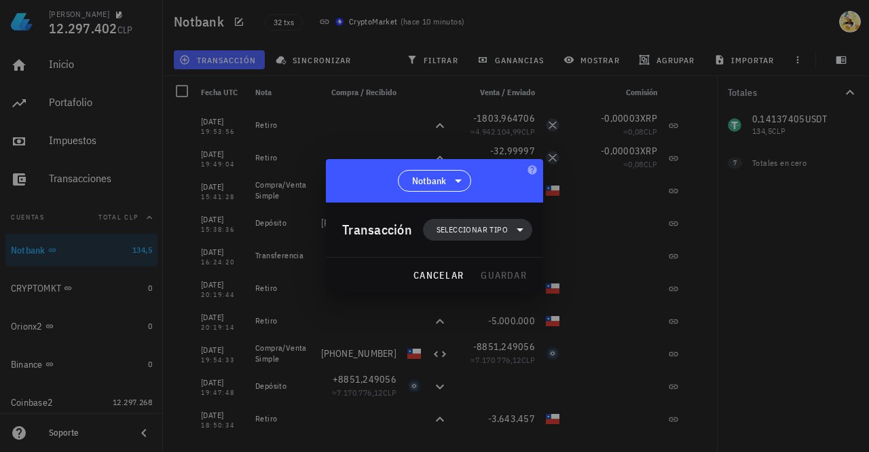
click at [467, 232] on span "Seleccionar tipo" at bounding box center [472, 230] width 71 height 14
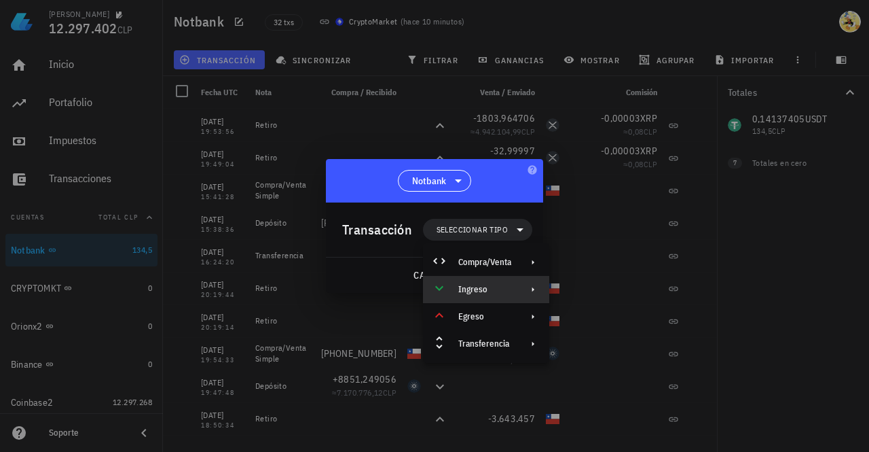
click at [498, 285] on div "Ingreso" at bounding box center [484, 289] width 53 height 11
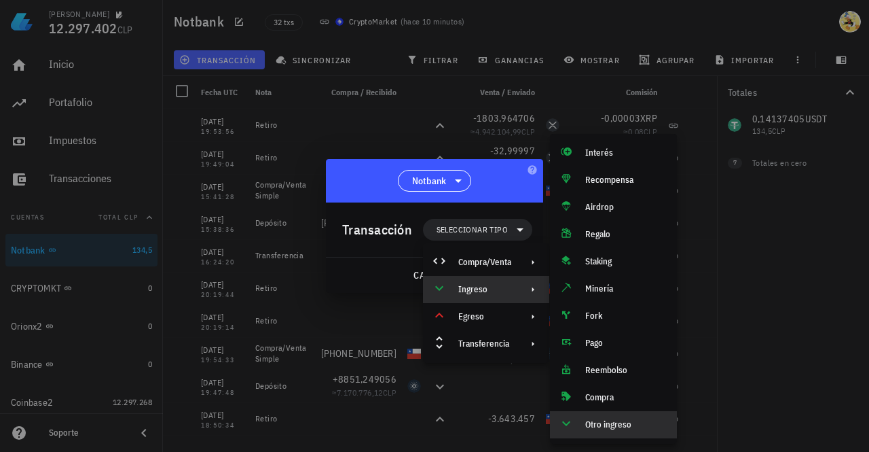
click at [614, 427] on div "Otro ingreso" at bounding box center [625, 424] width 81 height 11
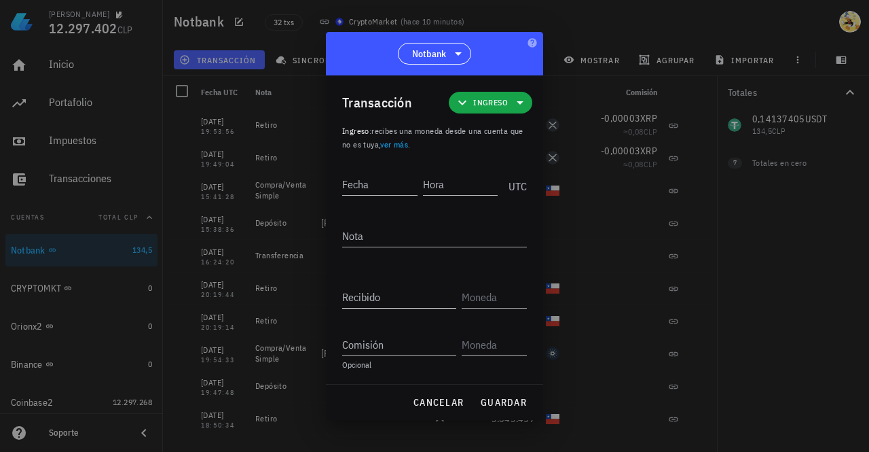
click at [400, 295] on input "Recibido" at bounding box center [399, 297] width 114 height 22
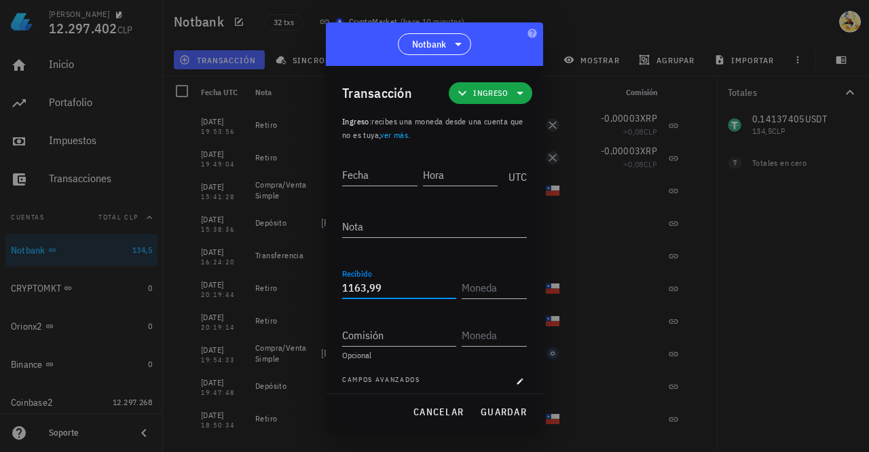
type input "1.163,99"
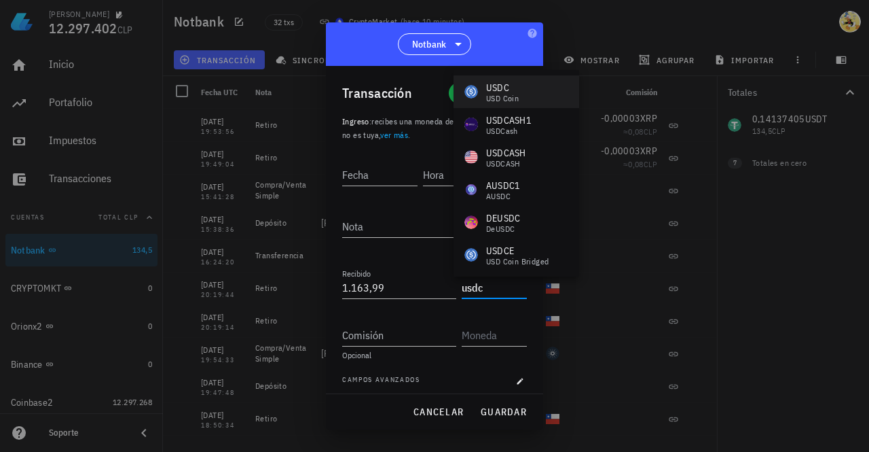
click at [501, 90] on div "USDC" at bounding box center [502, 88] width 33 height 14
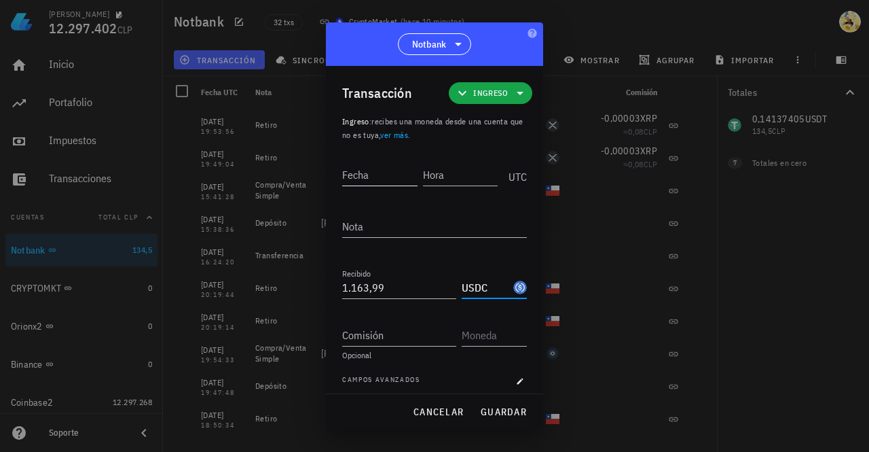
type input "USDC"
click at [351, 178] on input "Fecha" at bounding box center [380, 175] width 77 height 22
type input "2025-09-04"
click at [439, 176] on input "Hora" at bounding box center [461, 175] width 73 height 22
type input "16:00:00"
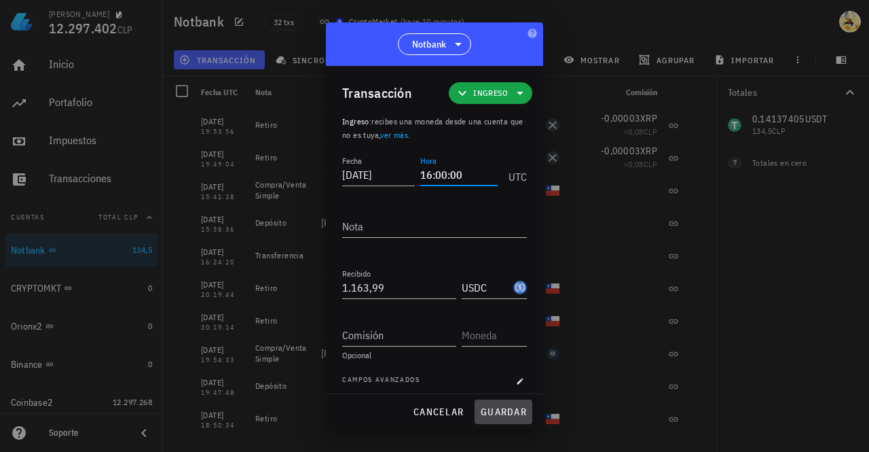
click at [501, 414] on span "guardar" at bounding box center [503, 411] width 47 height 12
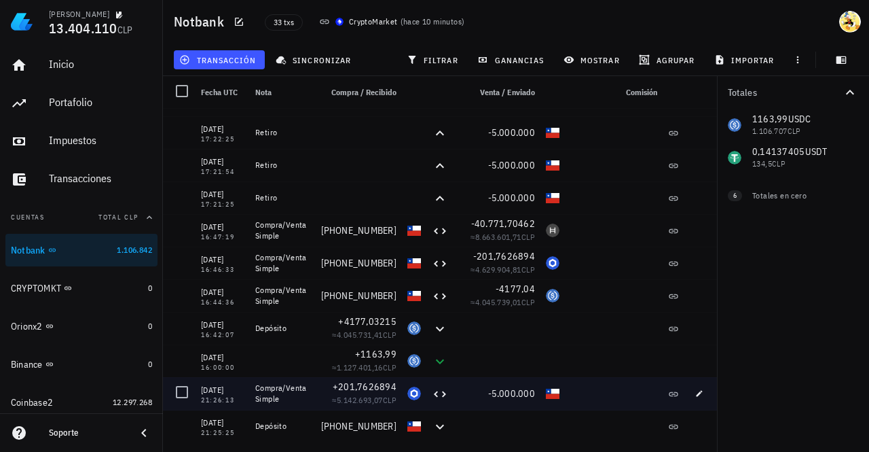
scroll to position [475, 0]
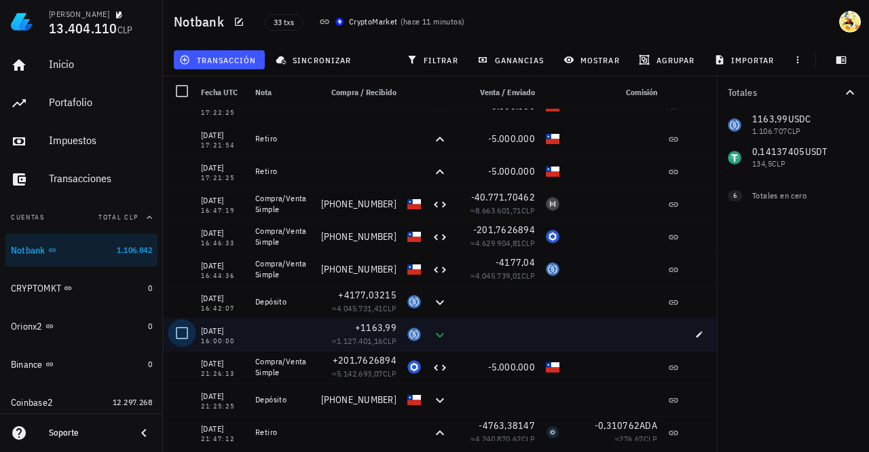
click at [183, 333] on div at bounding box center [181, 332] width 23 height 23
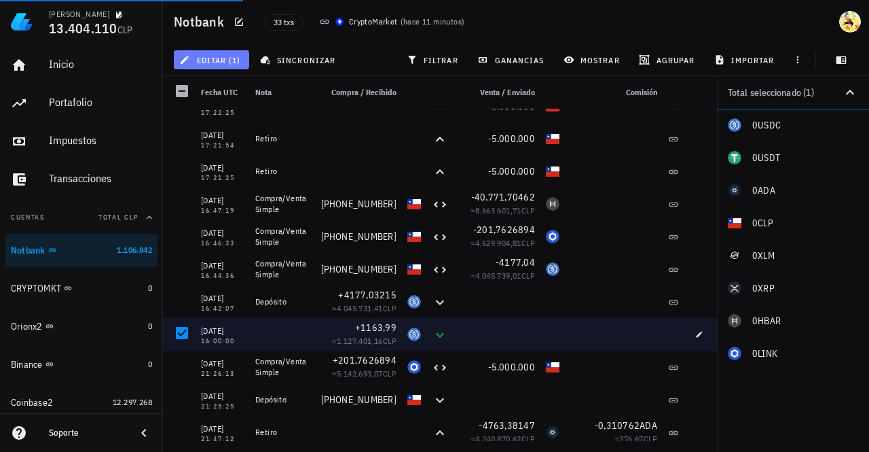
click at [232, 58] on span "editar (1)" at bounding box center [211, 59] width 58 height 11
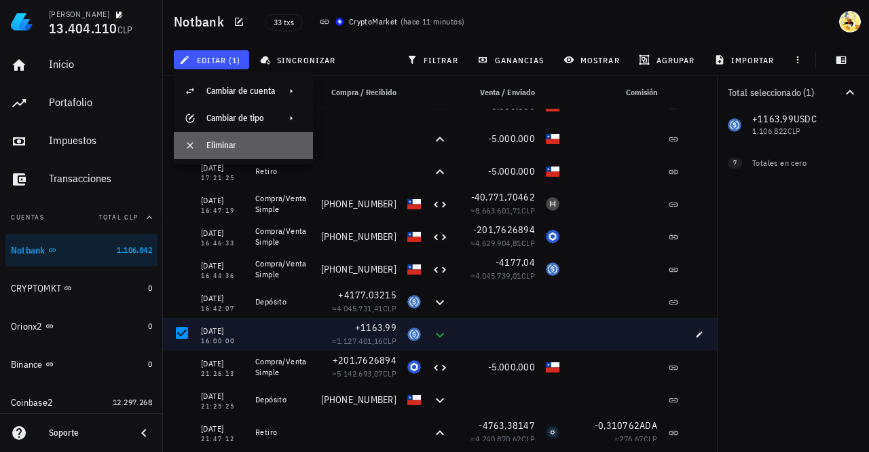
click at [214, 148] on div "Eliminar" at bounding box center [254, 145] width 96 height 11
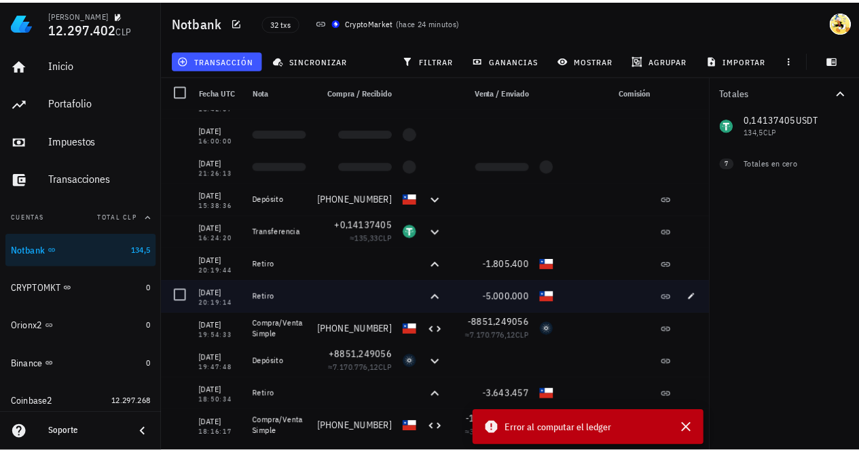
scroll to position [0, 0]
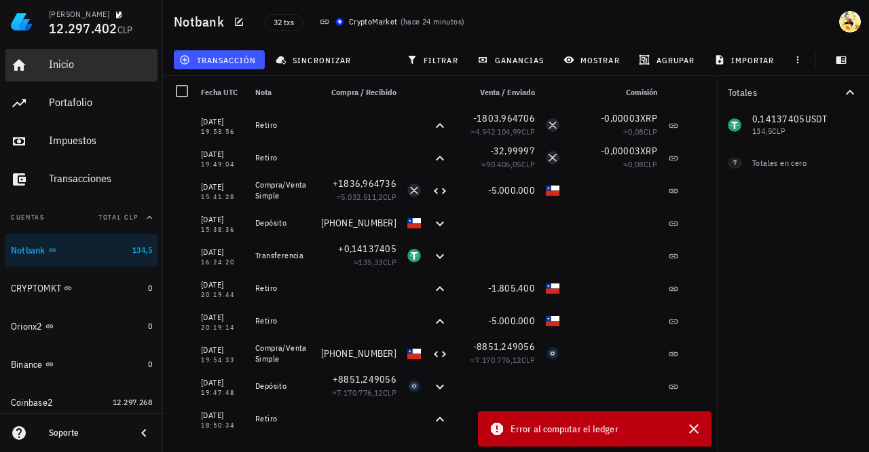
click at [81, 70] on div "Inicio" at bounding box center [100, 64] width 103 height 13
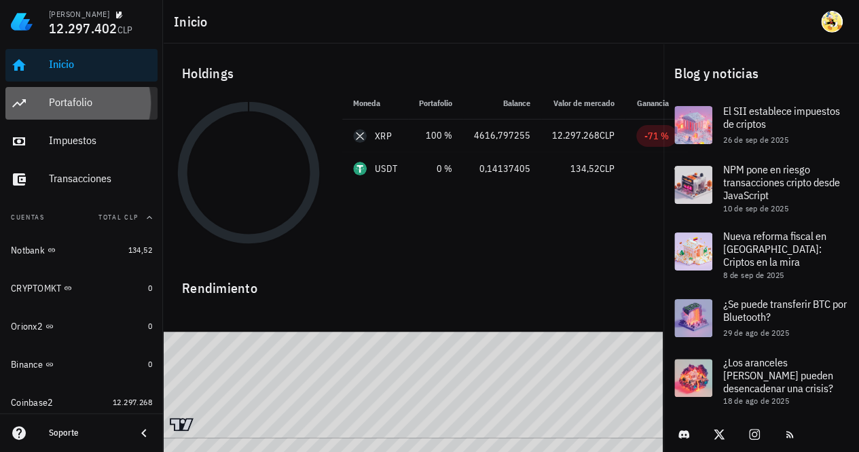
click at [104, 108] on div "Portafolio" at bounding box center [100, 102] width 103 height 13
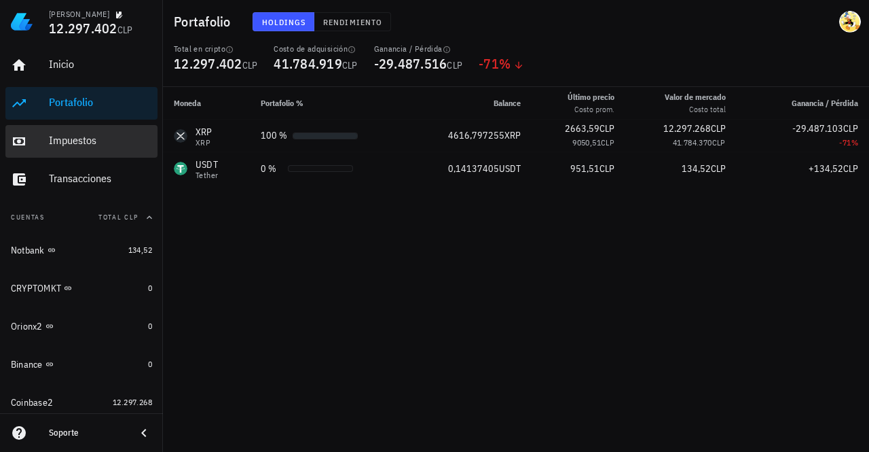
click at [99, 136] on div "Impuestos" at bounding box center [100, 140] width 103 height 13
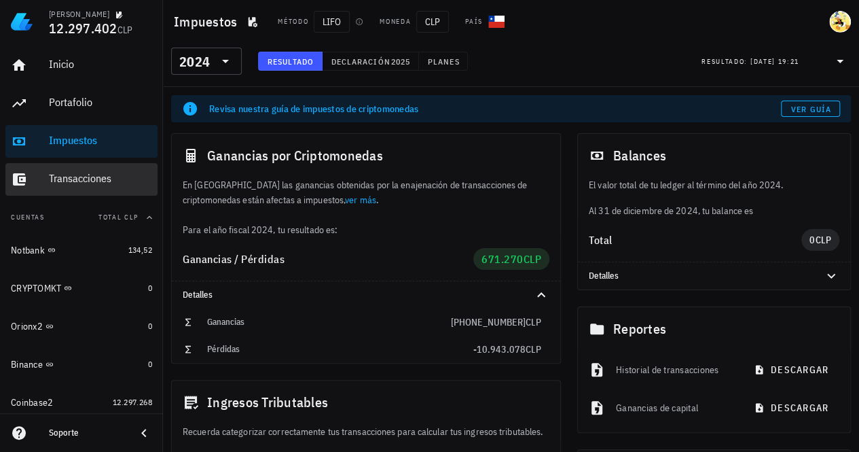
click at [99, 181] on div "Transacciones" at bounding box center [100, 178] width 103 height 13
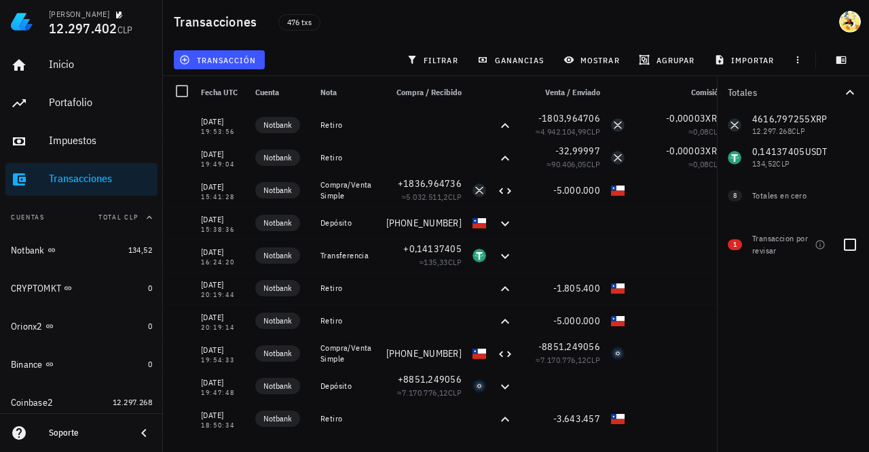
click at [765, 262] on div "Transaccion por revisar" at bounding box center [783, 244] width 62 height 41
click at [855, 247] on div at bounding box center [850, 244] width 23 height 23
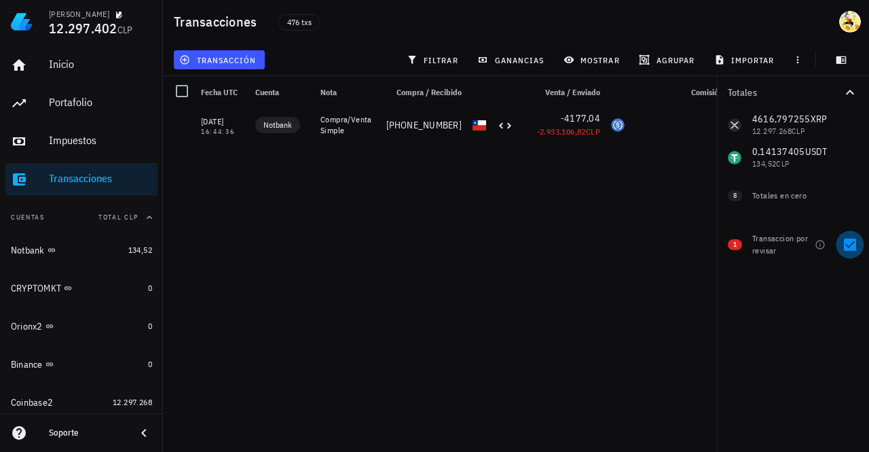
click at [851, 248] on div at bounding box center [850, 244] width 23 height 23
checkbox input "false"
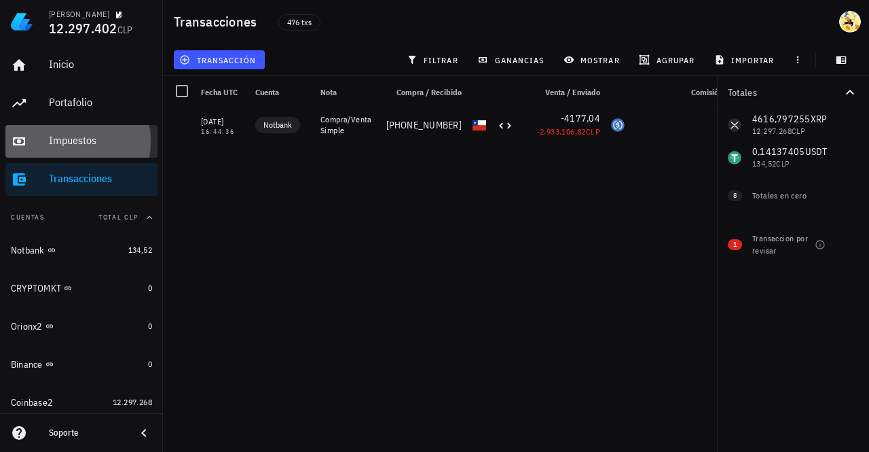
click at [115, 136] on div "Impuestos" at bounding box center [100, 140] width 103 height 13
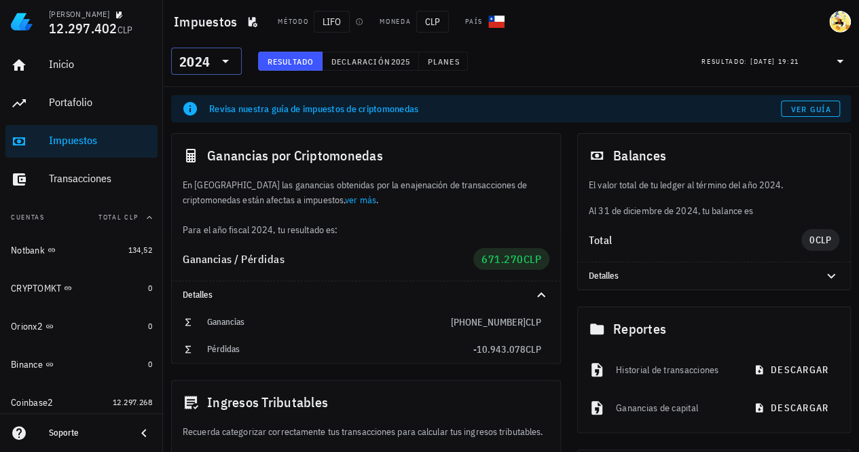
click at [205, 67] on div "2024" at bounding box center [194, 62] width 31 height 14
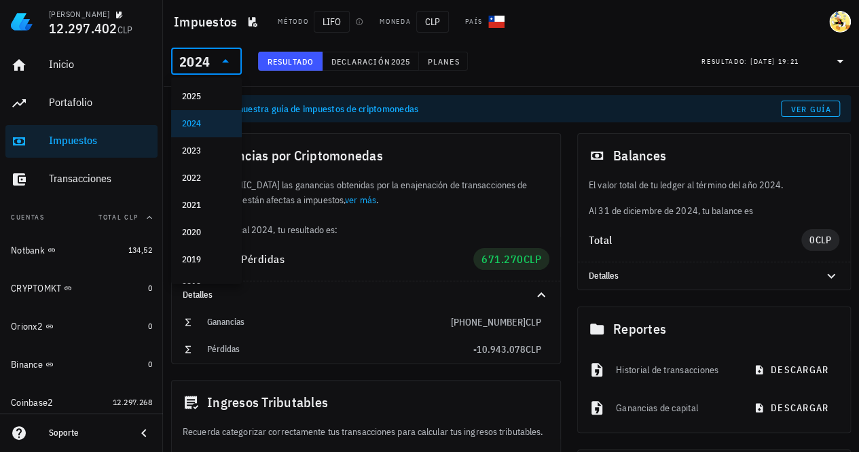
click at [204, 103] on div "2025" at bounding box center [206, 97] width 49 height 22
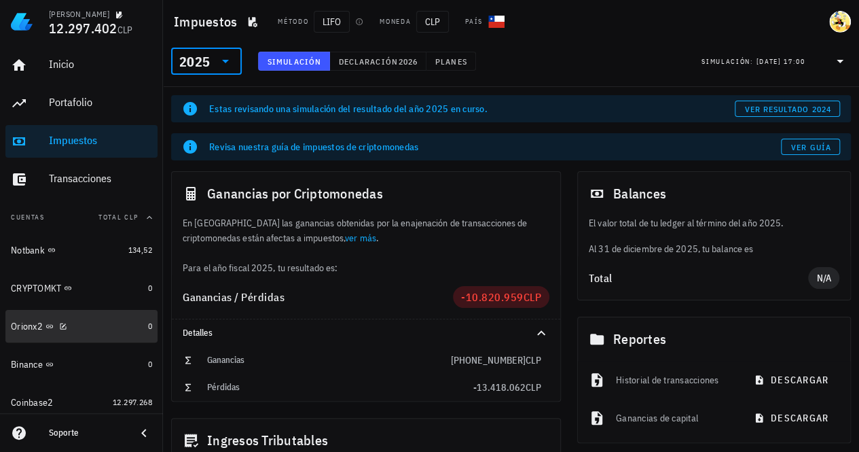
click at [106, 325] on div "Orionx2" at bounding box center [77, 326] width 132 height 13
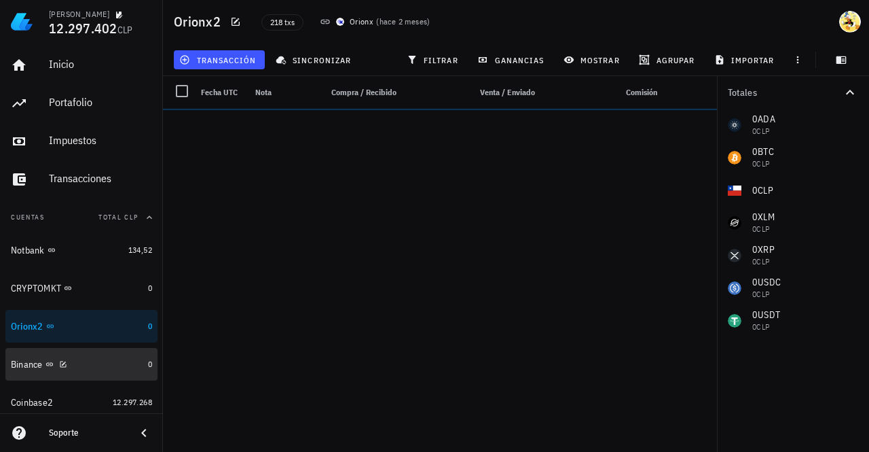
click at [98, 362] on div "Binance" at bounding box center [77, 364] width 132 height 13
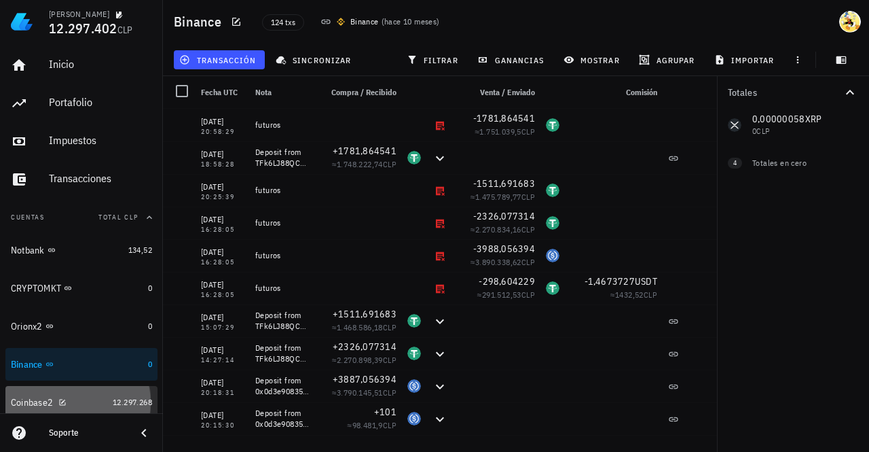
click at [88, 399] on div "Coinbase2" at bounding box center [59, 402] width 96 height 13
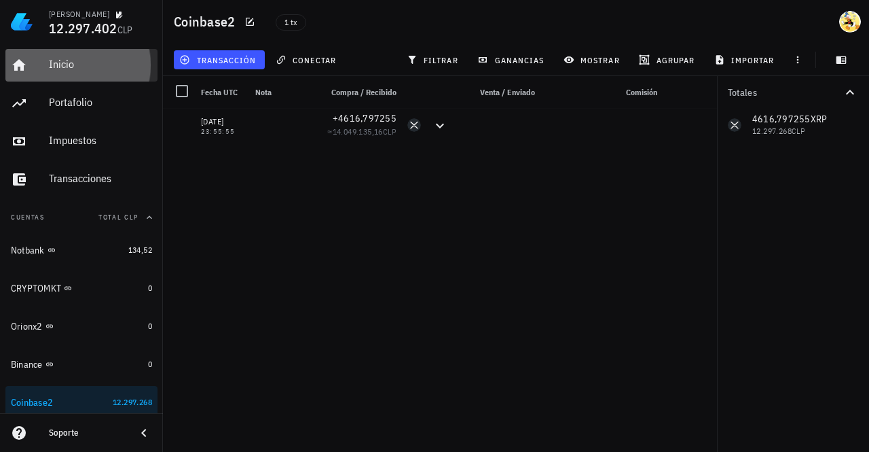
click at [92, 63] on div "Inicio" at bounding box center [100, 64] width 103 height 13
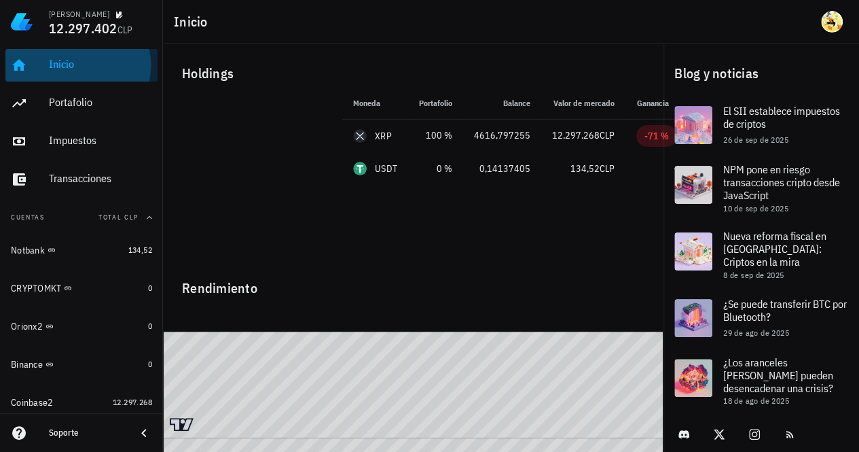
click at [84, 70] on div "Inicio" at bounding box center [100, 64] width 103 height 13
